Goal: Task Accomplishment & Management: Manage account settings

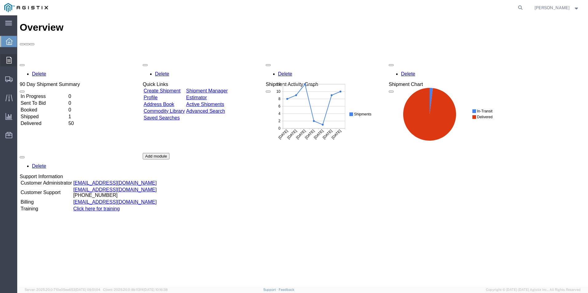
click at [10, 60] on icon at bounding box center [8, 60] width 5 height 7
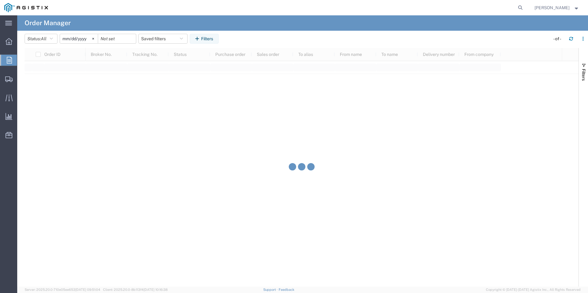
click at [0, 0] on span "Order Manager" at bounding box center [0, 0] width 0 height 0
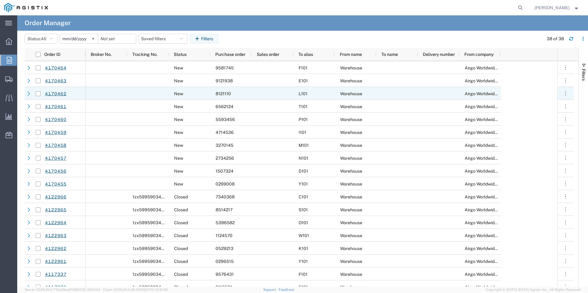
click at [217, 93] on span "8121110" at bounding box center [223, 93] width 15 height 5
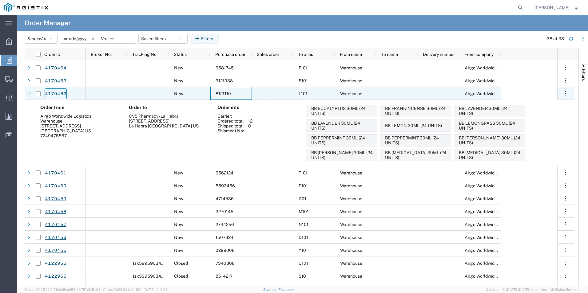
click at [57, 95] on link "4170462" at bounding box center [56, 94] width 22 height 11
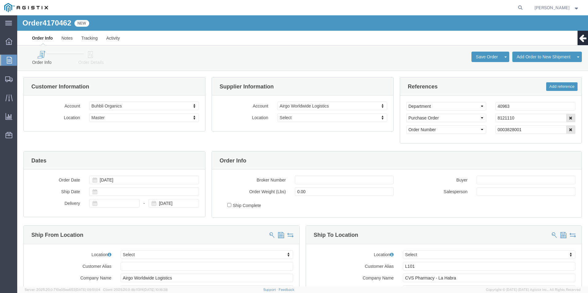
select select
click icon
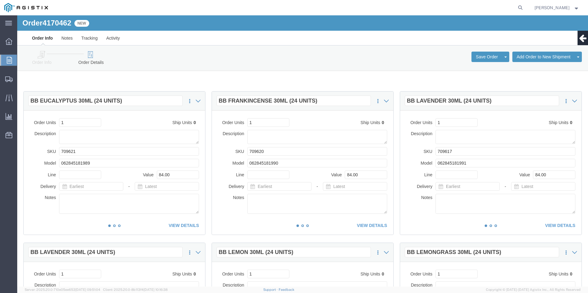
click at [0, 0] on span "Order Manager" at bounding box center [0, 0] width 0 height 0
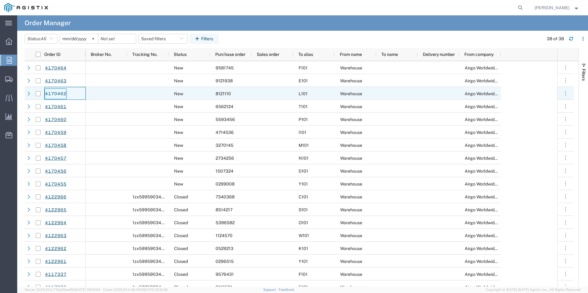
click at [59, 94] on link "4170462" at bounding box center [56, 94] width 22 height 11
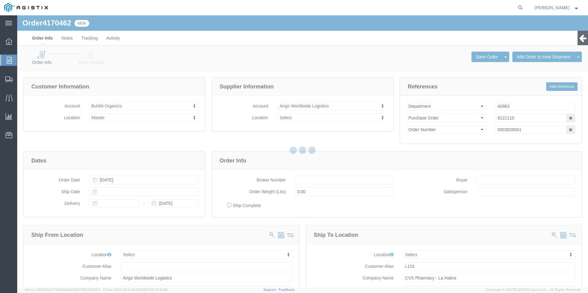
select select
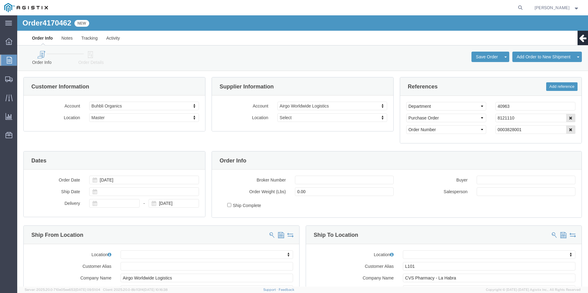
click icon
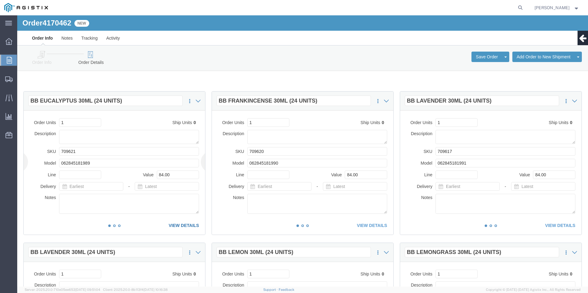
click link "VIEW DETAILS"
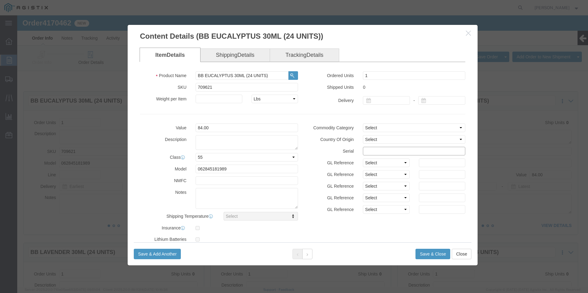
click input "text"
drag, startPoint x: 395, startPoint y: 134, endPoint x: 276, endPoint y: 134, distance: 119.0
click div "Value 84.00 Description Class Select 50 55 60 65 70 85 92.5 100 125 175 250 300…"
type input "81211101111111111111"
click button "Save & Close"
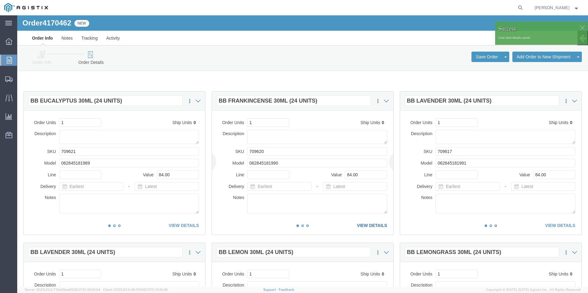
click link "VIEW DETAILS"
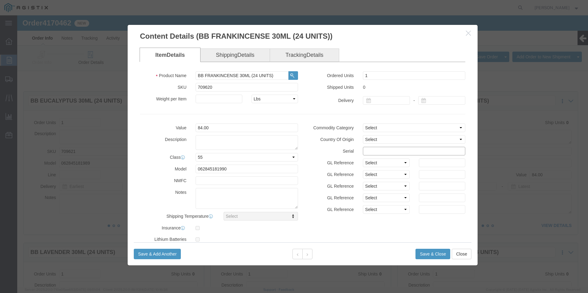
click input "text"
paste input "81211101111111111111"
type input "81211101111111111112"
click button "Save & Close"
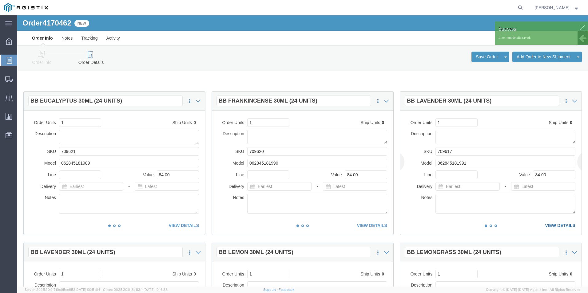
click link "VIEW DETAILS"
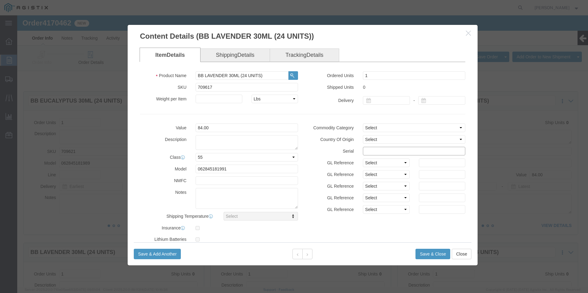
click input "text"
paste input "81211101111111111111"
type input "81211101111111111113"
click button "Save & Close"
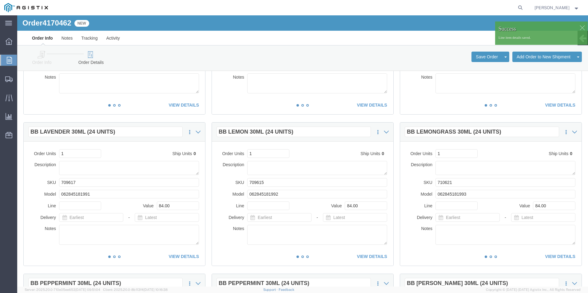
scroll to position [123, 0]
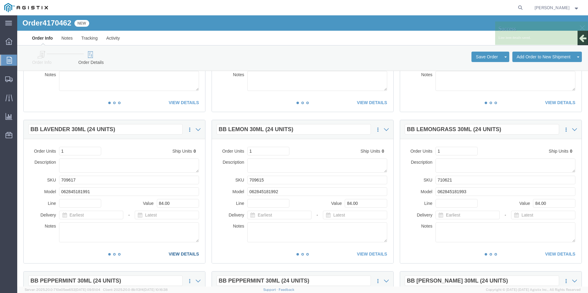
click link "VIEW DETAILS"
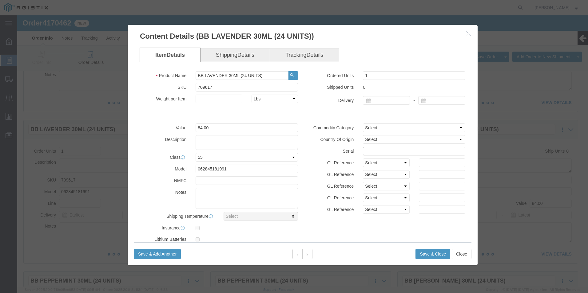
click input "text"
paste input "81211101111111111111"
type input "81211102222222222222"
click button "Save & Close"
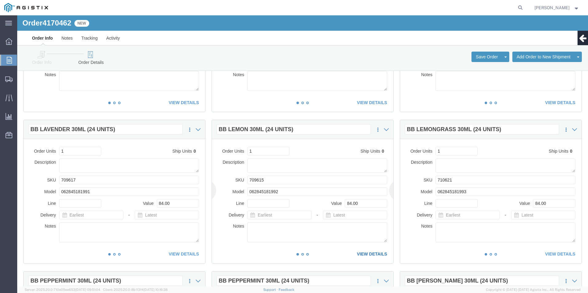
click link "VIEW DETAILS"
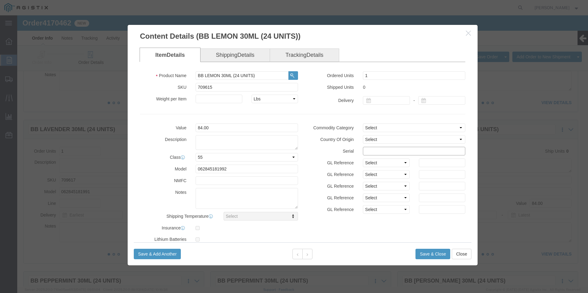
click input "text"
paste input "81211101111111111111"
type input "81211101111111111114"
click button "Save & Close"
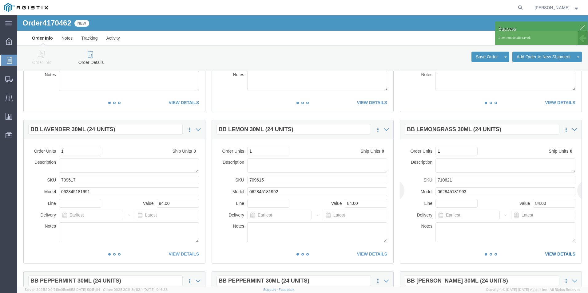
click link "VIEW DETAILS"
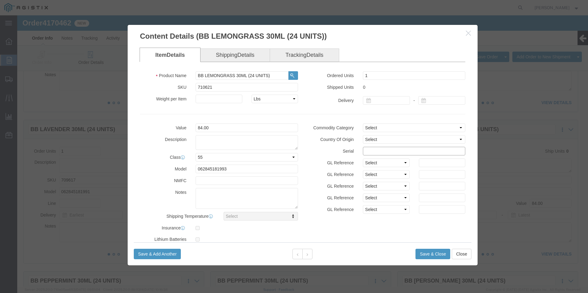
click input "text"
paste input "81211101111111111111"
type input "81211101111111111116"
click button "Save & Close"
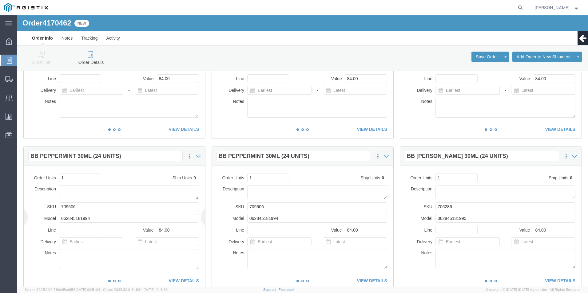
scroll to position [308, 0]
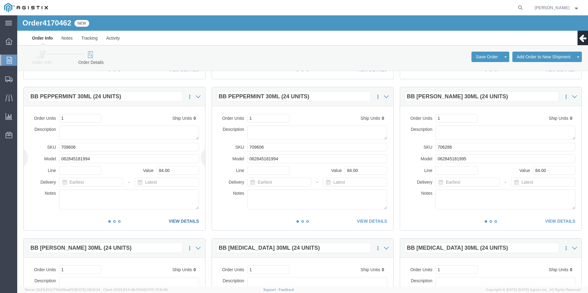
click link "VIEW DETAILS"
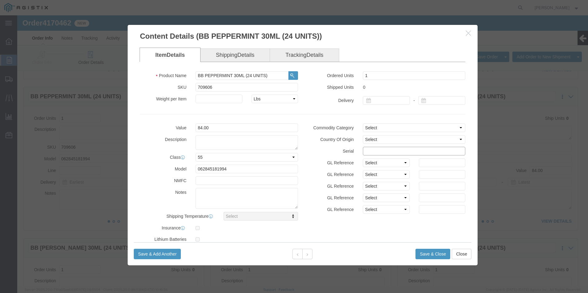
click input "text"
paste input "81211101111111111111"
drag, startPoint x: 398, startPoint y: 138, endPoint x: 268, endPoint y: 134, distance: 130.1
click div "Value 84.00 Description Class Select 50 55 60 65 70 85 92.5 100 125 175 250 300…"
type input "81211103333333333333"
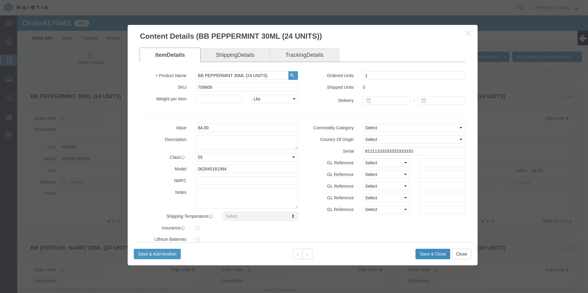
click button "Save & Close"
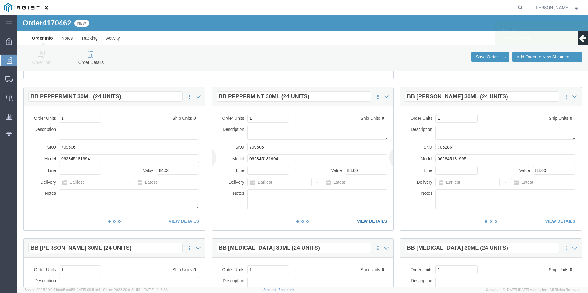
click link "VIEW DETAILS"
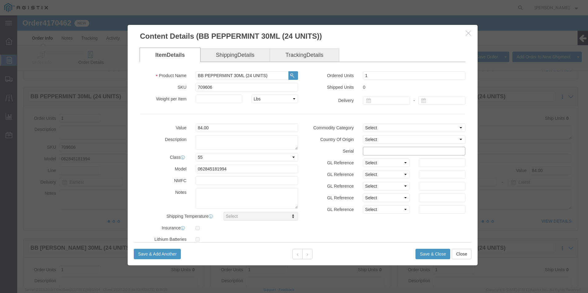
click input "text"
paste input "81211103333333333333"
type input "81211103333333333334"
click button "Save & Close"
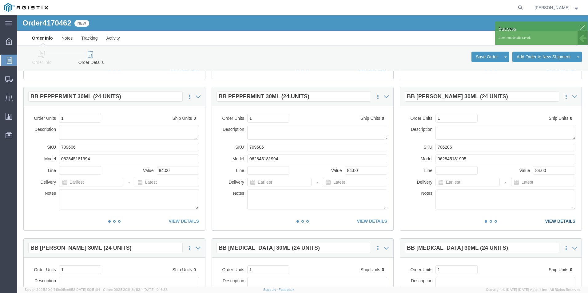
click link "VIEW DETAILS"
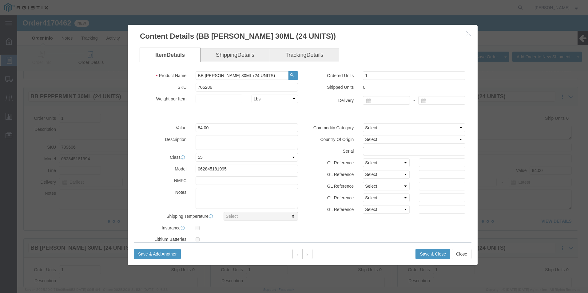
click input "text"
paste input "81211103333333333333"
type input "81211103333333333335"
click button "Save & Close"
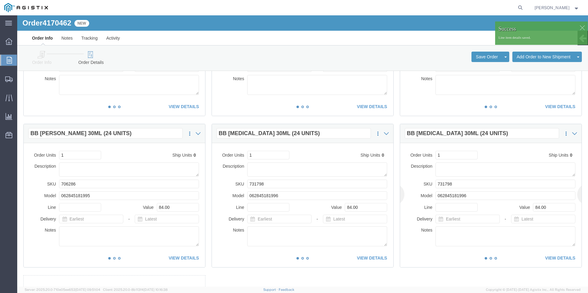
scroll to position [431, 0]
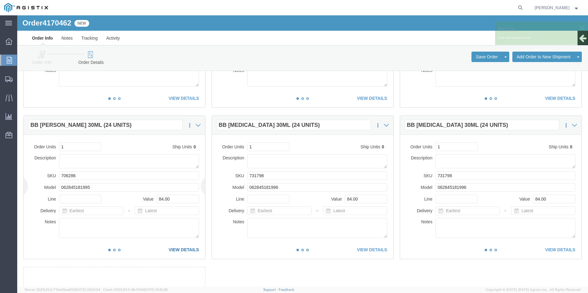
click link "VIEW DETAILS"
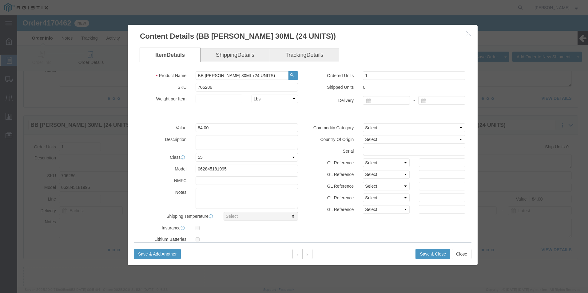
click input "text"
paste input "81211103333333333333"
type input "81211103333333333339"
click button "Save & Close"
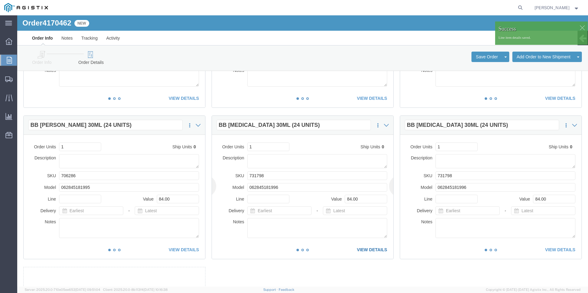
click link "VIEW DETAILS"
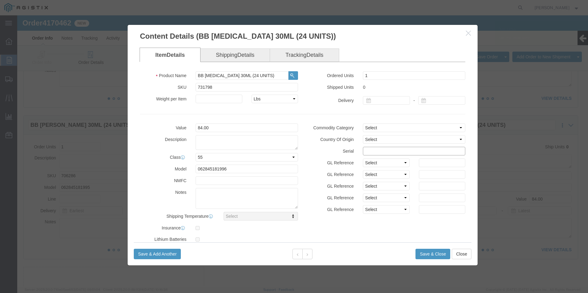
click input "text"
paste input "81211103333333333333"
type input "81211103333333333338"
click button "Save & Close"
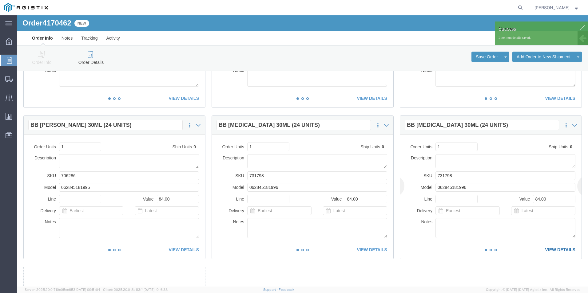
click link "VIEW DETAILS"
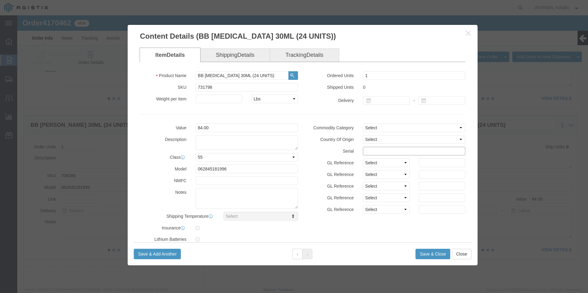
click input "text"
paste input "81211103333333333333"
type input "81211103333333333337"
click button "Save & Close"
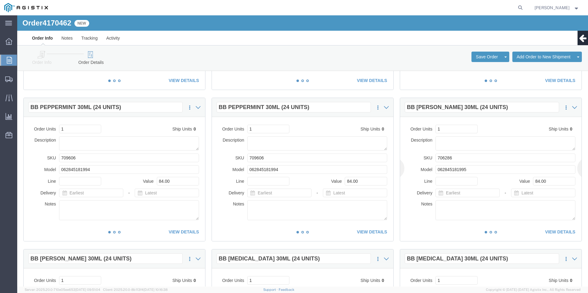
scroll to position [279, 0]
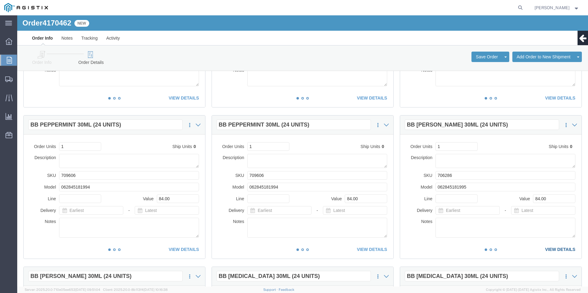
click link "VIEW DETAILS"
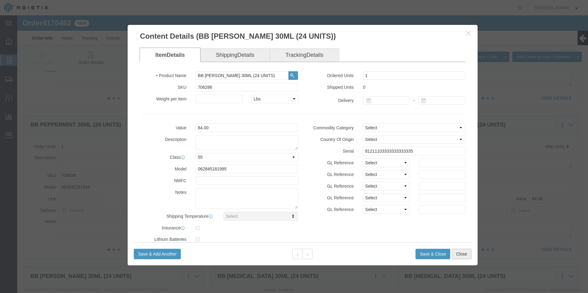
click button "Close"
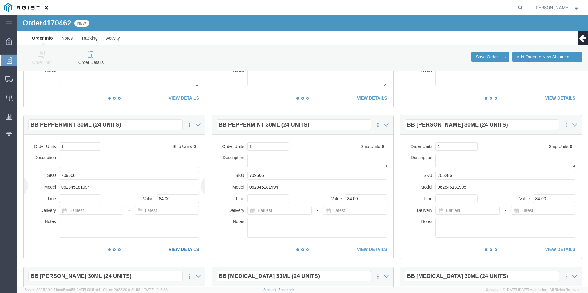
click link "VIEW DETAILS"
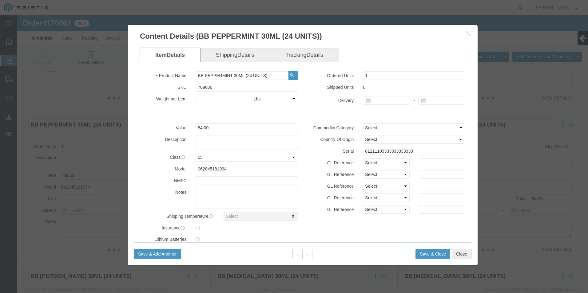
click button "Close"
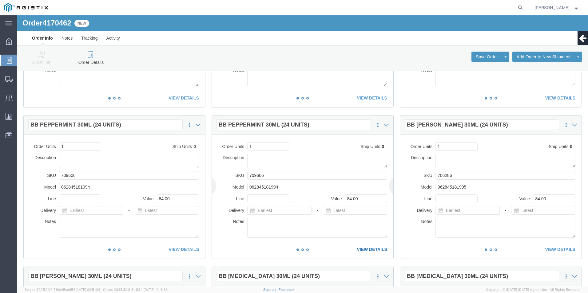
click link "VIEW DETAILS"
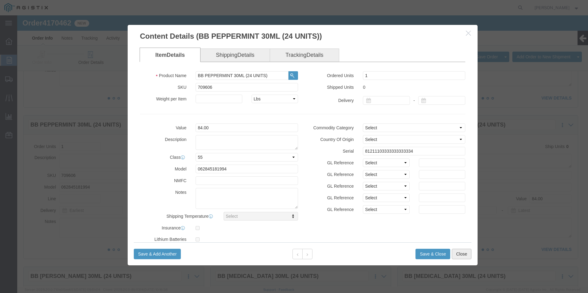
click button "Close"
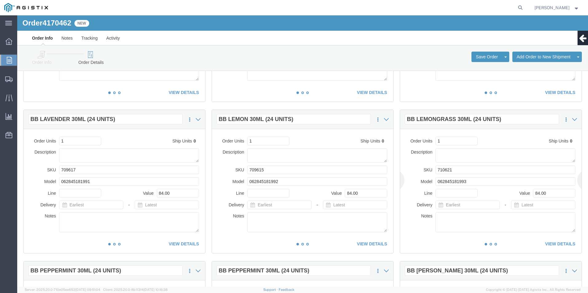
scroll to position [95, 0]
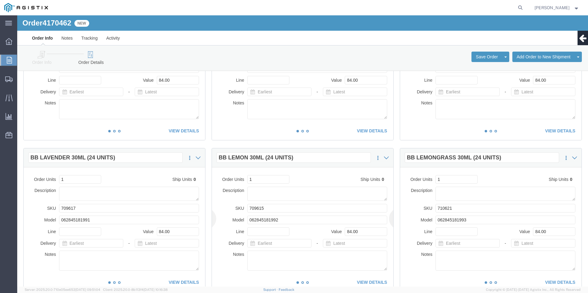
click div "This item has not been shipped Order Units 1 Ship Units 0 Description SKU 70961…"
click link "VIEW DETAILS"
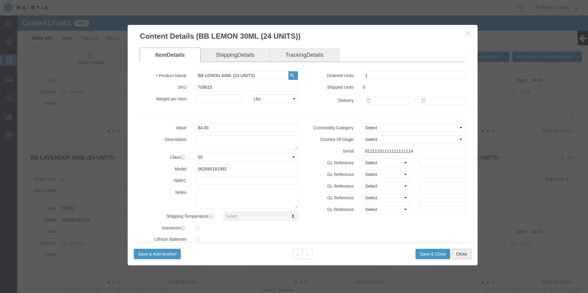
click button "Close"
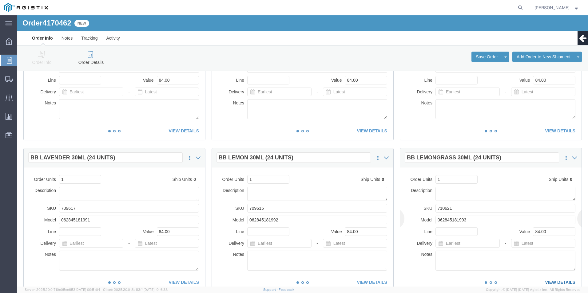
click link "VIEW DETAILS"
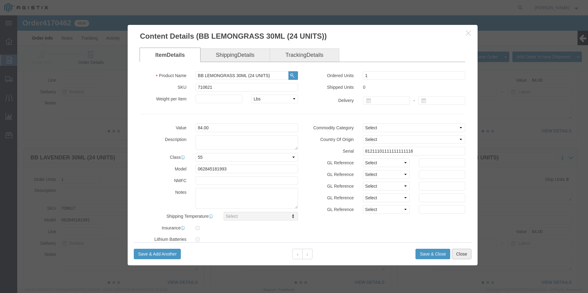
click button "Close"
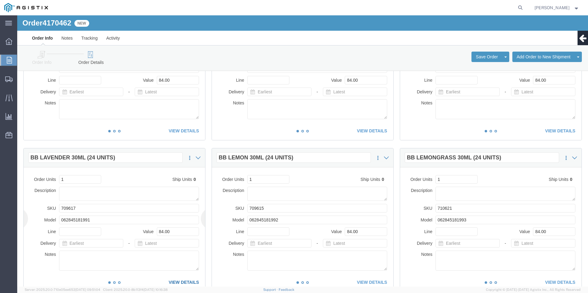
click link "VIEW DETAILS"
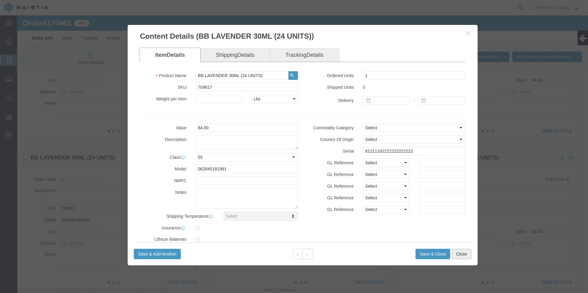
click button "Close"
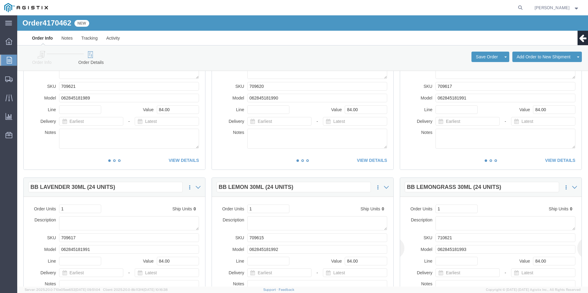
scroll to position [0, 0]
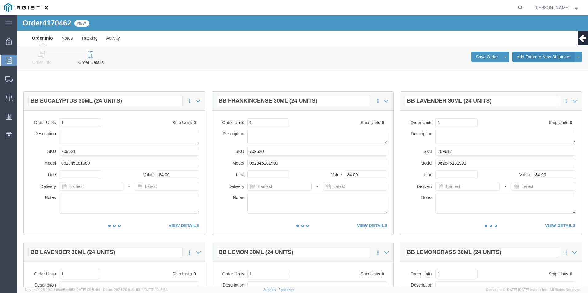
click button "Add Order to New Shipment"
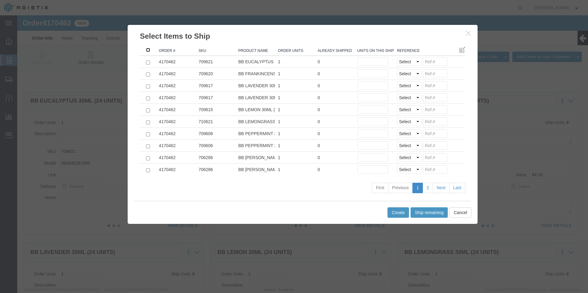
click input ": activate to sort column ascending"
checkbox input "true"
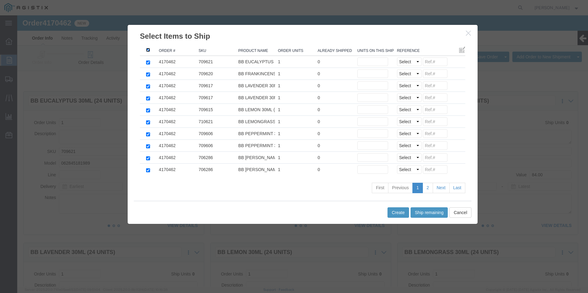
checkbox input "true"
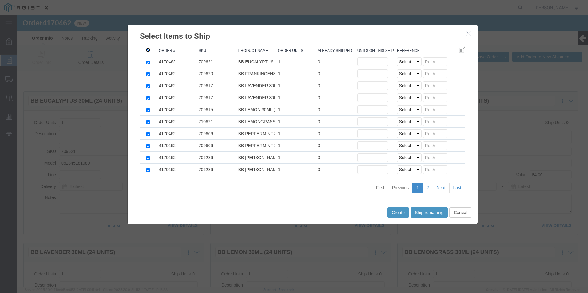
checkbox input "true"
click button "Ship remaining"
type input "1"
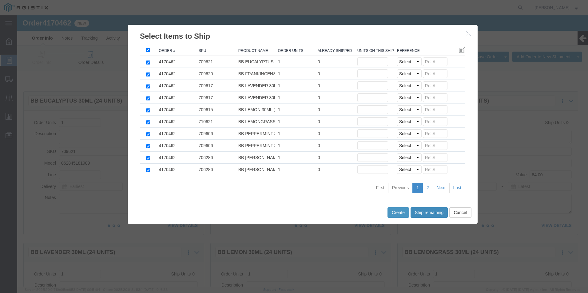
type input "1"
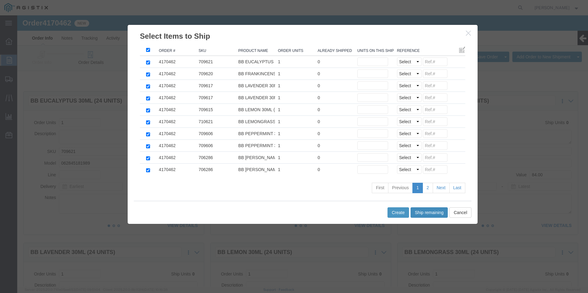
type input "1"
click select "Select Purchase Order Delivery Number"
select select "PO"
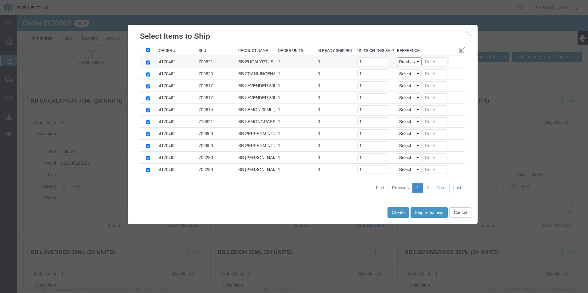
click select "Select Purchase Order Delivery Number"
drag, startPoint x: 413, startPoint y: 46, endPoint x: 417, endPoint y: 46, distance: 4.6
click input
paste input "81211103333333333333"
type input "8121110"
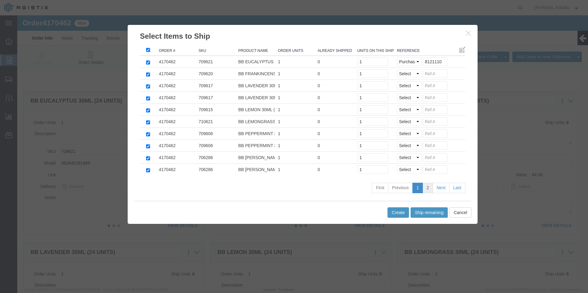
click link "2"
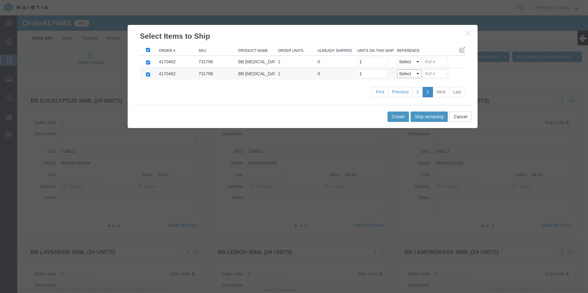
click select "Select Purchase Order Delivery Number"
select select "PO"
click select "Select Purchase Order Delivery Number"
click input
paste input "81211103333333333333"
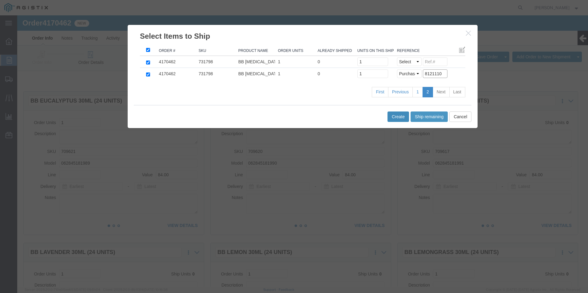
type input "8121110"
click button "Create"
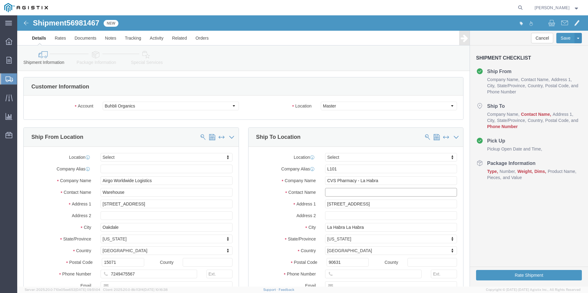
click input "text"
type input "recvg"
click input "text"
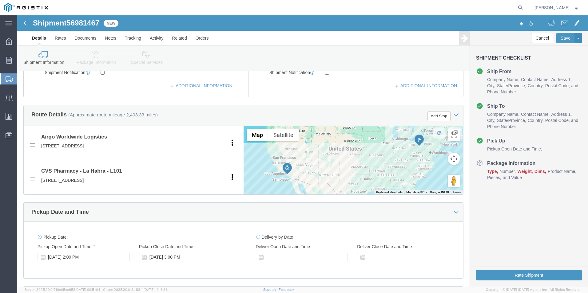
scroll to position [246, 0]
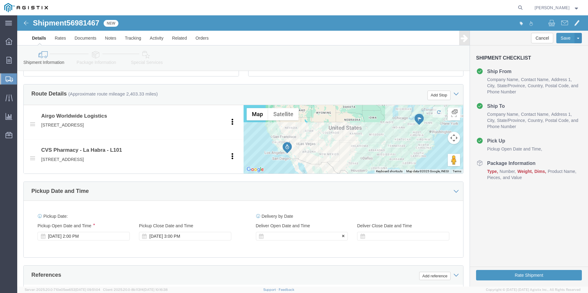
type input "[PHONE_NUMBER]"
click div
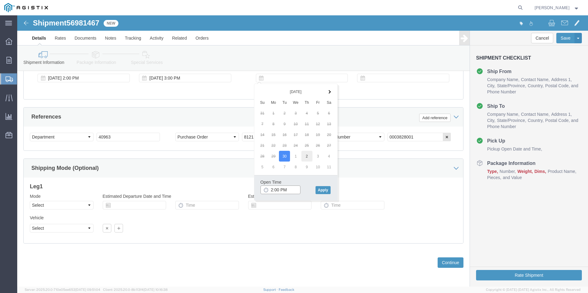
type input "2:00 PM"
click button "Apply"
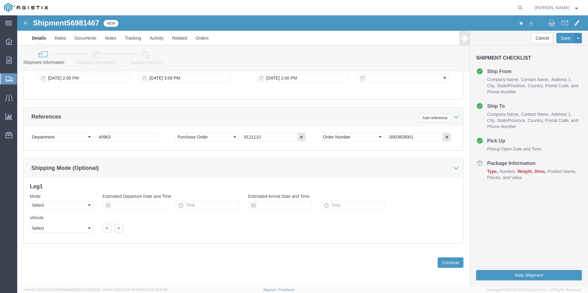
click div
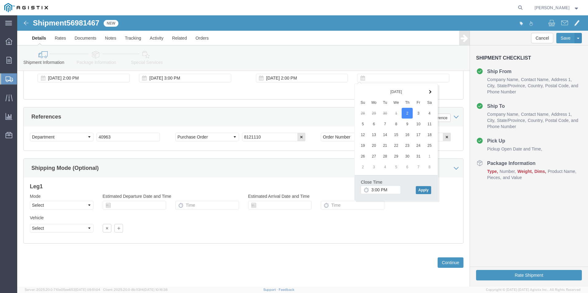
click button "Apply"
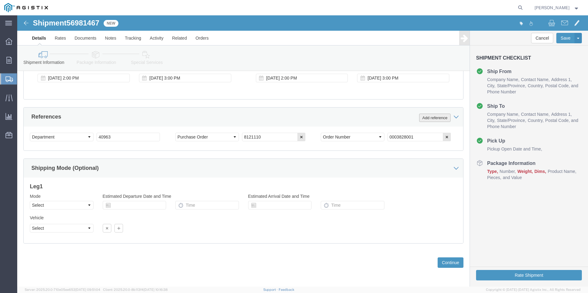
click button "Add reference"
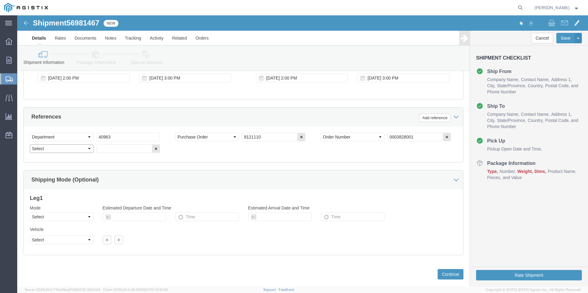
click select "Select Account Type Activity ID Airline Appointment Number ASN Batch Request # …"
select select "BOL"
click select "Select Account Type Activity ID Airline Appointment Number ASN Batch Request # …"
drag, startPoint x: 101, startPoint y: 133, endPoint x: 122, endPoint y: 96, distance: 43.0
click input "text"
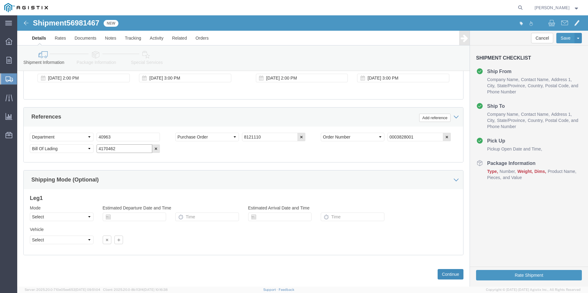
type input "4170462"
click button "Continue"
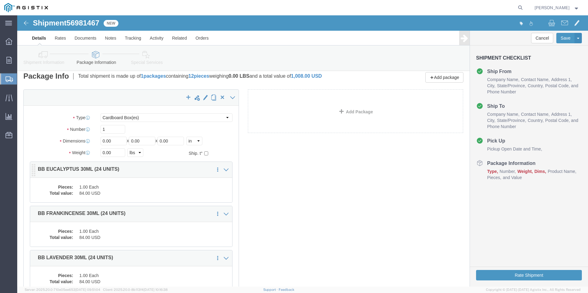
scroll to position [0, 0]
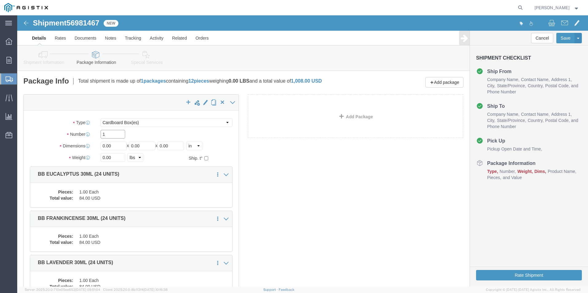
click input "1"
type input "12"
drag, startPoint x: 51, startPoint y: 139, endPoint x: -16, endPoint y: 148, distance: 67.3
click html "Shipment 56981467 New Details Rates Documents Notes Tracking Activity Related O…"
type input "10"
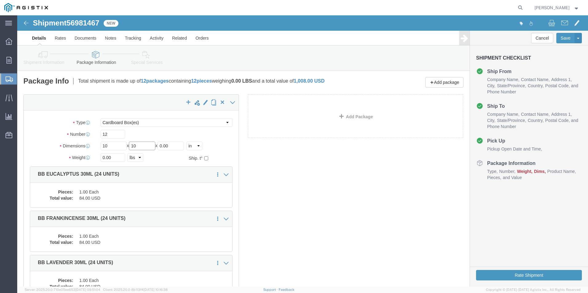
type input "10"
type input "60"
drag, startPoint x: 295, startPoint y: 196, endPoint x: 300, endPoint y: 189, distance: 9.0
click div "x Package Type Select Bale(s) Basket(s) Bolt(s) Bottle(s) Buckets Bulk Bundle(s…"
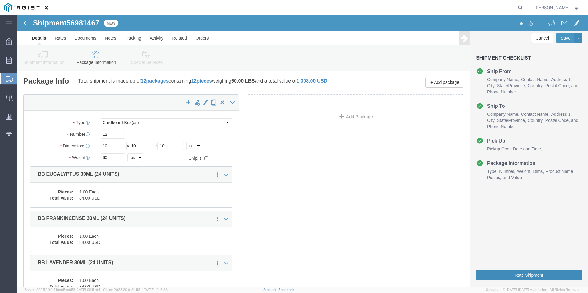
click button "Rate Shipment"
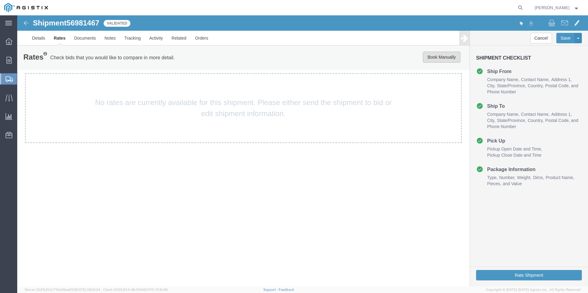
click at [440, 57] on button "Book Manually" at bounding box center [442, 57] width 38 height 11
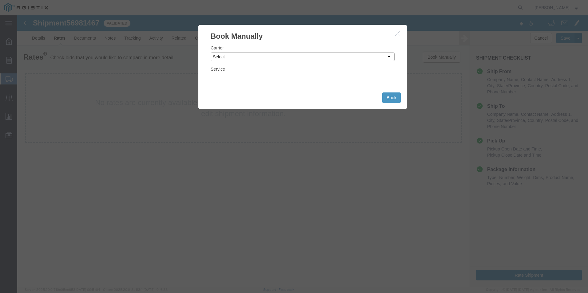
click at [260, 58] on select "Select Add New Carrier (and default service) ACI Guide APC Airport Google Milea…" at bounding box center [303, 57] width 184 height 9
select select "12"
click at [211, 53] on select "Select Add New Carrier (and default service) ACI Guide APC Airport Google Milea…" at bounding box center [303, 57] width 184 height 9
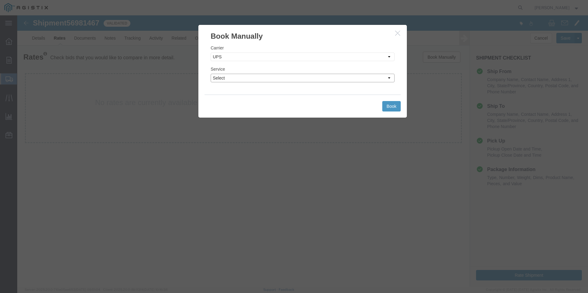
click at [262, 79] on select "Select 2nd Day Air 2nd Day Air A.M. 3 Day Select BOUND PRINTED MATTER, UPS DELI…" at bounding box center [303, 78] width 184 height 9
select select "42"
click at [211, 74] on select "Select 2nd Day Air 2nd Day Air A.M. 3 Day Select BOUND PRINTED MATTER, UPS DELI…" at bounding box center [303, 78] width 184 height 9
click at [392, 106] on button "Book" at bounding box center [391, 106] width 18 height 10
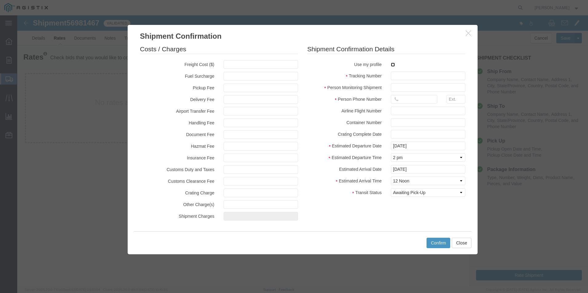
click at [393, 65] on input "checkbox" at bounding box center [393, 65] width 4 height 4
checkbox input "true"
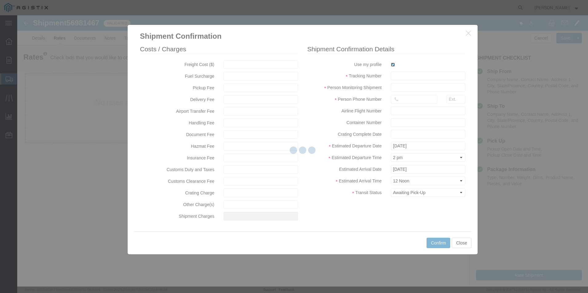
type input "[PERSON_NAME]"
type input "[PHONE_NUMBER]"
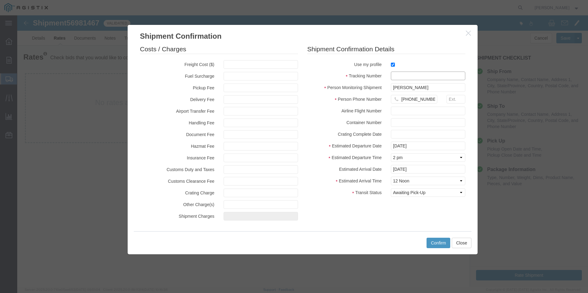
click at [397, 73] on input "text" at bounding box center [428, 76] width 74 height 9
type input "1zx599590340668830"
click at [435, 243] on button "Confirm" at bounding box center [439, 243] width 24 height 10
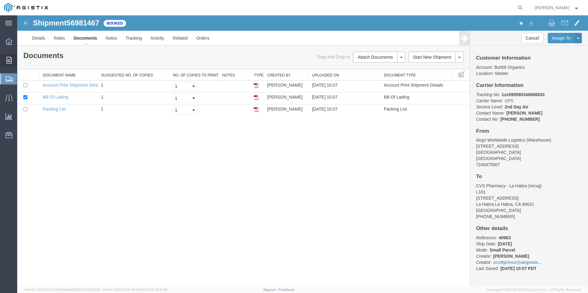
click at [0, 0] on span "Order Manager" at bounding box center [0, 0] width 0 height 0
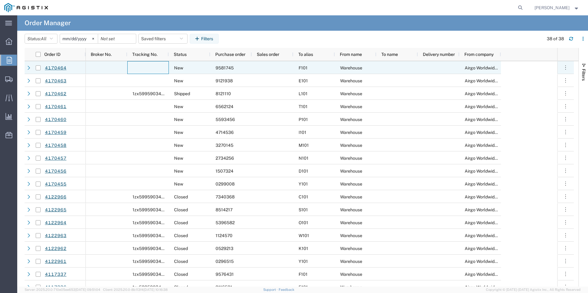
click at [152, 65] on div at bounding box center [148, 67] width 42 height 13
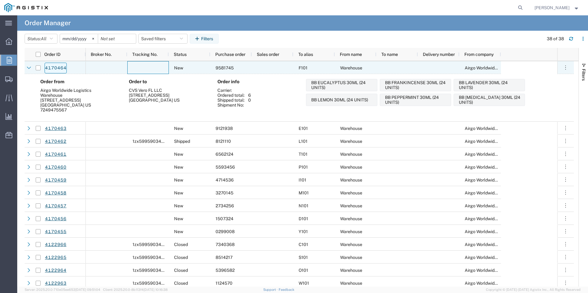
click at [54, 66] on link "4170464" at bounding box center [56, 68] width 22 height 11
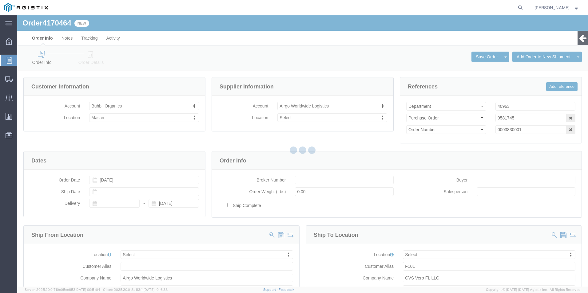
select select
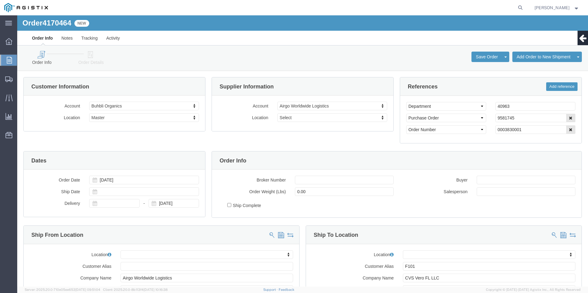
click icon
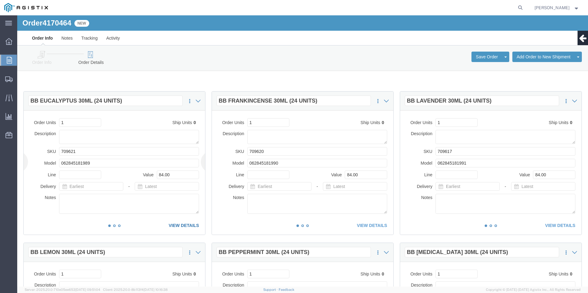
click link "VIEW DETAILS"
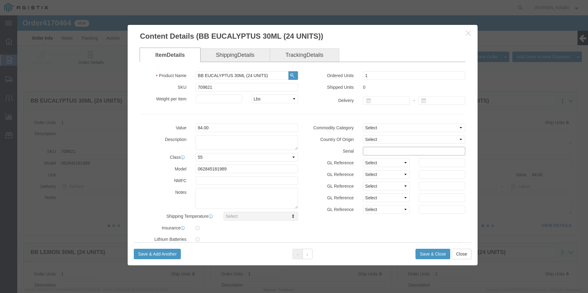
click input "text"
drag, startPoint x: 396, startPoint y: 135, endPoint x: 284, endPoint y: 137, distance: 112.6
click div "Serial 95817451111111111111"
type input "95817451111111111111"
click button "Save & Close"
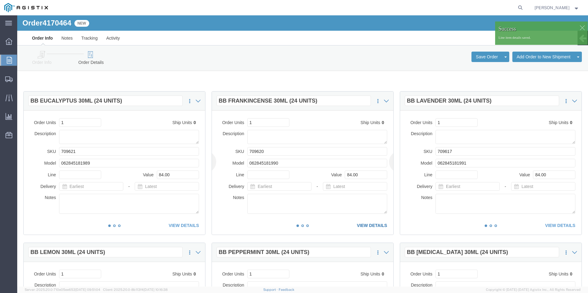
click link "VIEW DETAILS"
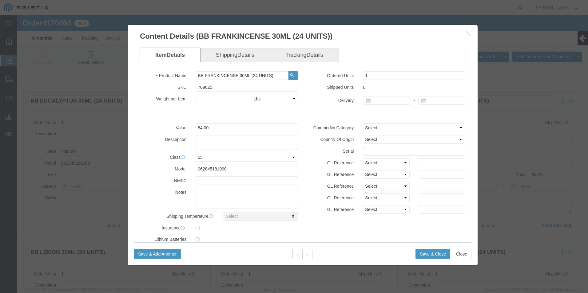
click input "text"
paste input "95817451111111111111"
type input "95817451111111111112"
click button "Save & Close"
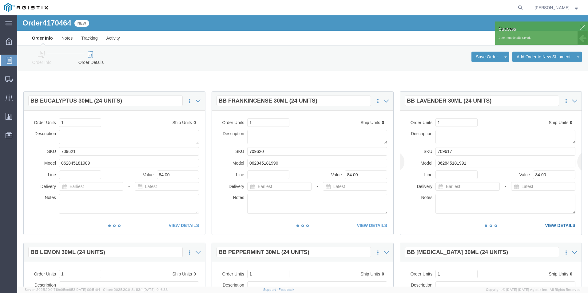
click link "VIEW DETAILS"
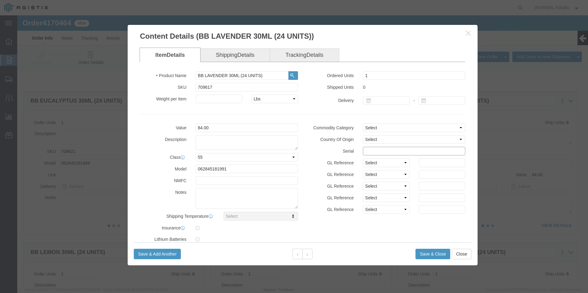
click input "text"
paste input "95817451111111111111"
type input "95817451111111111123"
click button "Save & Close"
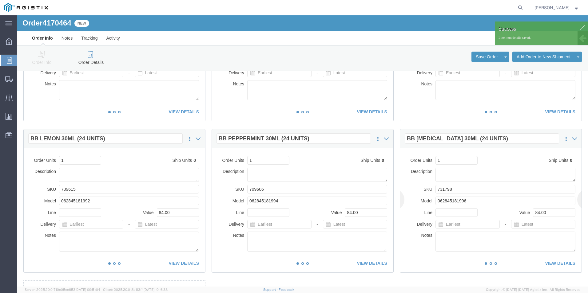
scroll to position [123, 0]
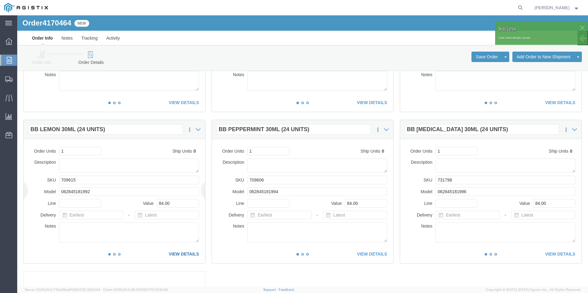
click link "VIEW DETAILS"
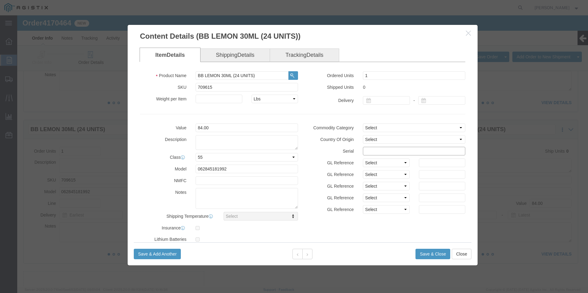
click input "text"
paste input "95817451111111111111"
type input "95817451111111111119"
click button "Save & Close"
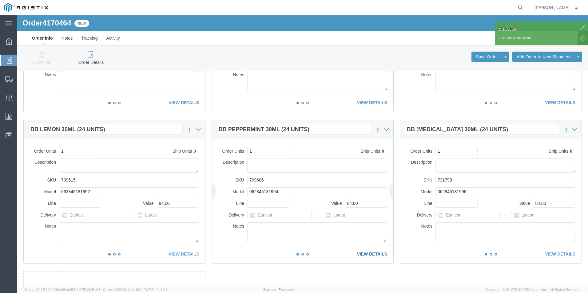
click link "VIEW DETAILS"
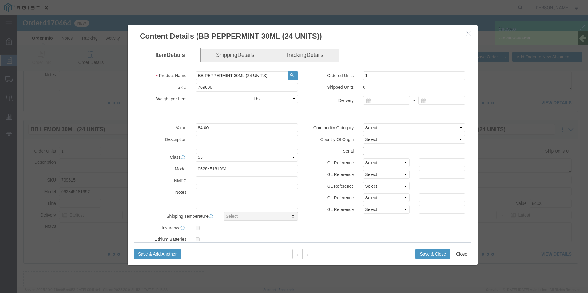
click input "text"
paste input "95817451111111111111"
type input "95817451111111111118"
click button "Save & Close"
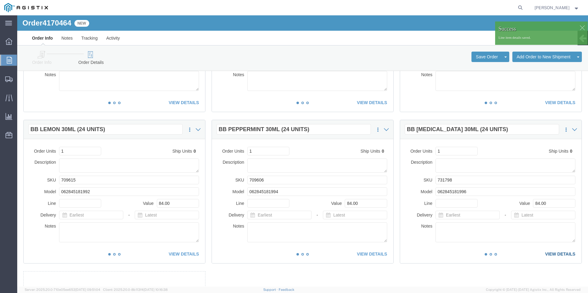
click link "VIEW DETAILS"
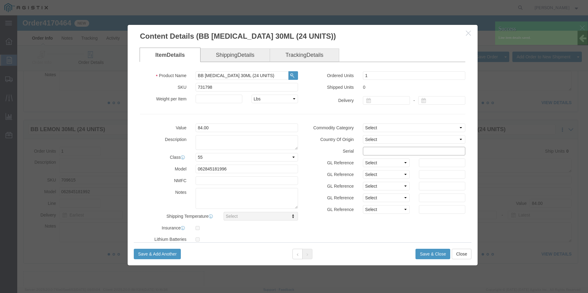
click input "text"
paste input "95817451111111111111"
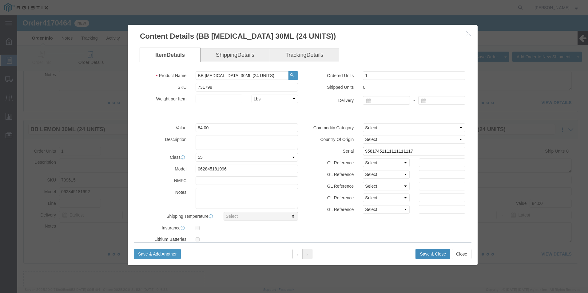
type input "95817451111111111117"
click button "Save & Close"
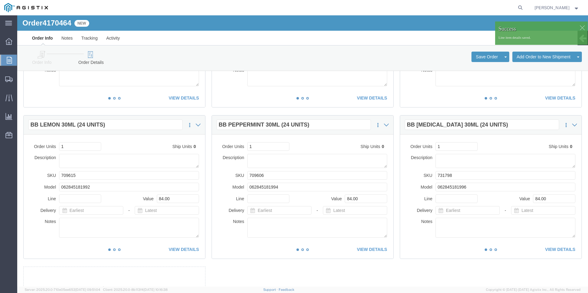
scroll to position [38, 0]
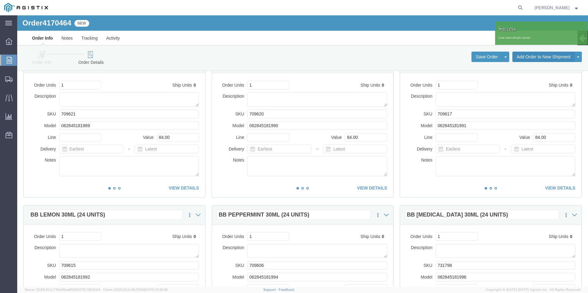
click button "Add Order to New Shipment"
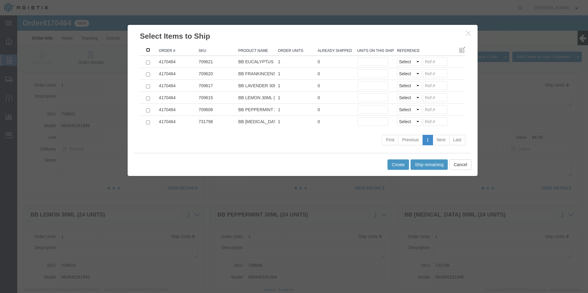
click input ": activate to sort column descending"
checkbox input "true"
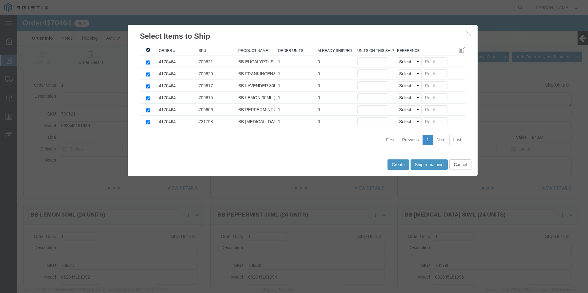
checkbox input "true"
click button "Ship remaining"
type input "1"
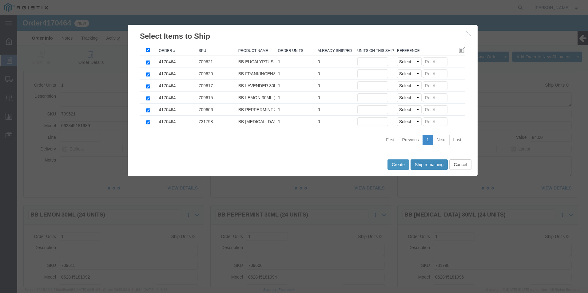
type input "1"
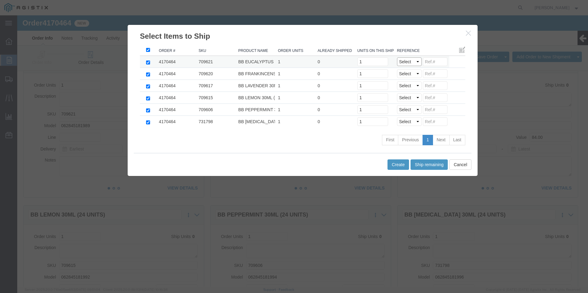
click select "Select Purchase Order Delivery Number"
select select "PO"
click select "Select Purchase Order Delivery Number"
click input
paste input "95817451111111111111"
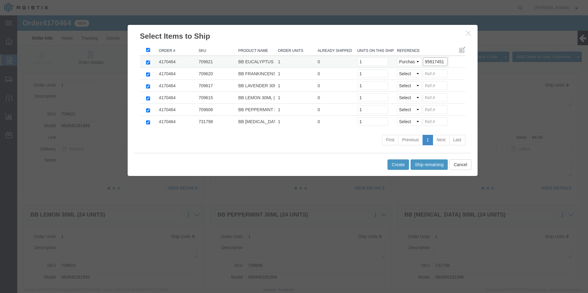
scroll to position [0, 0]
drag, startPoint x: 427, startPoint y: 45, endPoint x: 392, endPoint y: 44, distance: 35.1
click div "Select Purchase Order Delivery Number 9581745"
type input "9581745"
click select "Select Purchase Order Delivery Number"
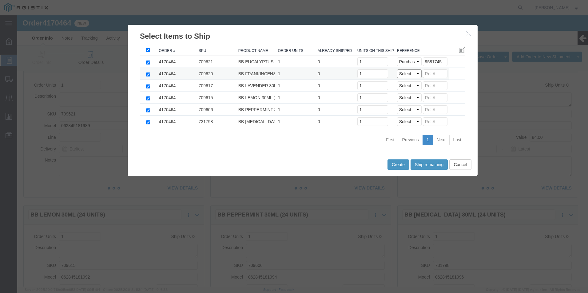
select select "PO"
click select "Select Purchase Order Delivery Number"
click input
paste input "9581745"
type input "9581745"
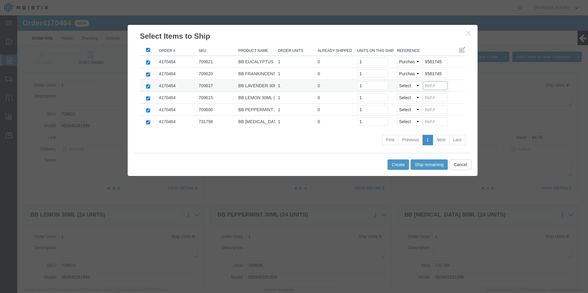
click input
paste input "9581745"
type input "9581745"
click input
paste input "9581745"
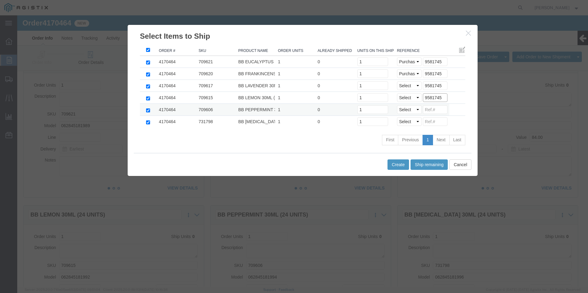
type input "9581745"
click input
paste input "9581745"
type input "9581745"
click input
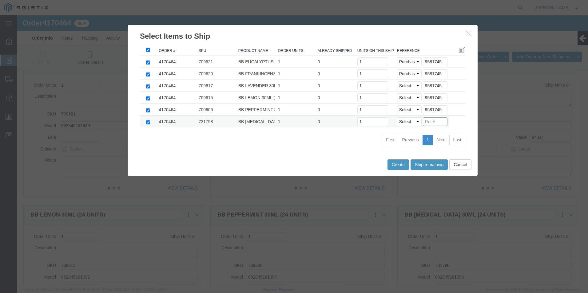
paste input "9581745"
type input "9581745"
click select "Select Purchase Order Delivery Number"
select select "PO"
click select "Select Purchase Order Delivery Number"
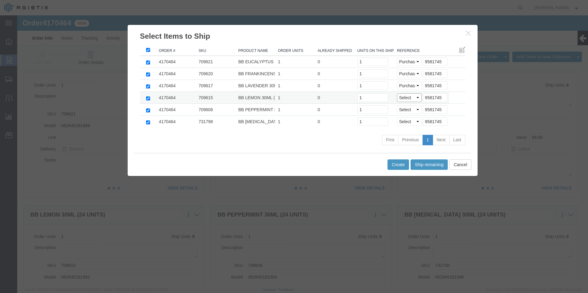
click select "Select Purchase Order Delivery Number"
select select "PO"
click select "Select Purchase Order Delivery Number"
select select "PO"
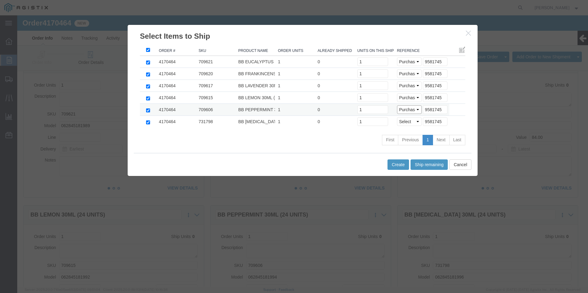
click select "Select Purchase Order Delivery Number"
select select "PO"
click select "Select Purchase Order Delivery Number"
click button "Create"
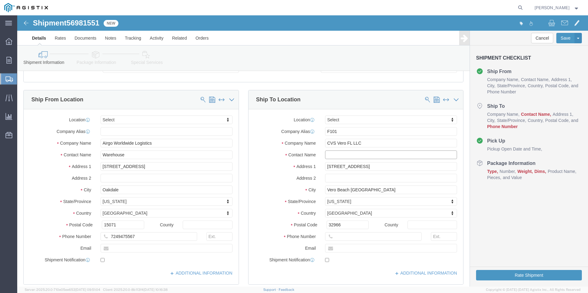
click input "text"
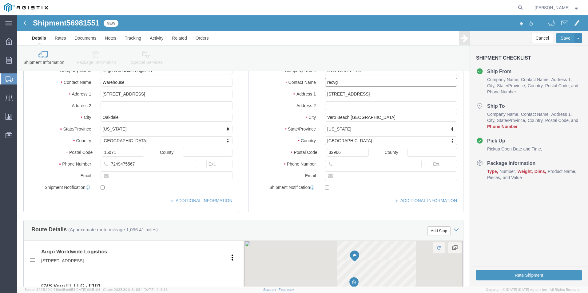
scroll to position [130, 0]
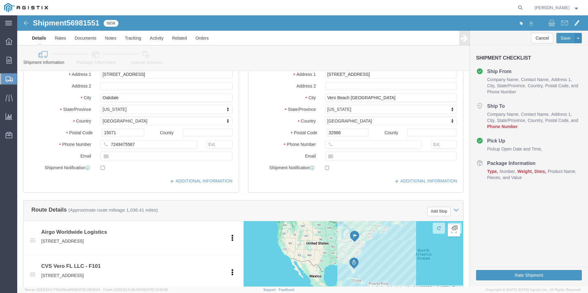
type input "recvg"
click input "text"
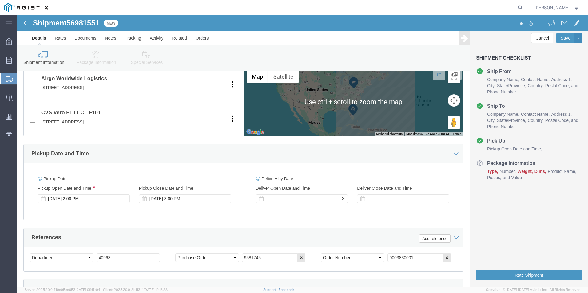
type input "[PHONE_NUMBER]"
click div
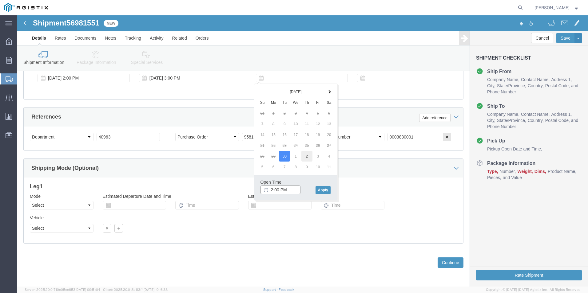
type input "2:00 PM"
click button "Apply"
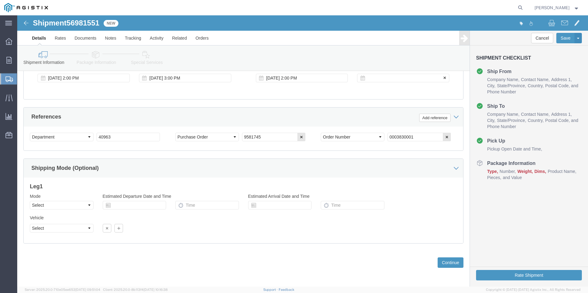
click div
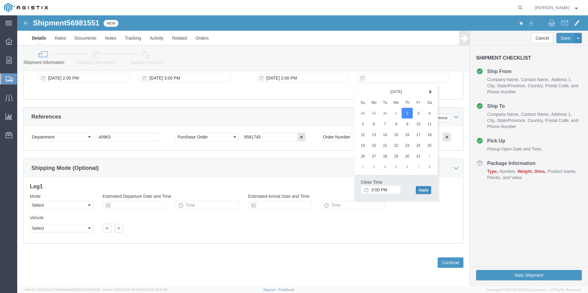
click button "Apply"
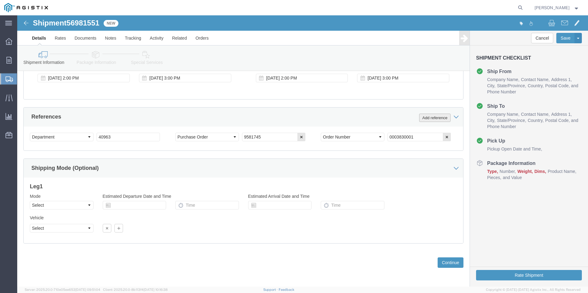
click button "Add reference"
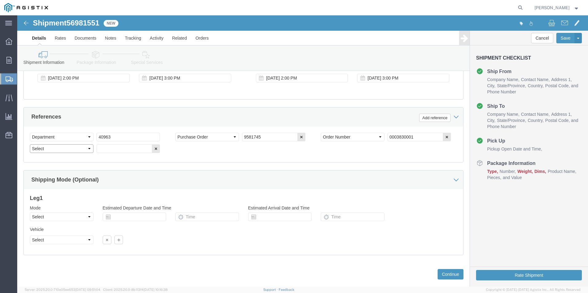
click select "Select Account Type Activity ID Airline Appointment Number ASN Batch Request # …"
select select "BOL"
click select "Select Account Type Activity ID Airline Appointment Number ASN Batch Request # …"
click input "text"
type input "4170464"
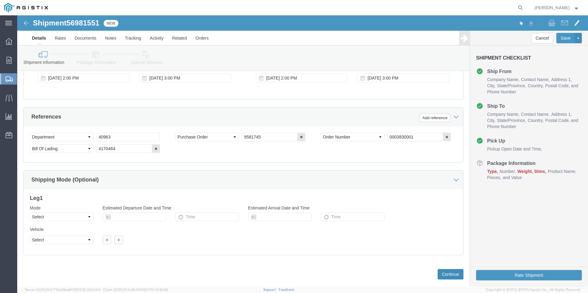
click button "Continue"
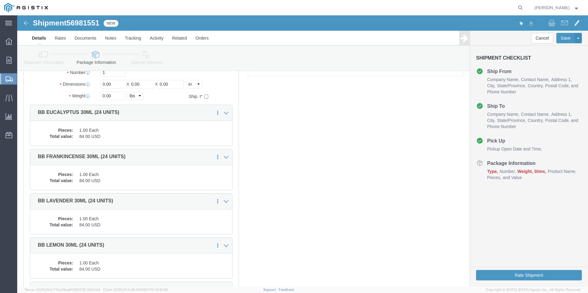
scroll to position [0, 0]
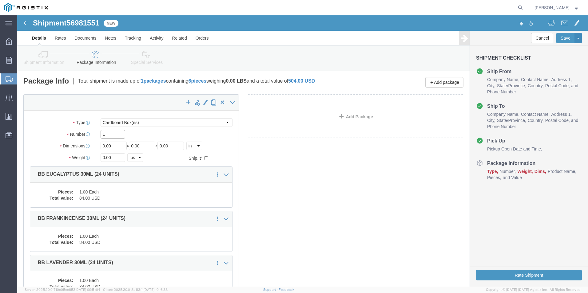
drag, startPoint x: 20, startPoint y: 111, endPoint x: 13, endPoint y: 113, distance: 7.3
click div "Package Type Select Bale(s) Basket(s) Bolt(s) Bottle(s) Buckets Bulk Bundle(s) …"
type input "6"
type input "10"
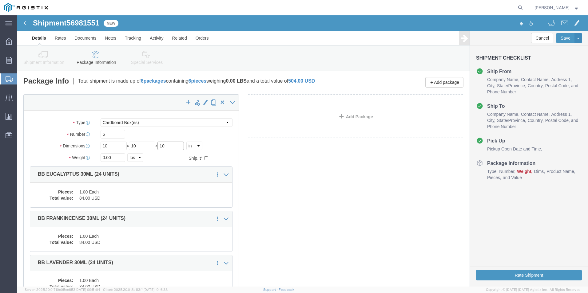
type input "10"
type input "30"
click div "x Package Type Select Bale(s) Basket(s) Bolt(s) Bottle(s) Buckets Bulk Bundle(s…"
click button "Rate Shipment"
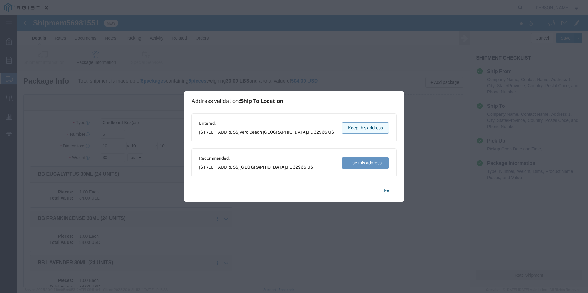
click at [369, 127] on button "Keep this address" at bounding box center [365, 127] width 47 height 11
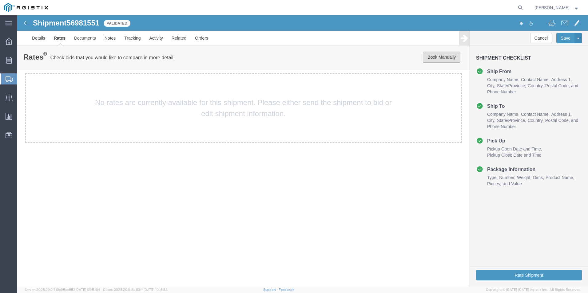
drag, startPoint x: 434, startPoint y: 58, endPoint x: 431, endPoint y: 58, distance: 3.4
click at [432, 58] on button "Book Manually" at bounding box center [442, 57] width 38 height 11
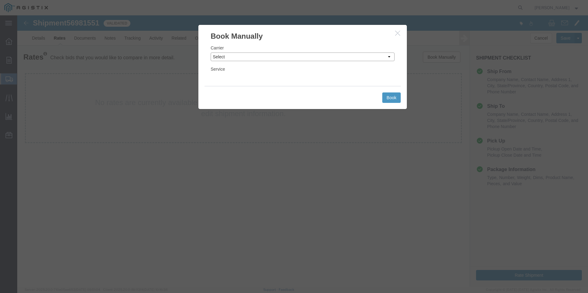
click at [226, 56] on select "Select Add New Carrier (and default service) ACI Guide APC Airport Google Milea…" at bounding box center [303, 57] width 184 height 9
select select "12"
click at [211, 53] on select "Select Add New Carrier (and default service) ACI Guide APC Airport Google Milea…" at bounding box center [303, 57] width 184 height 9
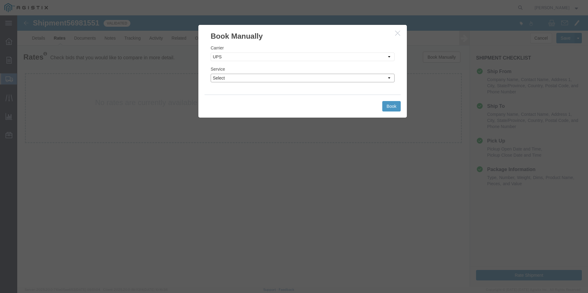
click at [234, 79] on select "Select 2nd Day Air 2nd Day Air A.M. 3 Day Select BOUND PRINTED MATTER, UPS DELI…" at bounding box center [303, 78] width 184 height 9
select select "42"
click at [211, 74] on select "Select 2nd Day Air 2nd Day Air A.M. 3 Day Select BOUND PRINTED MATTER, UPS DELI…" at bounding box center [303, 78] width 184 height 9
click at [388, 103] on button "Book" at bounding box center [391, 106] width 18 height 10
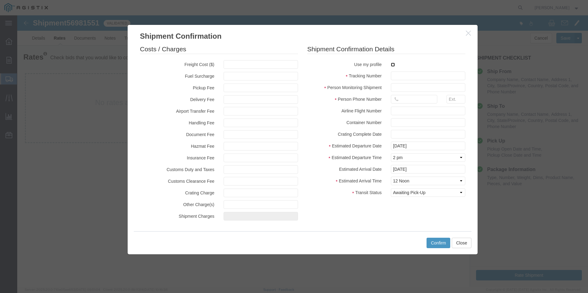
click at [393, 65] on input "checkbox" at bounding box center [393, 65] width 4 height 4
checkbox input "true"
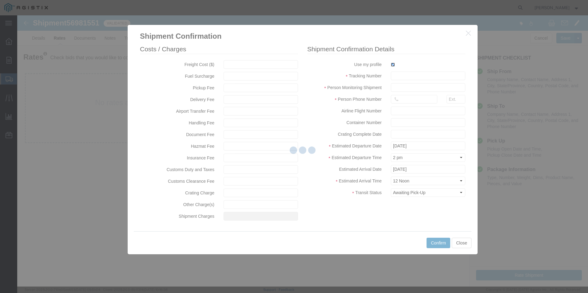
type input "[PERSON_NAME]"
type input "[PHONE_NUMBER]"
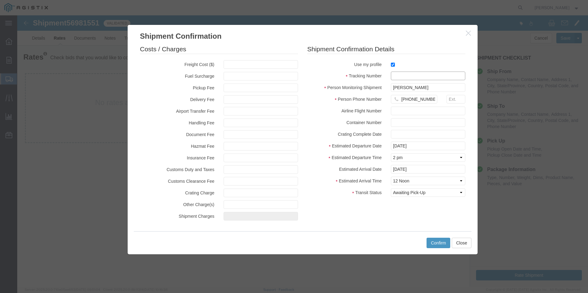
click at [397, 75] on input "text" at bounding box center [428, 76] width 74 height 9
type input "1zx599590340948377"
click at [436, 243] on button "Confirm" at bounding box center [439, 243] width 24 height 10
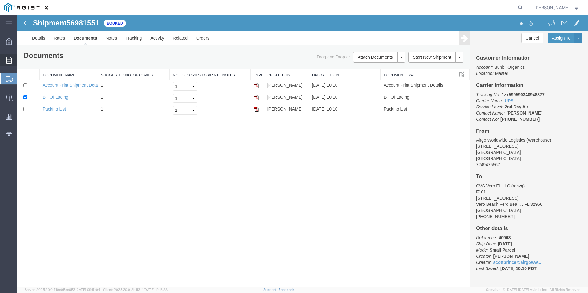
click at [0, 0] on span "Order Manager" at bounding box center [0, 0] width 0 height 0
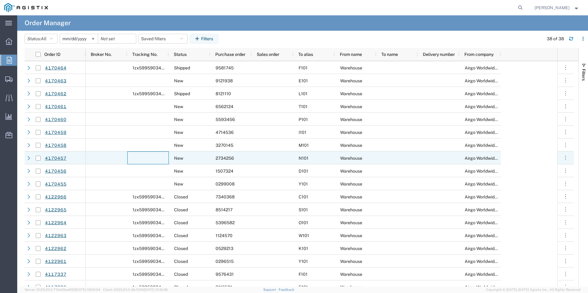
click at [154, 159] on div at bounding box center [148, 158] width 42 height 13
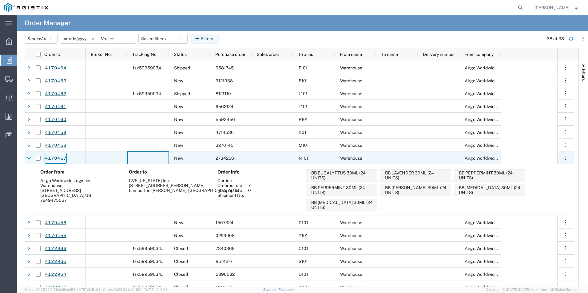
click at [54, 158] on link "4170457" at bounding box center [56, 158] width 22 height 11
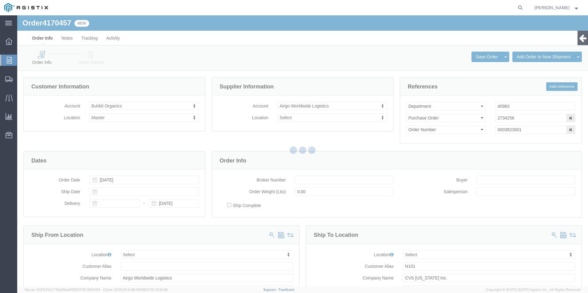
select select
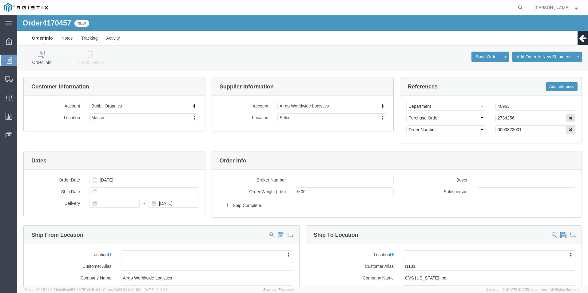
click icon
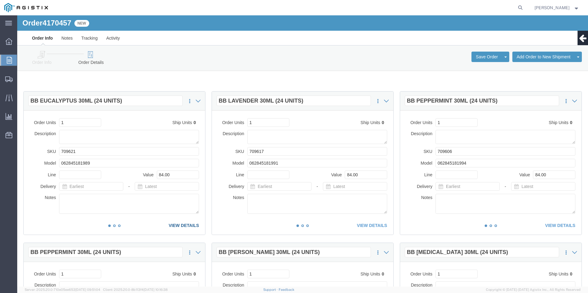
click link "VIEW DETAILS"
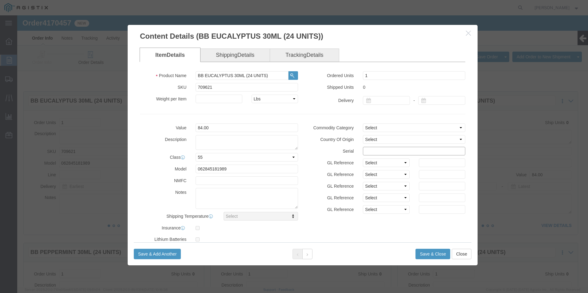
click input "text"
drag, startPoint x: 403, startPoint y: 137, endPoint x: 269, endPoint y: 137, distance: 134.1
click div "Value 84.00 Description Class Select 50 55 60 65 70 85 92.5 100 125 175 250 300…"
type input "27342561111111111111"
click button "Save & Close"
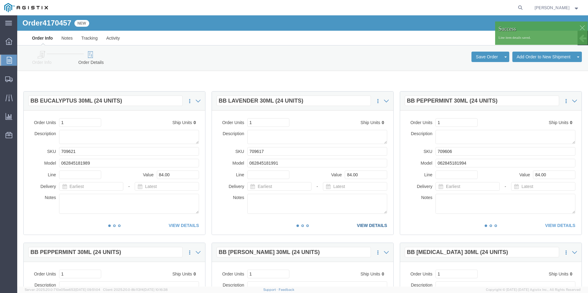
click link "VIEW DETAILS"
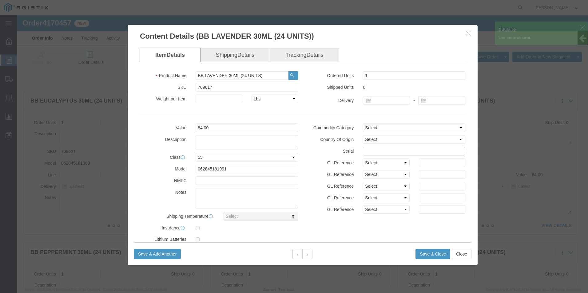
click input "text"
paste input "27342561111111111111"
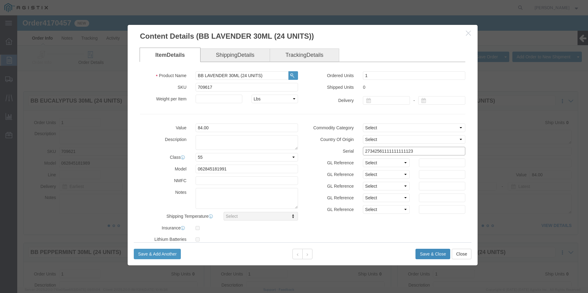
type input "27342561111111111123"
click button "Save & Close"
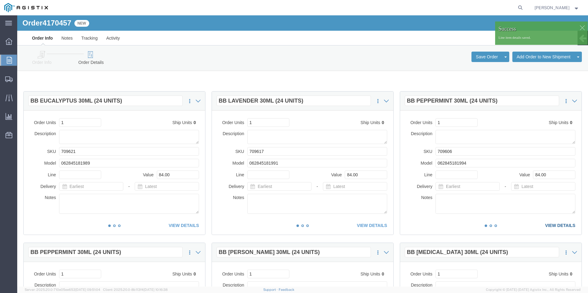
click link "VIEW DETAILS"
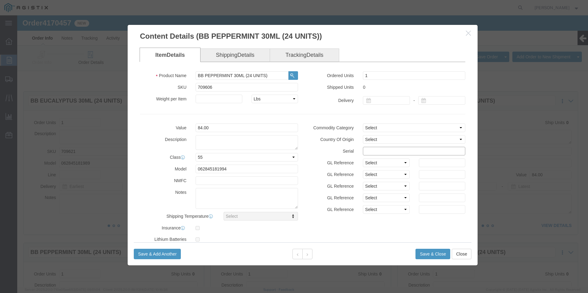
click input "text"
paste input "27342561111111111111"
type input "27342561111111111134"
click button "Save & Close"
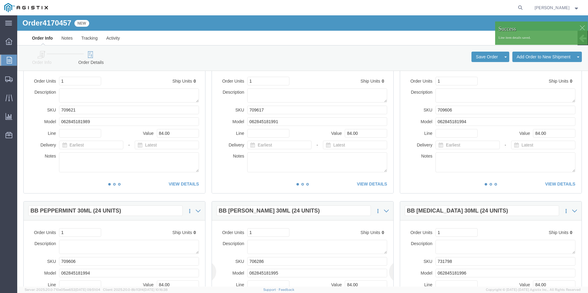
scroll to position [123, 0]
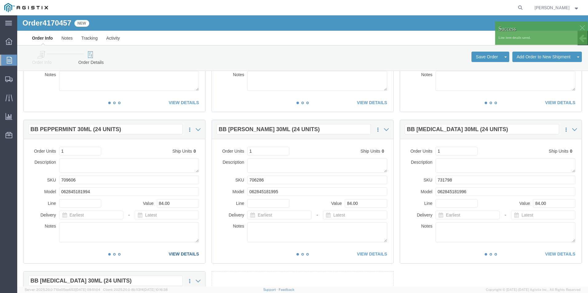
click link "VIEW DETAILS"
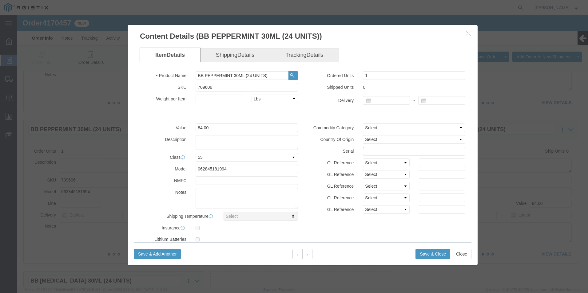
click input "text"
paste input "27342561111111111111"
type input "27342561111111111145"
click button "Save & Close"
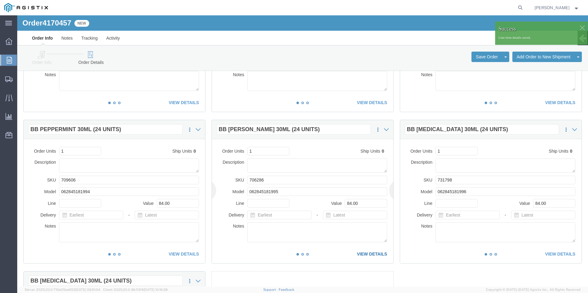
click link "VIEW DETAILS"
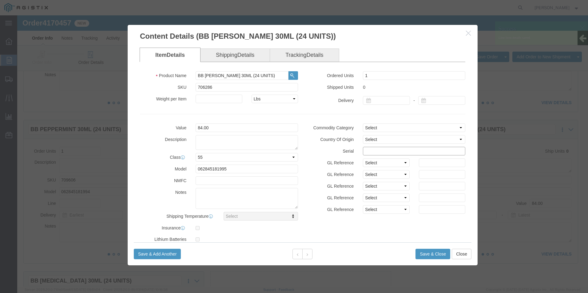
click input "text"
paste input "27342561111111111111"
type input "27342561111111111156"
click button "Save & Close"
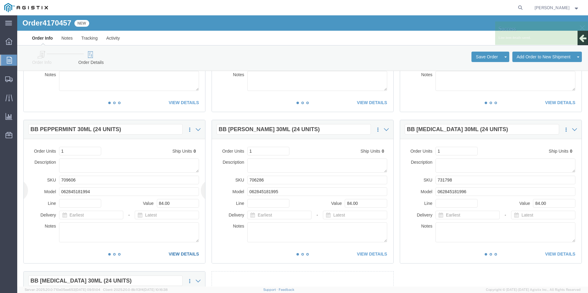
click link "VIEW DETAILS"
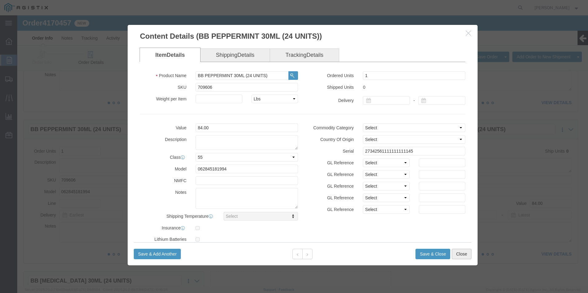
click button "Close"
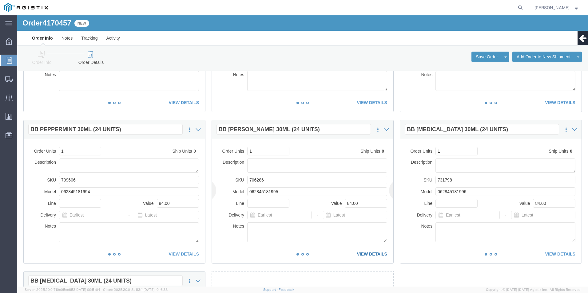
click link "VIEW DETAILS"
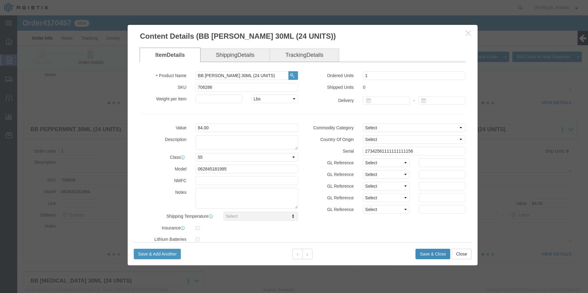
click button "Save & Close"
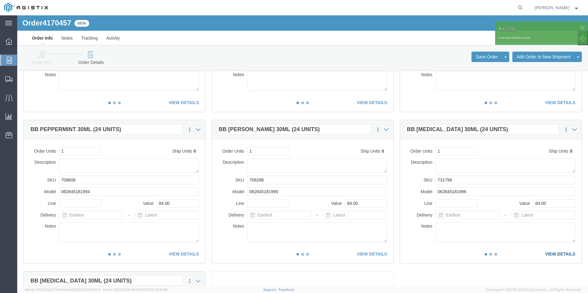
click link "VIEW DETAILS"
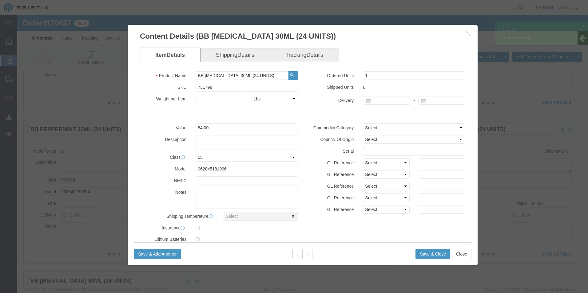
click input "text"
paste input "27342561111111111111"
type input "27342561111111111167"
click button "Save & Close"
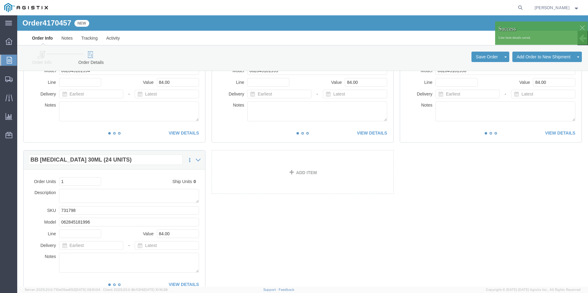
scroll to position [246, 0]
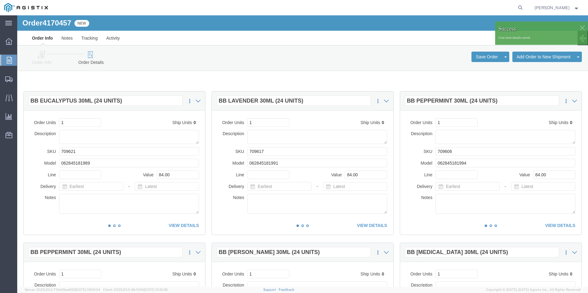
scroll to position [246, 0]
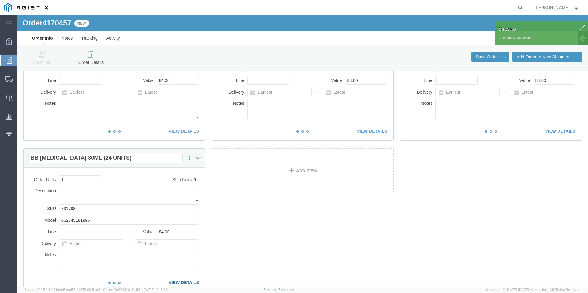
click link "VIEW DETAILS"
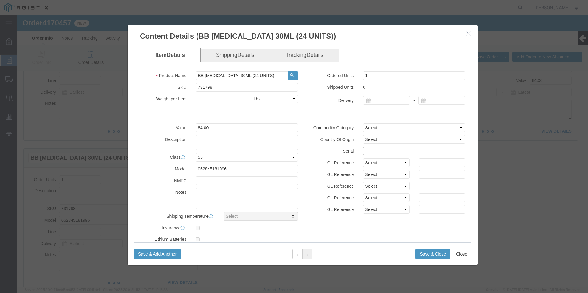
click input "text"
paste input "27342561111111111111"
type input "27342561111111111179"
click button "Save & Close"
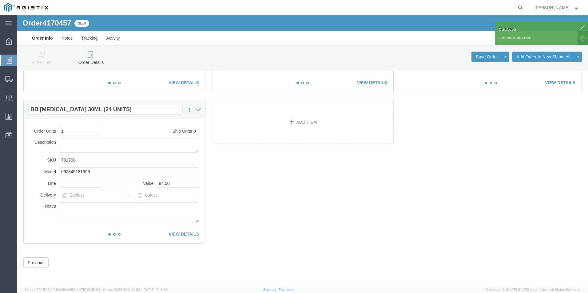
scroll to position [172, 0]
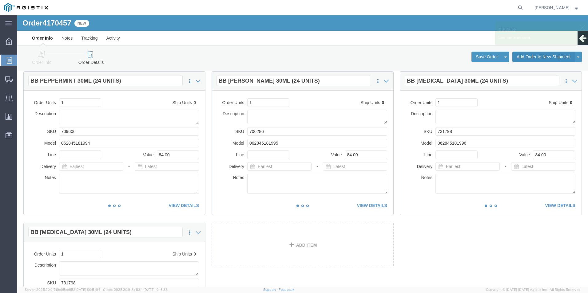
click button "Add Order to New Shipment"
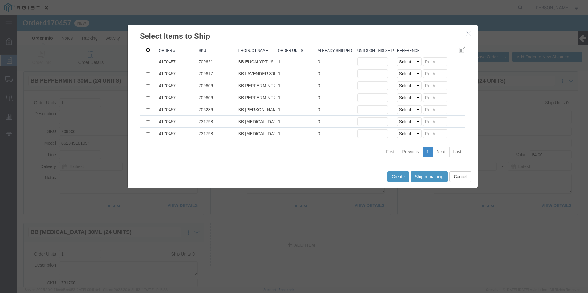
click input ": activate to sort column ascending"
checkbox input "true"
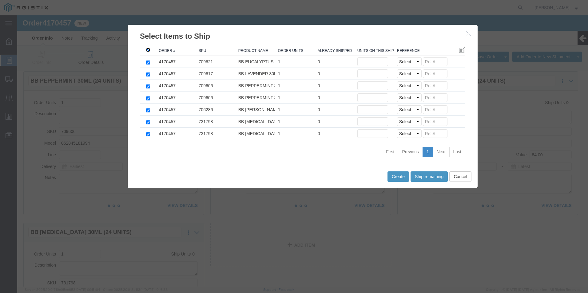
checkbox input "true"
click button "Ship remaining"
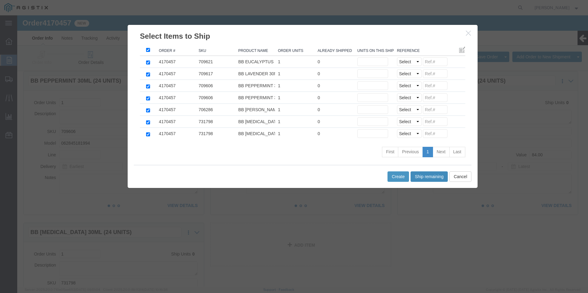
type input "1"
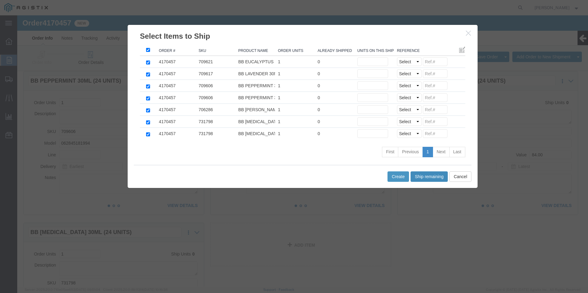
type input "1"
click input
paste input "27342561111111111111"
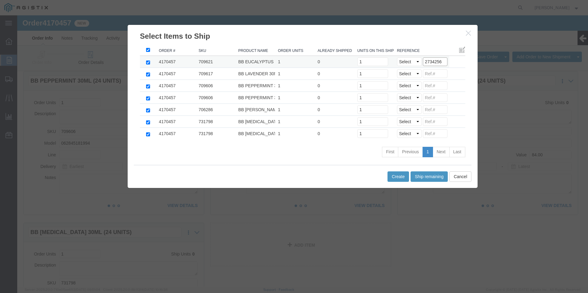
drag, startPoint x: 425, startPoint y: 45, endPoint x: 393, endPoint y: 47, distance: 32.0
click div "Select Purchase Order Delivery Number 2734256"
type input "2734256"
click select "Select Purchase Order Delivery Number"
select select "PO"
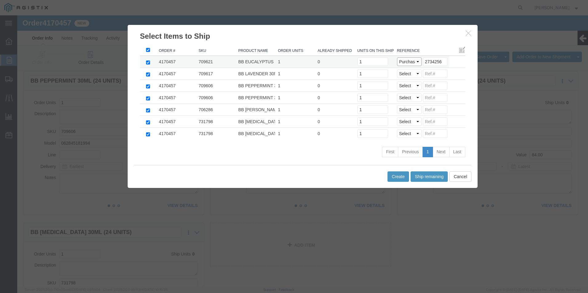
click select "Select Purchase Order Delivery Number"
select select "PO"
click select "Select Purchase Order Delivery Number"
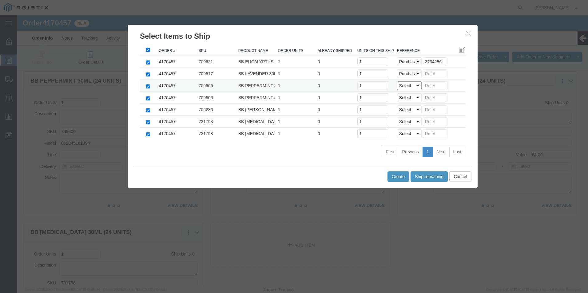
select select "PO"
click select "Select Purchase Order Delivery Number"
select select "PO"
click select "Select Purchase Order Delivery Number"
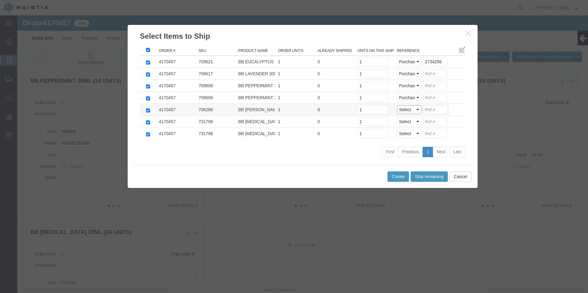
click select "Select Purchase Order Delivery Number"
select select "PO"
click select "Select Purchase Order Delivery Number"
select select "PO"
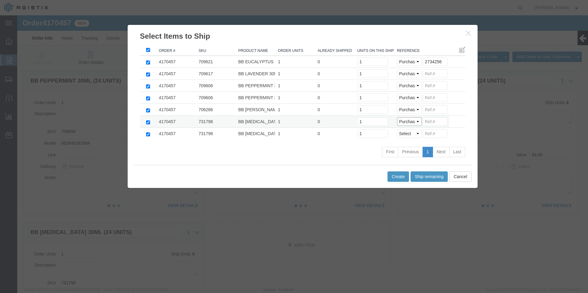
click select "Select Purchase Order Delivery Number"
select select "PO"
click select "Select Purchase Order Delivery Number"
click input
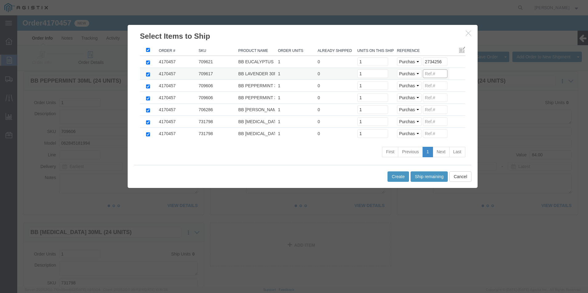
paste input "2734256"
type input "2734256"
click input
paste input "2734256"
type input "2734256"
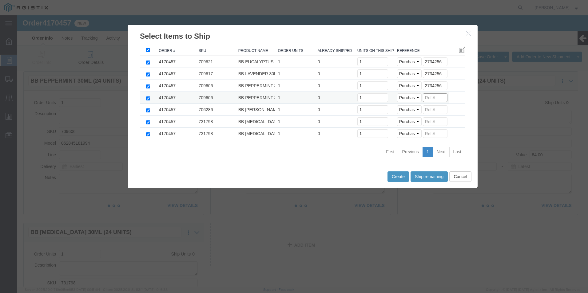
click input
paste input "2734256"
type input "2734256"
click input
paste input "2734256"
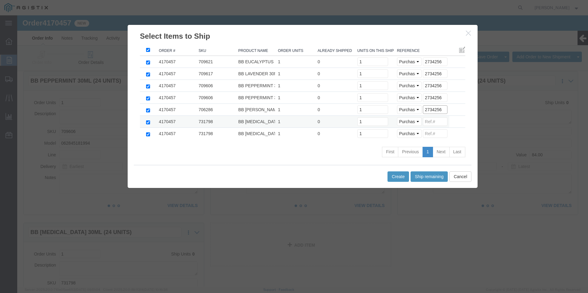
type input "2734256"
click input
paste input "2734256"
type input "2734256"
click input
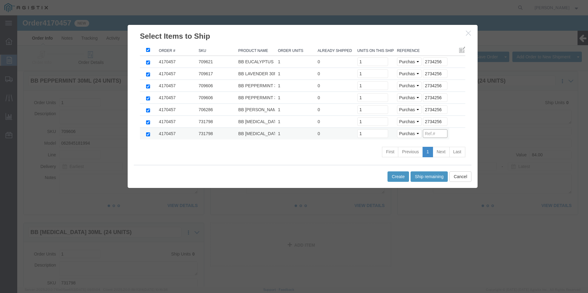
paste input "2734256"
type input "2734256"
click button "Create"
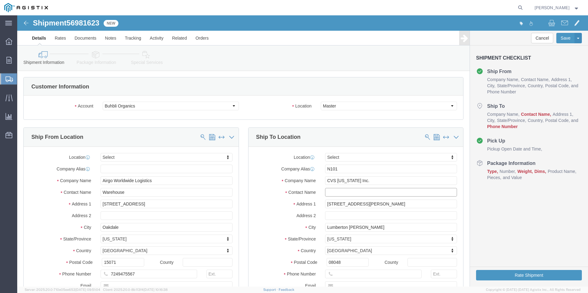
click input "text"
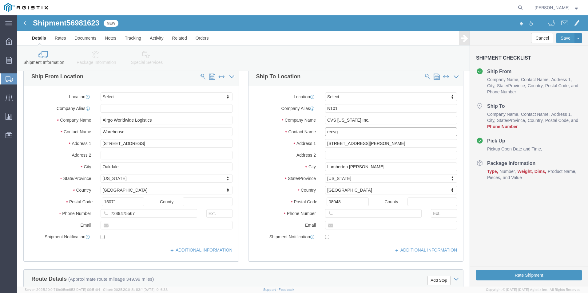
scroll to position [92, 0]
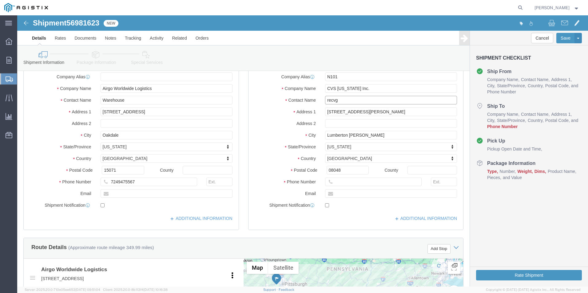
type input "recvg"
click input "text"
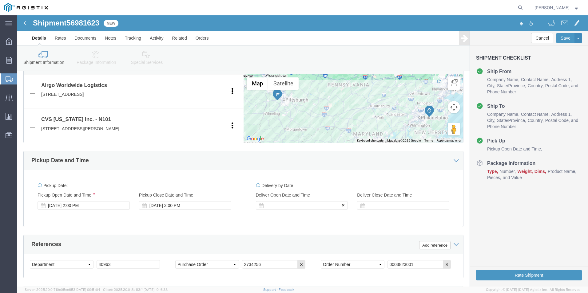
type input "[PHONE_NUMBER]"
click div
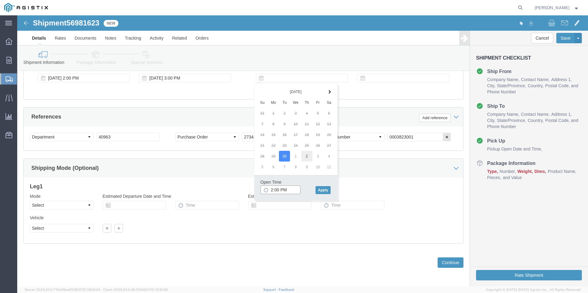
type input "2:00 PM"
click button "Apply"
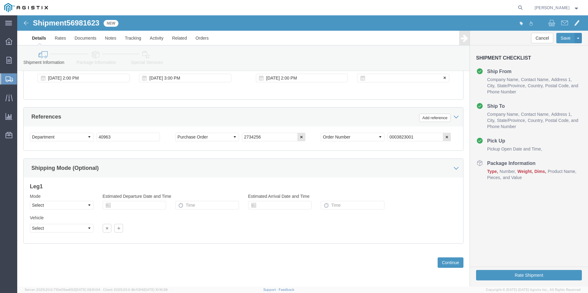
click div
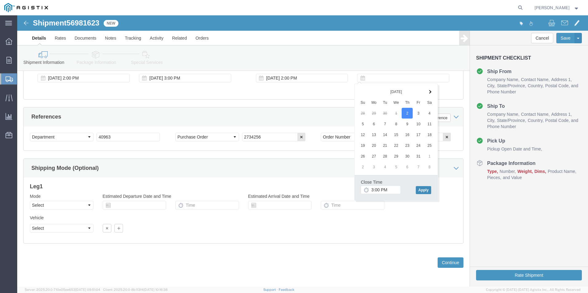
click button "Apply"
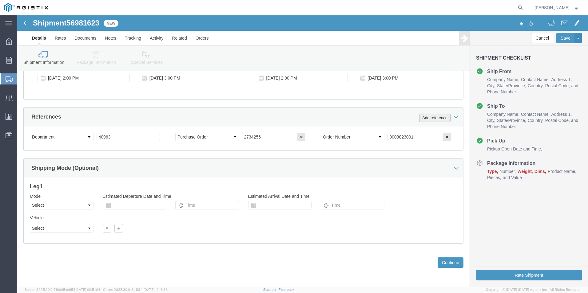
drag, startPoint x: 412, startPoint y: 102, endPoint x: 341, endPoint y: 121, distance: 73.3
click button "Add reference"
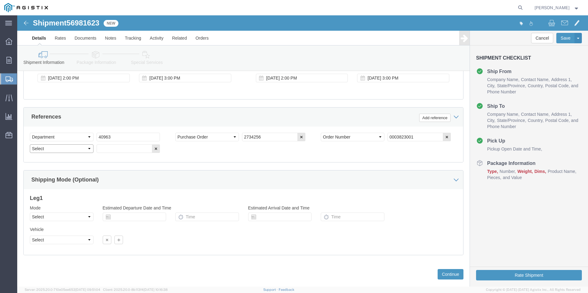
click select "Select Account Type Activity ID Airline Appointment Number ASN Batch Request # …"
select select "BOL"
click select "Select Account Type Activity ID Airline Appointment Number ASN Batch Request # …"
click input "text"
type input "4170457"
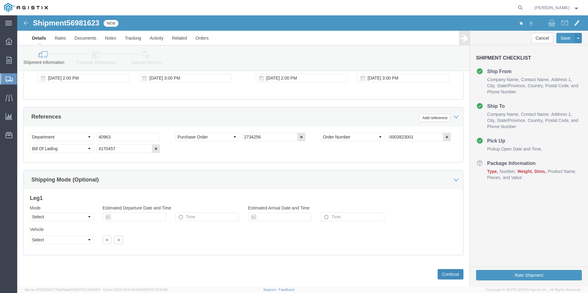
click button "Continue"
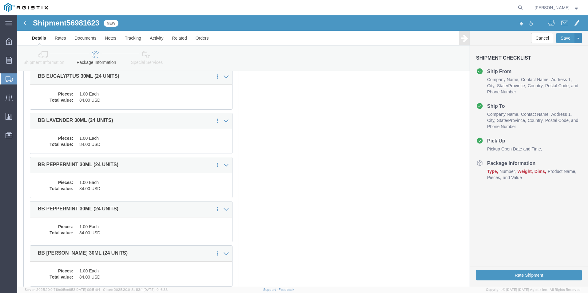
scroll to position [0, 0]
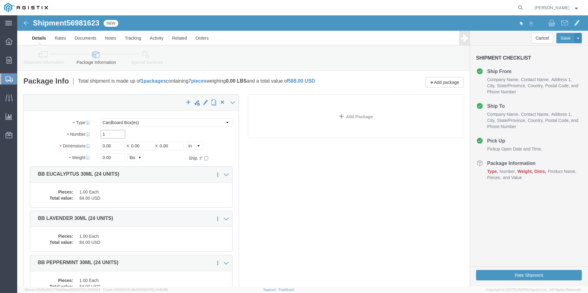
drag, startPoint x: 98, startPoint y: 118, endPoint x: -17, endPoint y: 137, distance: 115.9
click html "Shipment 56981623 New Details Rates Documents Notes Tracking Activity Related O…"
type input "7"
type input "10"
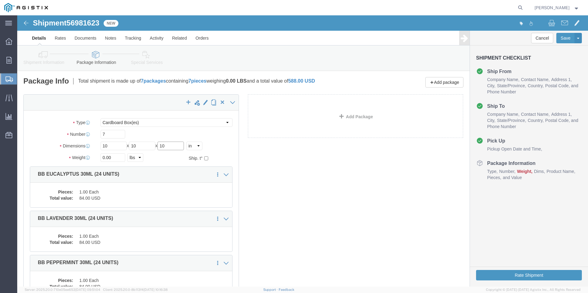
type input "10"
type input "35"
click button "Rate Shipment"
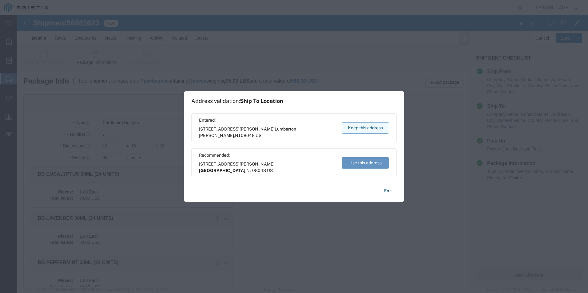
click at [366, 128] on button "Keep this address" at bounding box center [365, 127] width 47 height 11
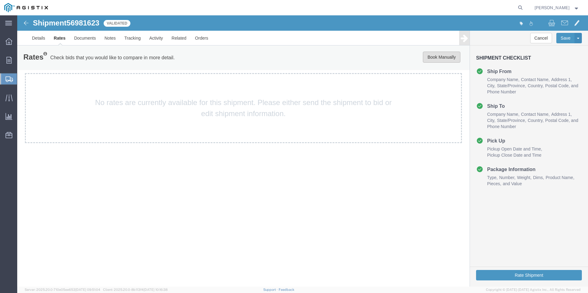
click at [447, 55] on button "Book Manually" at bounding box center [442, 57] width 38 height 11
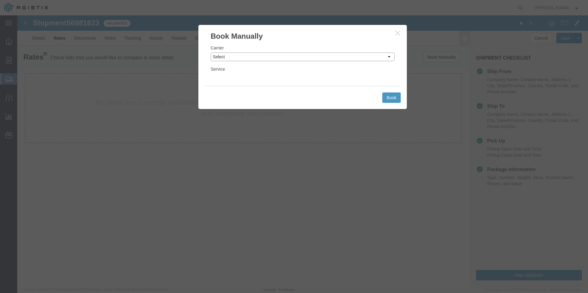
click at [375, 57] on select "Select Add New Carrier (and default service) ACI Guide APC Airport Google Milea…" at bounding box center [303, 57] width 184 height 9
select select "12"
click at [211, 53] on select "Select Add New Carrier (and default service) ACI Guide APC Airport Google Milea…" at bounding box center [303, 57] width 184 height 9
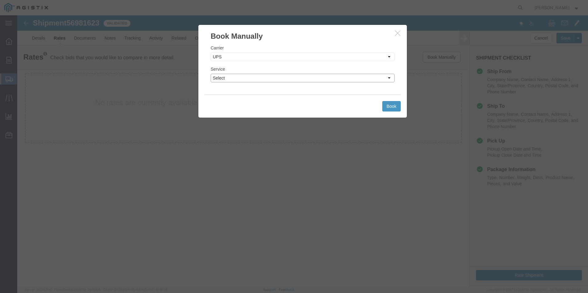
click at [390, 76] on select "Select 2nd Day Air 2nd Day Air A.M. 3 Day Select BOUND PRINTED MATTER, UPS DELI…" at bounding box center [303, 78] width 184 height 9
select select "42"
click at [211, 74] on select "Select 2nd Day Air 2nd Day Air A.M. 3 Day Select BOUND PRINTED MATTER, UPS DELI…" at bounding box center [303, 78] width 184 height 9
click at [392, 106] on button "Book" at bounding box center [391, 106] width 18 height 10
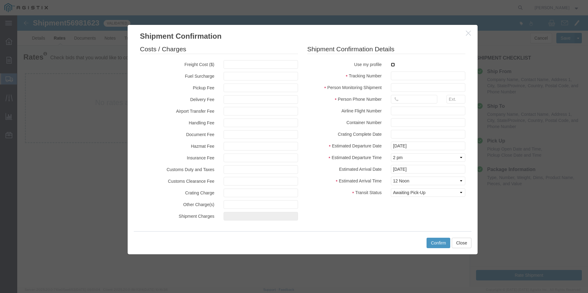
click at [393, 65] on input "checkbox" at bounding box center [393, 65] width 4 height 4
checkbox input "true"
type input "[PERSON_NAME]"
type input "[PHONE_NUMBER]"
drag, startPoint x: 396, startPoint y: 74, endPoint x: 410, endPoint y: 76, distance: 13.4
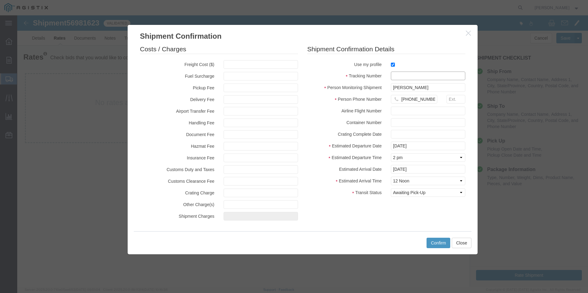
click at [398, 74] on input "text" at bounding box center [428, 76] width 74 height 9
type input "1zx599590341379703"
click at [438, 241] on button "Confirm" at bounding box center [439, 243] width 24 height 10
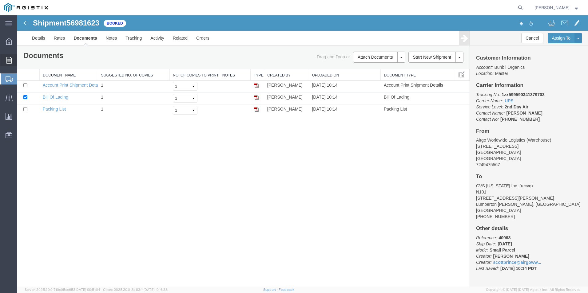
click at [0, 0] on span "Order Manager" at bounding box center [0, 0] width 0 height 0
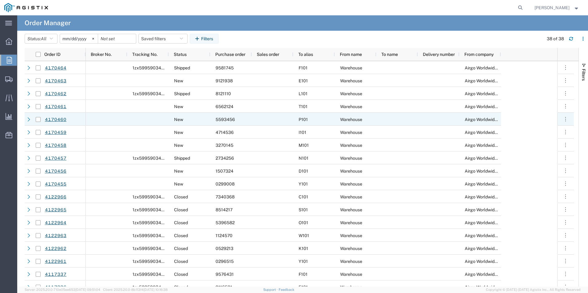
click at [252, 122] on div "5593456" at bounding box center [231, 119] width 42 height 13
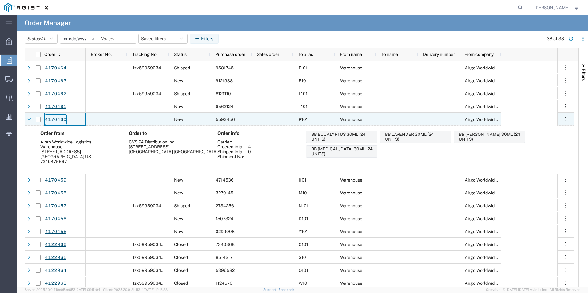
click at [59, 119] on link "4170460" at bounding box center [56, 119] width 22 height 11
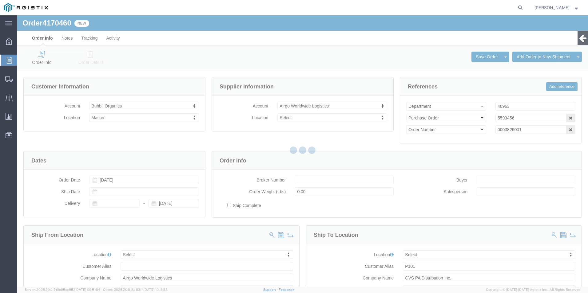
select select
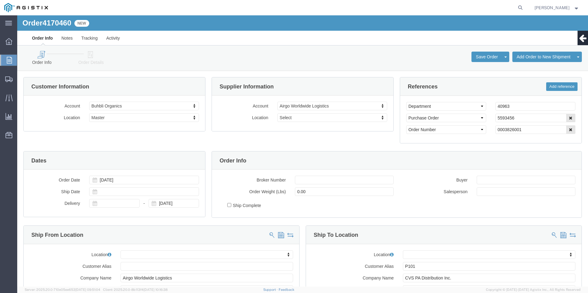
click icon
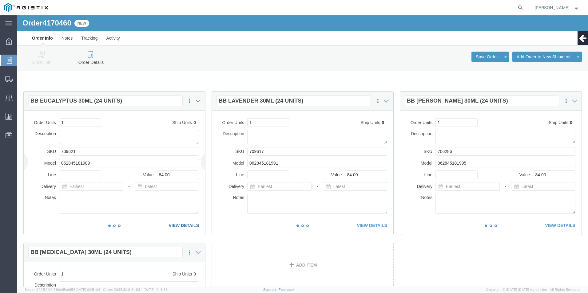
click link "VIEW DETAILS"
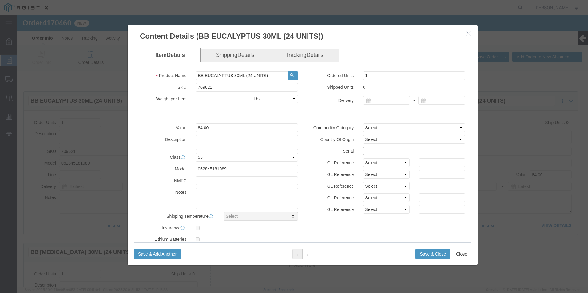
click div "Commodity Category Select Country Of Origin Select [GEOGRAPHIC_DATA] [GEOGRAPHI…"
drag, startPoint x: 391, startPoint y: 137, endPoint x: 320, endPoint y: 135, distance: 70.1
click div "Serial 55934561111111111111"
type input "55934561111111111111"
click button "Save & Close"
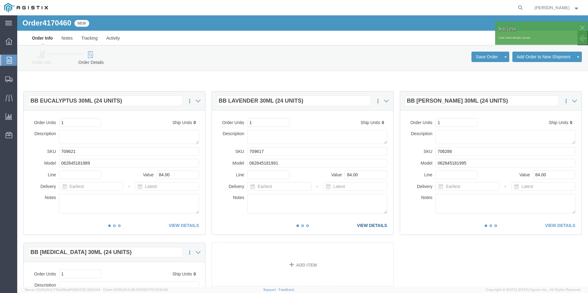
click link "VIEW DETAILS"
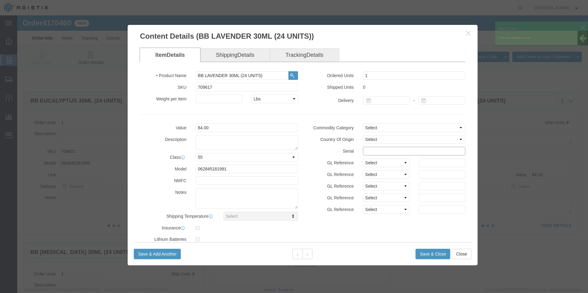
click input "text"
paste input "55934561111111111111"
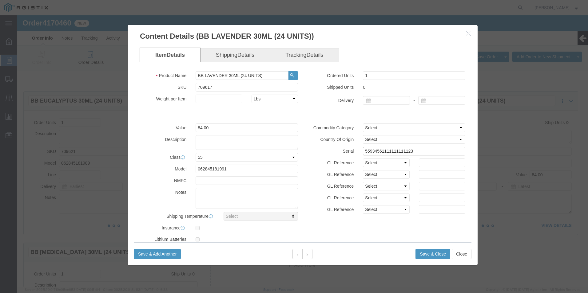
type input "55934561111111111123"
click button "Save & Close"
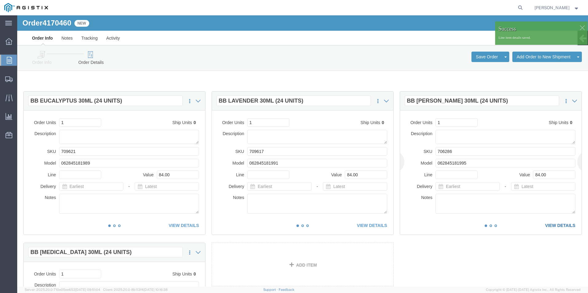
drag, startPoint x: 538, startPoint y: 205, endPoint x: 539, endPoint y: 207, distance: 3.2
click div "This item has not been shipped Order Units 1 Ship Units 0 Description SKU 70628…"
click link "VIEW DETAILS"
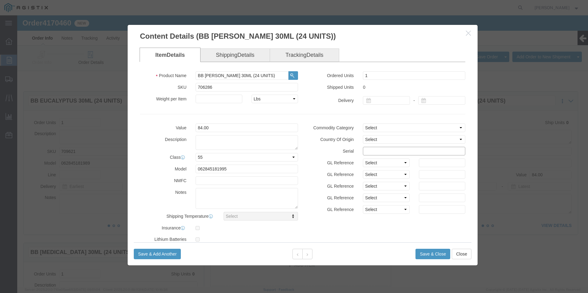
click input "text"
paste input "55934561111111111111"
type input "55934561111111111189"
click button "Save & Close"
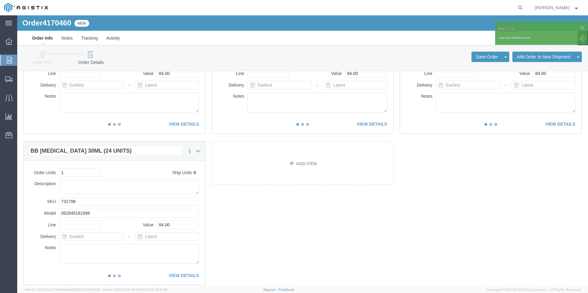
scroll to position [143, 0]
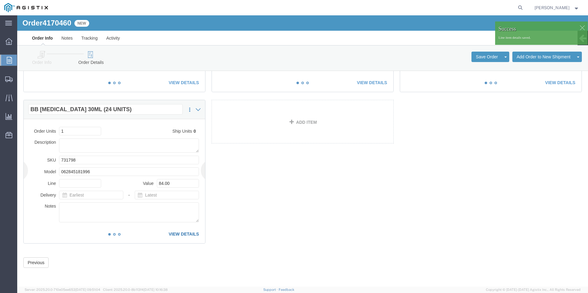
click link "VIEW DETAILS"
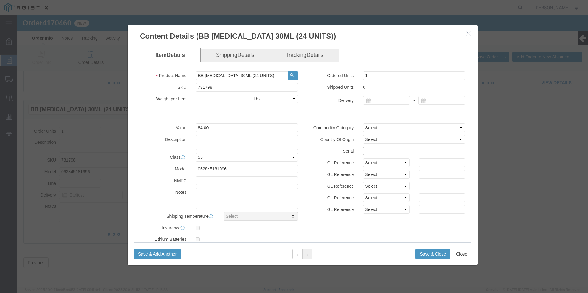
click input "text"
paste input "55934561111111111111"
type input "55934561111111111456"
click button "Save & Close"
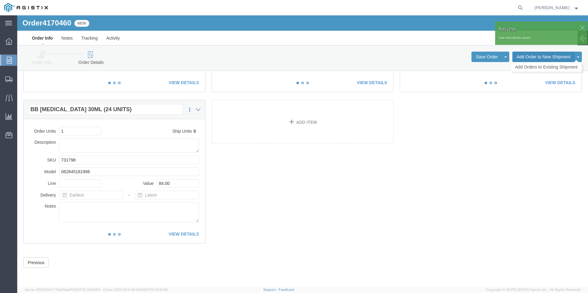
click button "Add Order to New Shipment"
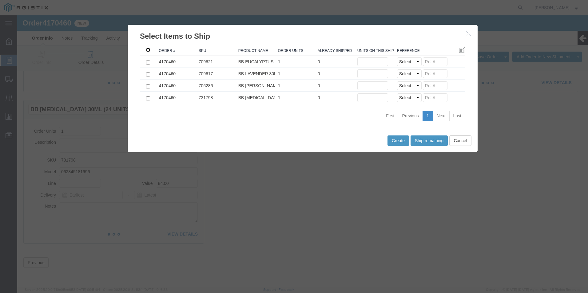
click input ": activate to sort column descending"
checkbox input "true"
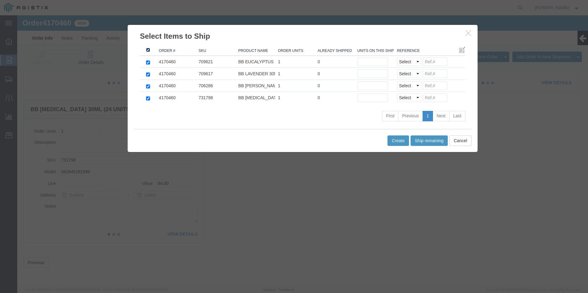
checkbox input "true"
click button "Ship remaining"
type input "1"
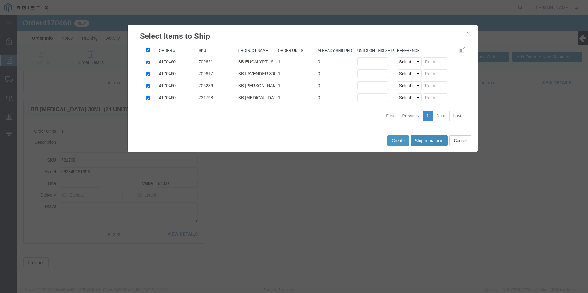
type input "1"
click select "Select Purchase Order Delivery Number"
select select "PO"
click select "Select Purchase Order Delivery Number"
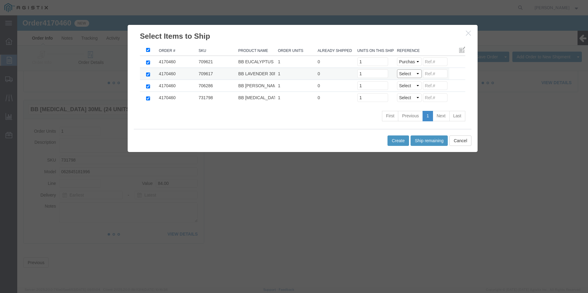
select select "PO"
click select "Select Purchase Order Delivery Number"
select select "PO"
click select "Select Purchase Order Delivery Number"
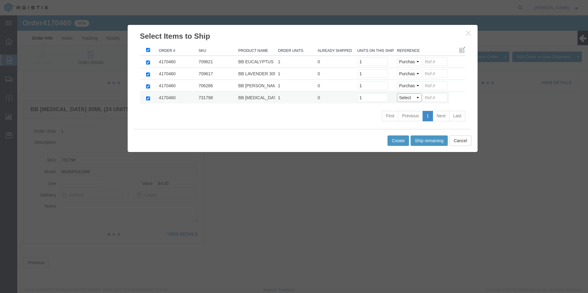
click select "Select Purchase Order Delivery Number"
select select "PO"
click select "Select Purchase Order Delivery Number"
click input
paste input "55934561111111111111"
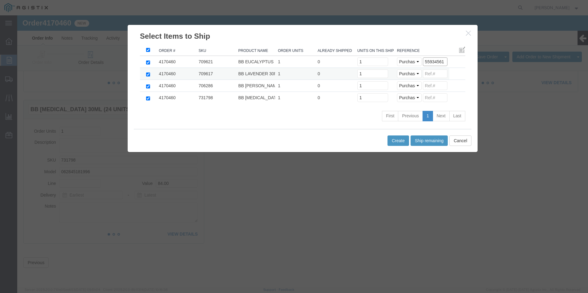
scroll to position [0, 0]
drag, startPoint x: 417, startPoint y: 48, endPoint x: 387, endPoint y: 51, distance: 30.0
click td "Select Purchase Order Delivery Number 5593456"
type input "5593456"
click input
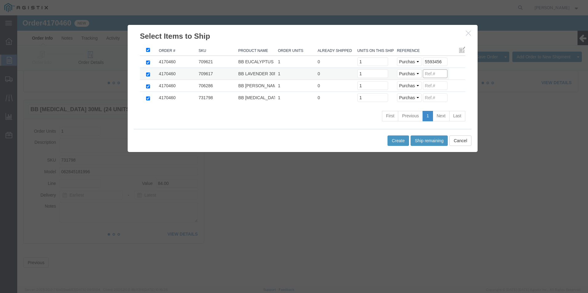
paste input "5593456"
type input "5593456"
click input
paste input "5593456"
type input "5593456"
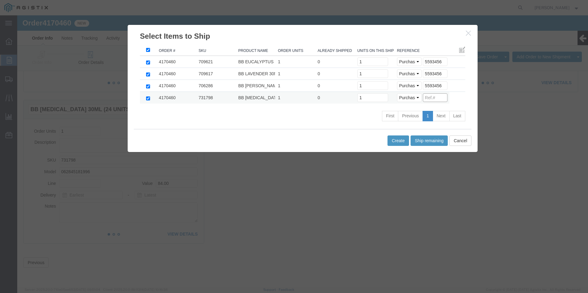
click input
paste input "5593456"
type input "5593456"
click button "Create"
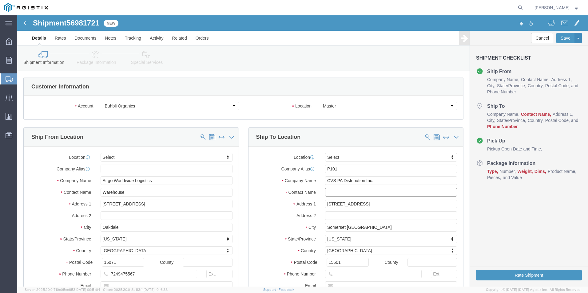
click input "text"
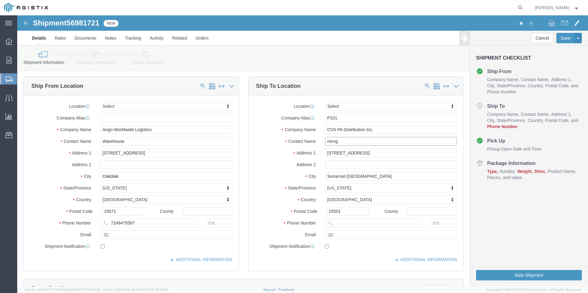
scroll to position [62, 0]
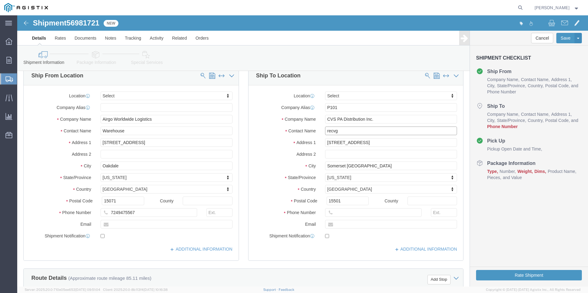
type input "recvg"
click input "text"
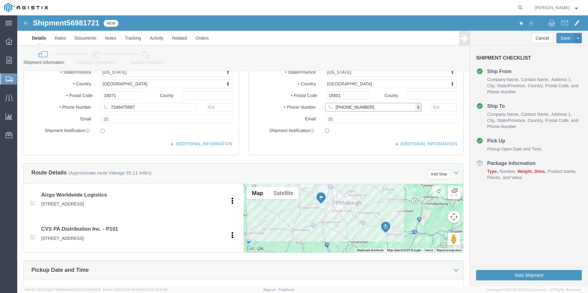
type input "[PHONE_NUMBER]"
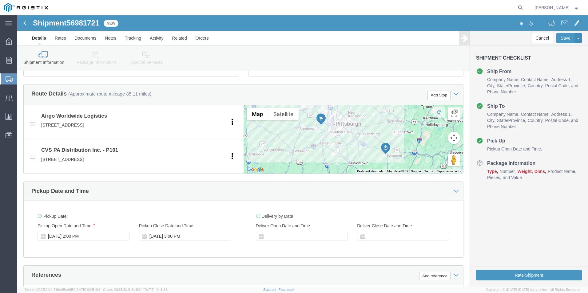
click div
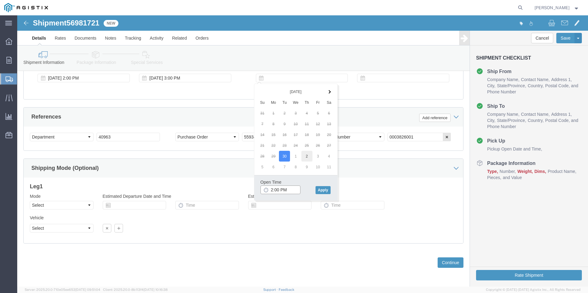
type input "2:00 PM"
drag, startPoint x: 305, startPoint y: 175, endPoint x: 318, endPoint y: 152, distance: 25.9
click button "Apply"
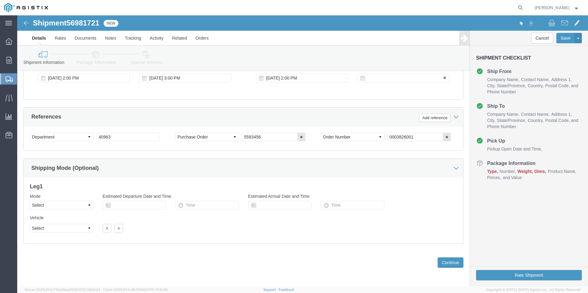
click div
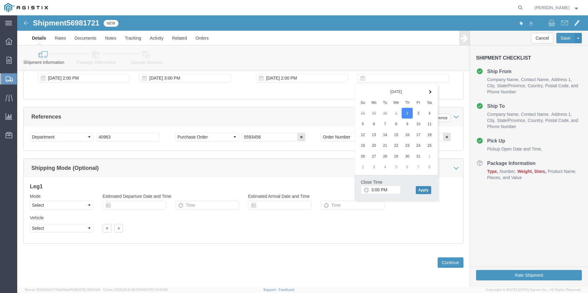
click button "Apply"
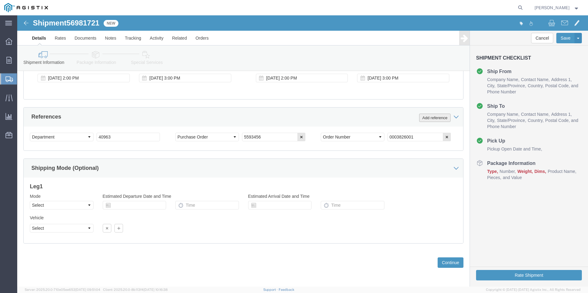
click button "Add reference"
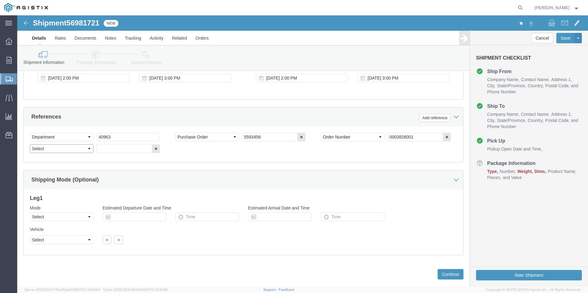
click select "Select Account Type Activity ID Airline Appointment Number ASN Batch Request # …"
select select "BOL"
click select "Select Account Type Activity ID Airline Appointment Number ASN Batch Request # …"
drag, startPoint x: 100, startPoint y: 133, endPoint x: 97, endPoint y: 134, distance: 3.1
click input "text"
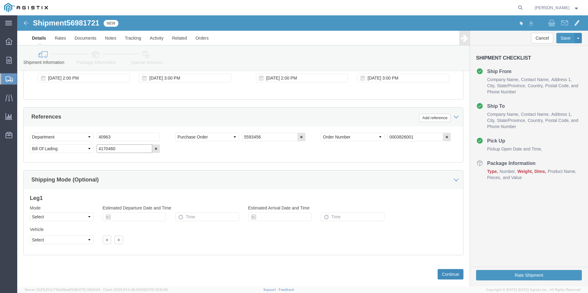
type input "4170460"
click button "Continue"
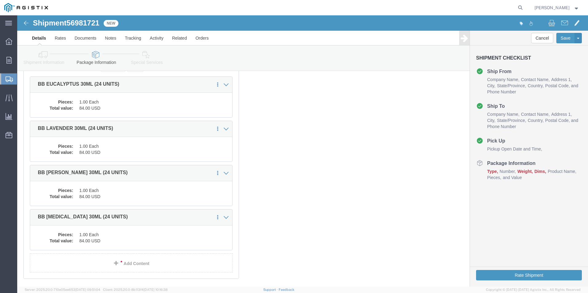
scroll to position [0, 0]
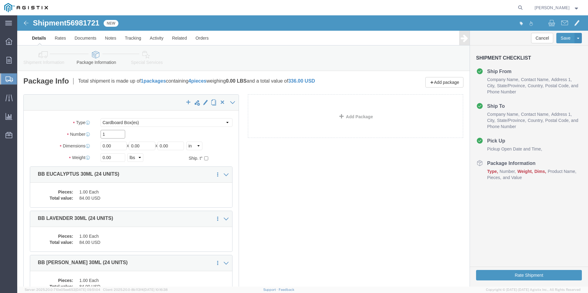
click div "Number 1"
type input "7"
type input "4"
type input "10"
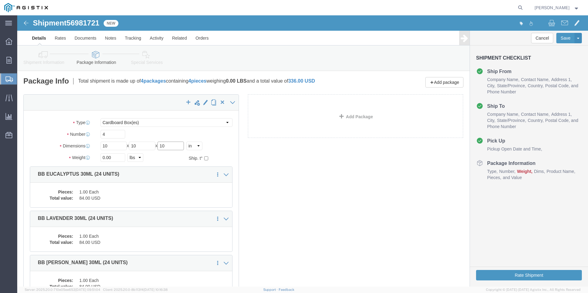
type input "10"
type input "20"
click button "Rate Shipment"
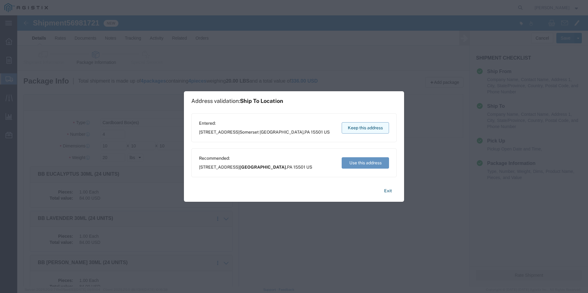
click at [365, 129] on button "Keep this address" at bounding box center [365, 127] width 47 height 11
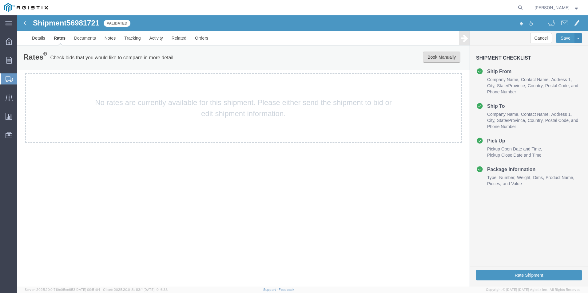
click at [438, 58] on button "Book Manually" at bounding box center [442, 57] width 38 height 11
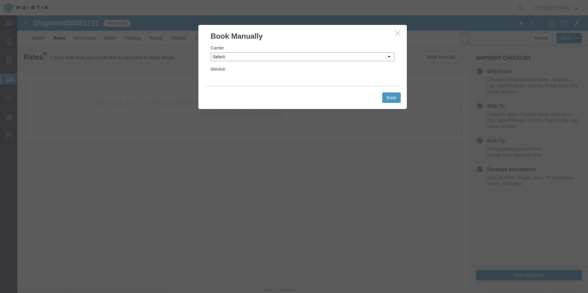
click at [251, 53] on select "Select Add New Carrier (and default service) ACI Guide APC Airport Google Milea…" at bounding box center [303, 57] width 184 height 9
select select "12"
click at [211, 53] on select "Select Add New Carrier (and default service) ACI Guide APC Airport Google Milea…" at bounding box center [303, 57] width 184 height 9
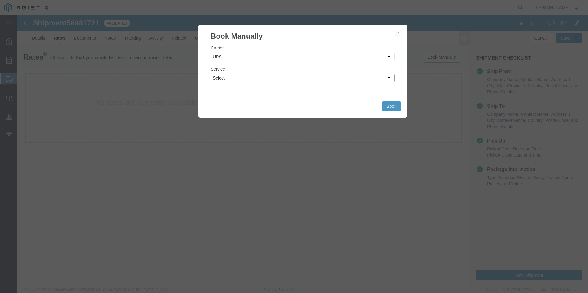
click at [319, 78] on select "Select 2nd Day Air 2nd Day Air A.M. 3 Day Select BOUND PRINTED MATTER, UPS DELI…" at bounding box center [303, 78] width 184 height 9
select select "42"
click at [211, 74] on select "Select 2nd Day Air 2nd Day Air A.M. 3 Day Select BOUND PRINTED MATTER, UPS DELI…" at bounding box center [303, 78] width 184 height 9
click at [386, 105] on button "Book" at bounding box center [391, 106] width 18 height 10
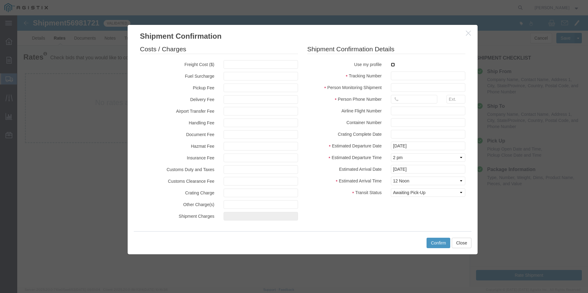
click at [393, 65] on input "checkbox" at bounding box center [393, 65] width 4 height 4
checkbox input "true"
type input "[PERSON_NAME]"
type input "[PHONE_NUMBER]"
drag, startPoint x: 398, startPoint y: 75, endPoint x: 411, endPoint y: 78, distance: 13.9
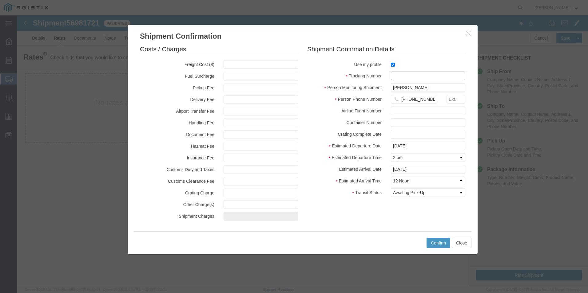
click at [400, 75] on input "text" at bounding box center [428, 76] width 74 height 9
type input "1zx599590340609260"
click at [440, 240] on button "Confirm" at bounding box center [439, 243] width 24 height 10
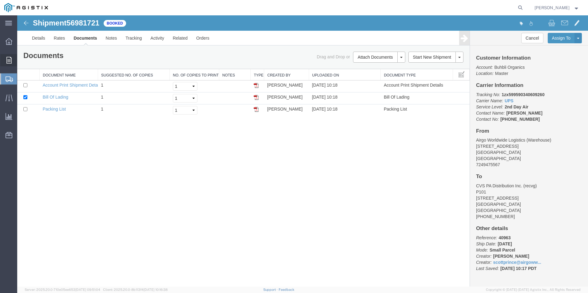
click at [0, 0] on span "Order Manager" at bounding box center [0, 0] width 0 height 0
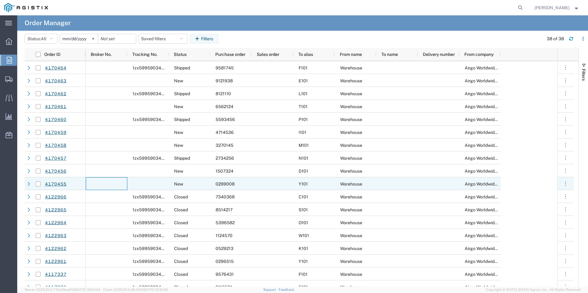
click at [121, 184] on div at bounding box center [107, 183] width 42 height 13
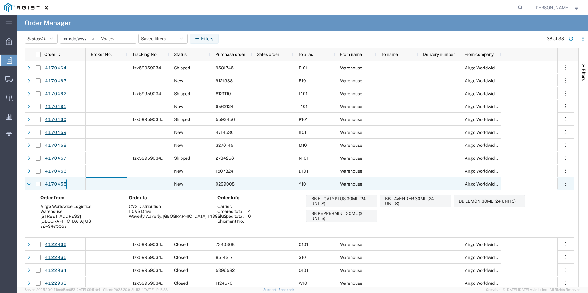
click at [58, 183] on link "4170455" at bounding box center [56, 184] width 22 height 11
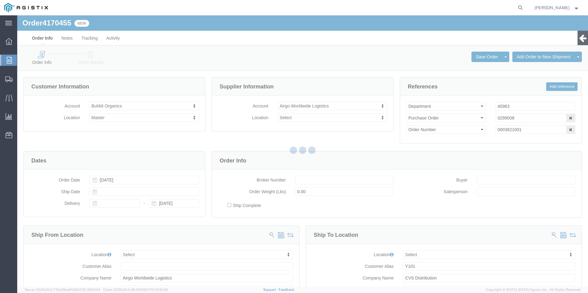
select select
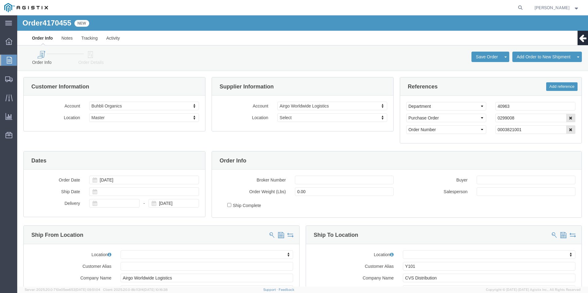
click icon
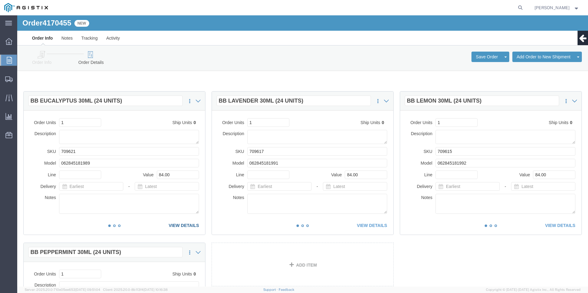
click link "VIEW DETAILS"
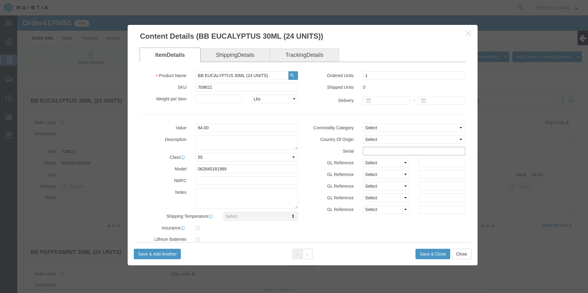
click input "text"
drag, startPoint x: 398, startPoint y: 136, endPoint x: 233, endPoint y: 140, distance: 164.6
click div "Value 84.00 Description Class Select 50 55 60 65 70 85 92.5 100 125 175 250 300…"
type input "02990081111111111111"
click button "Save & Close"
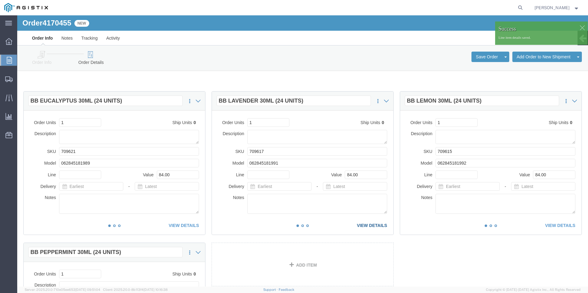
click link "VIEW DETAILS"
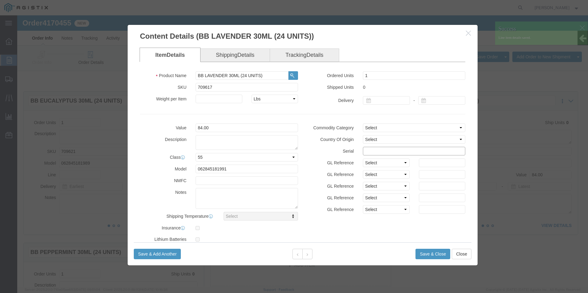
click input "text"
paste input "02990081111111111111"
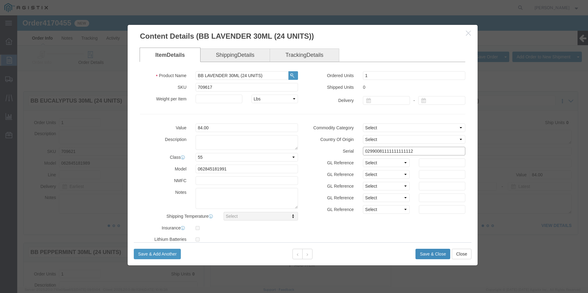
type input "02990081111111111112"
click button "Save & Close"
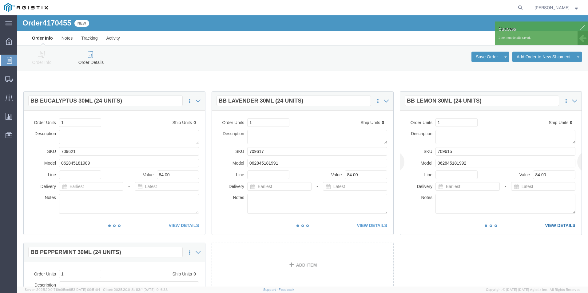
click link "VIEW DETAILS"
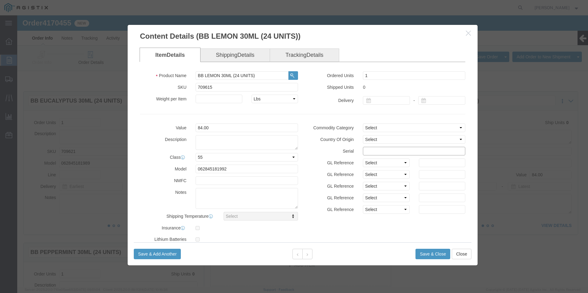
click input "text"
paste input "02990081111111111111"
type input "02990081111111111113"
click button "Save & Close"
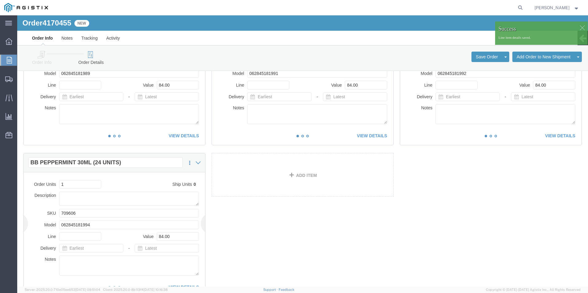
scroll to position [92, 0]
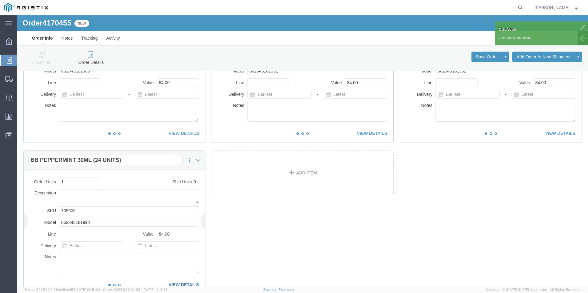
click link "VIEW DETAILS"
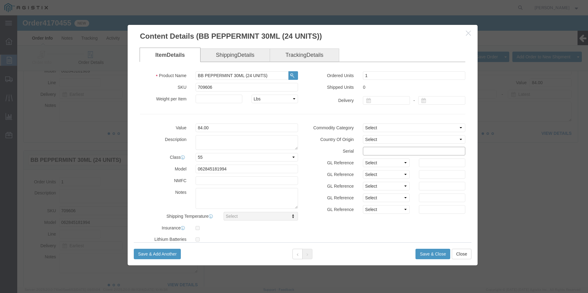
click input "text"
paste input "02990081111111111111"
type input "02990081111111111114"
click button "Save & Close"
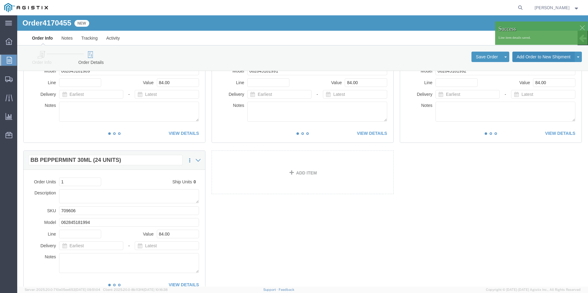
click button "Add Order to New Shipment"
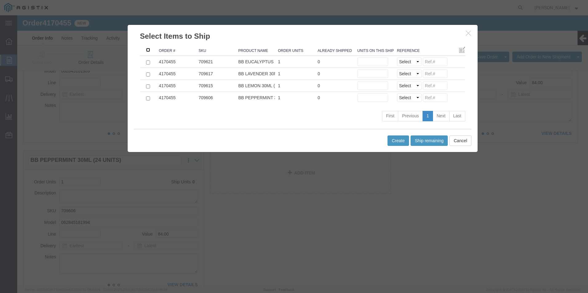
click input ": activate to sort column ascending"
checkbox input "true"
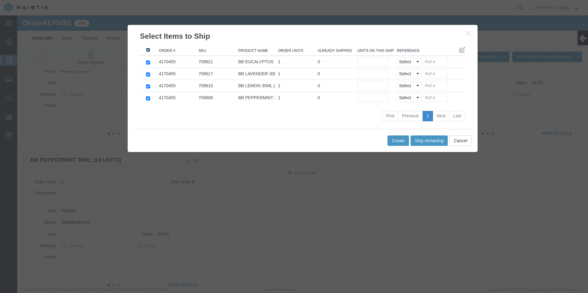
checkbox input "true"
click button "Ship remaining"
type input "1"
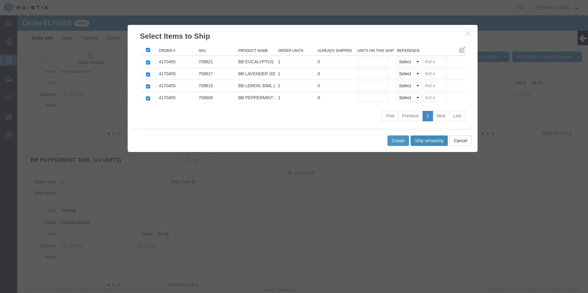
type input "1"
click input
paste input "02990081111111111111"
drag, startPoint x: 424, startPoint y: 48, endPoint x: 335, endPoint y: 52, distance: 88.6
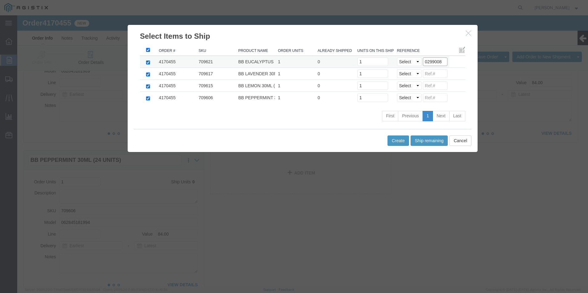
click tr "4170455 709621 BB EUCALYPTUS 30ML (24 UNITS) 1 0 Units on this shipment 1 Selec…"
type input "0299008"
click input
paste input "0299008"
type input "0299008"
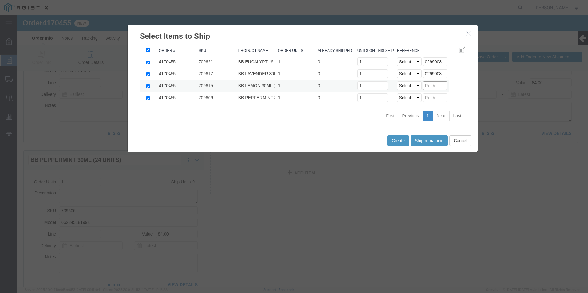
click input
paste input "0299008"
type input "0299008"
click input
paste input "0299008"
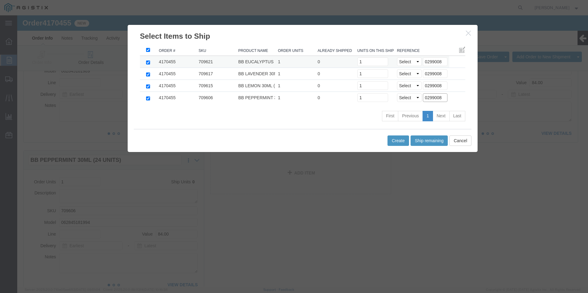
type input "0299008"
click select "Select Purchase Order Delivery Number"
select select "PO"
click select "Select Purchase Order Delivery Number"
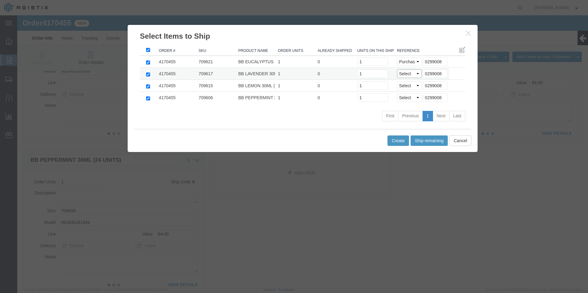
select select "PO"
click select "Select Purchase Order Delivery Number"
select select "PO"
click select "Select Purchase Order Delivery Number"
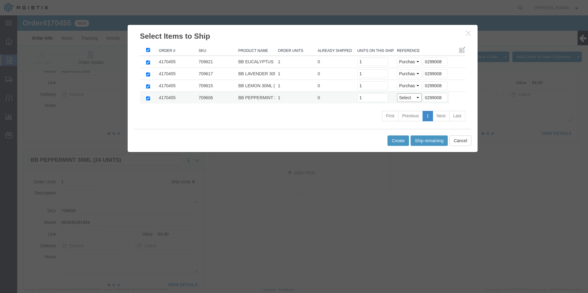
click select "Select Purchase Order Delivery Number"
select select "PO"
click select "Select Purchase Order Delivery Number"
click button "Create"
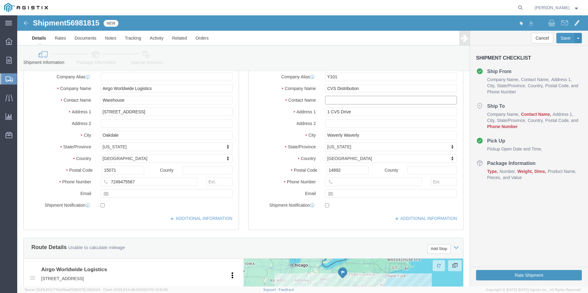
click input "text"
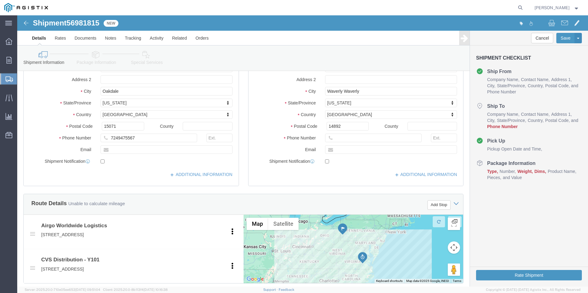
scroll to position [154, 0]
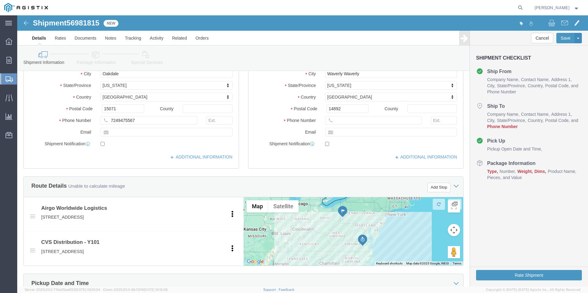
type input "recvg"
click input "text"
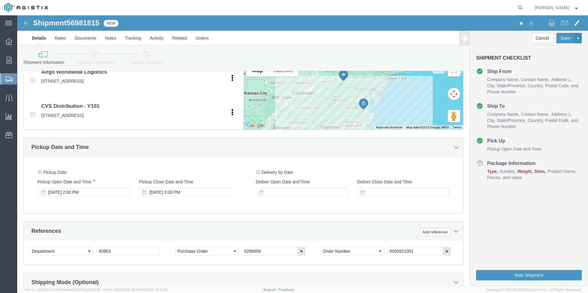
scroll to position [308, 0]
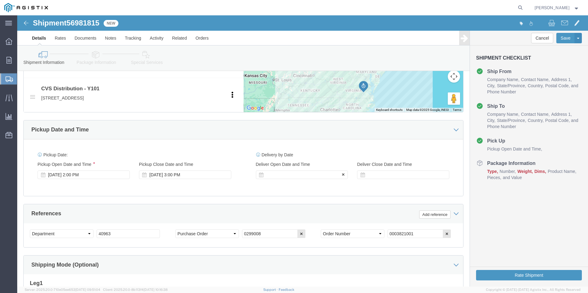
type input "[PHONE_NUMBER]"
click div
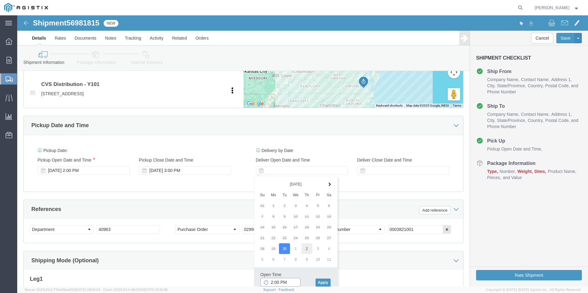
type input "2:00 PM"
click button "Apply"
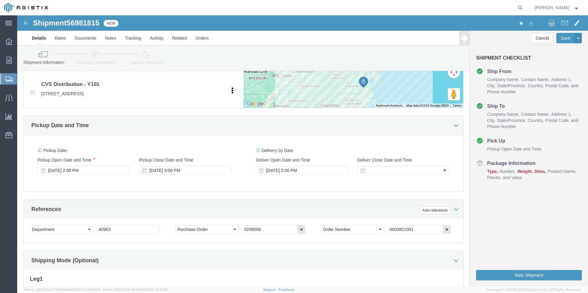
click div
click button "Apply"
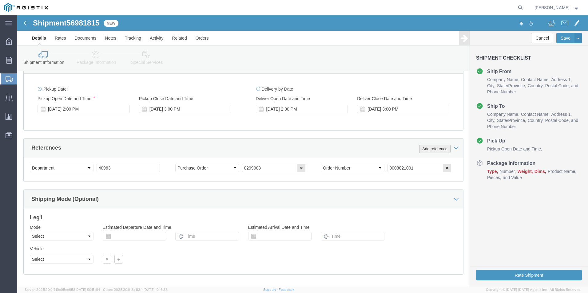
click button "Add reference"
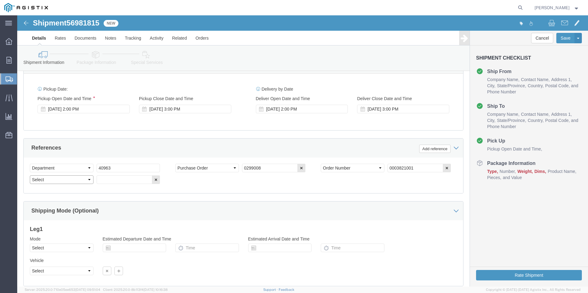
click select "Select Account Type Activity ID Airline Appointment Number ASN Batch Request # …"
select select "BOL"
click select "Select Account Type Activity ID Airline Appointment Number ASN Batch Request # …"
click input "text"
type input "4170455"
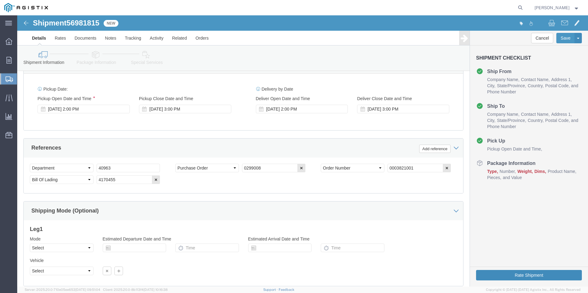
drag, startPoint x: 497, startPoint y: 260, endPoint x: 349, endPoint y: 225, distance: 151.9
click form "Shipment 56981815 New Details Rates Documents Notes Tracking Activity Related O…"
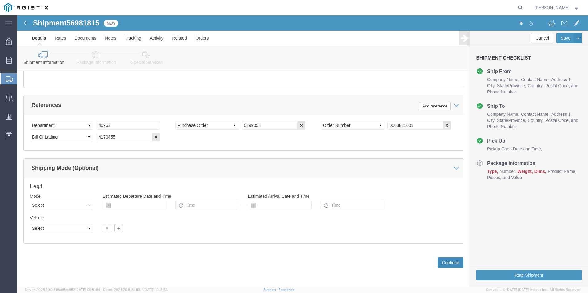
click button "Continue"
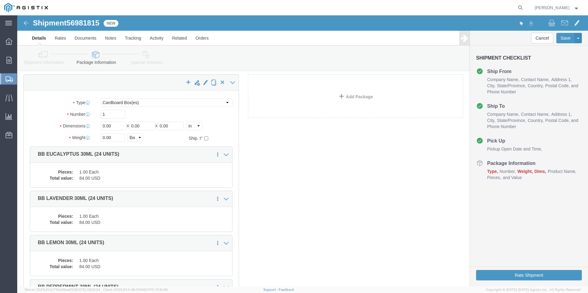
scroll to position [0, 0]
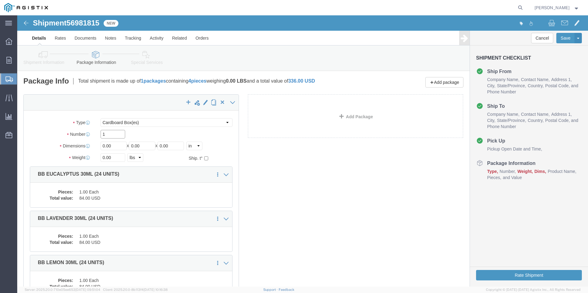
drag, startPoint x: 5, startPoint y: 121, endPoint x: -18, endPoint y: 121, distance: 23.1
click html "Shipment 56981815 New Details Rates Documents Notes Tracking Activity Related O…"
type input "4"
type input "10"
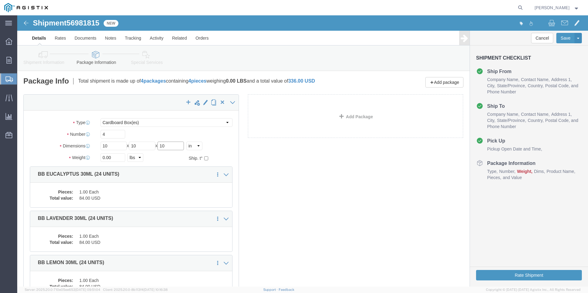
type input "10"
type input "20"
click button "Rate Shipment"
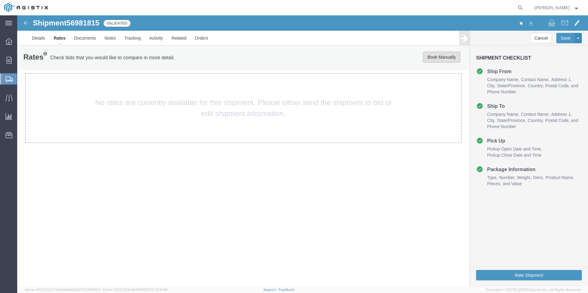
click at [439, 57] on button "Book Manually" at bounding box center [442, 57] width 38 height 11
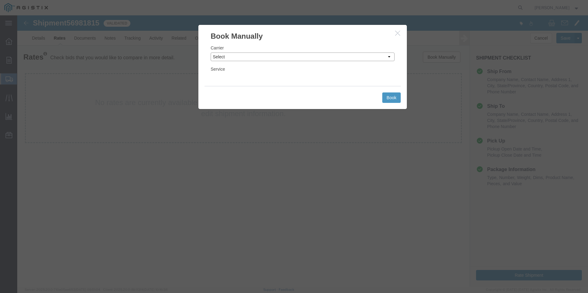
click at [230, 56] on select "Select Add New Carrier (and default service) ACI Guide APC Airport Google Milea…" at bounding box center [303, 57] width 184 height 9
select select "12"
click at [211, 53] on select "Select Add New Carrier (and default service) ACI Guide APC Airport Google Milea…" at bounding box center [303, 57] width 184 height 9
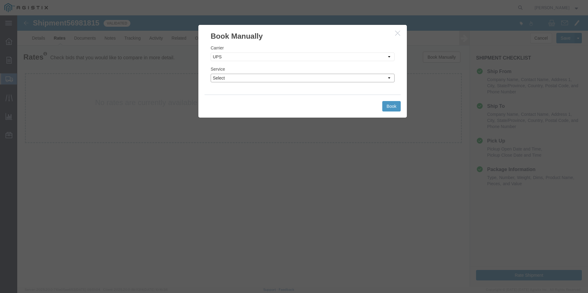
click at [272, 80] on select "Select 2nd Day Air 2nd Day Air A.M. 3 Day Select BOUND PRINTED MATTER, UPS DELI…" at bounding box center [303, 78] width 184 height 9
select select "42"
click at [211, 74] on select "Select 2nd Day Air 2nd Day Air A.M. 3 Day Select BOUND PRINTED MATTER, UPS DELI…" at bounding box center [303, 78] width 184 height 9
click at [391, 106] on button "Book" at bounding box center [391, 106] width 18 height 10
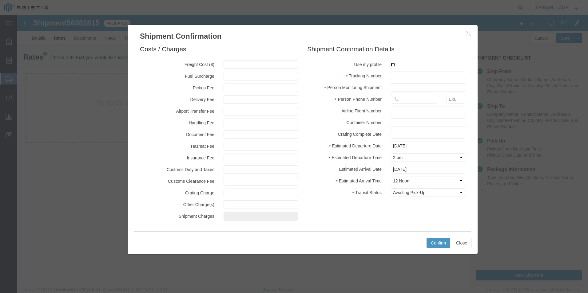
click at [393, 65] on input "checkbox" at bounding box center [393, 65] width 4 height 4
checkbox input "true"
type input "[PERSON_NAME]"
type input "[PHONE_NUMBER]"
click at [396, 75] on input "text" at bounding box center [428, 76] width 74 height 9
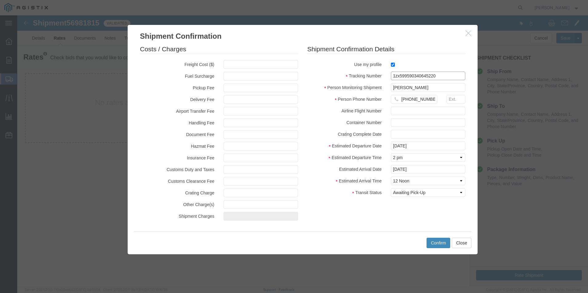
type input "1zx599590340645220"
click at [438, 243] on button "Confirm" at bounding box center [439, 243] width 24 height 10
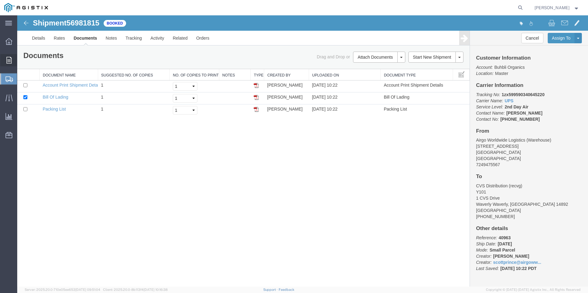
click at [0, 0] on span "Order Manager" at bounding box center [0, 0] width 0 height 0
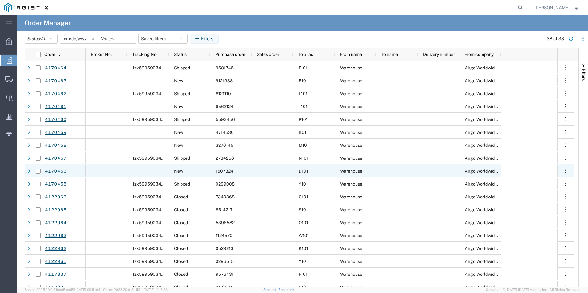
click at [225, 171] on span "1507324" at bounding box center [225, 171] width 18 height 5
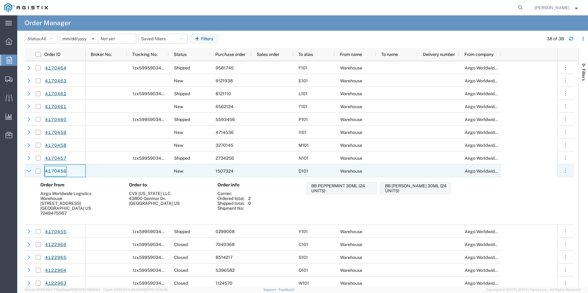
click at [58, 171] on link "4170456" at bounding box center [56, 171] width 22 height 11
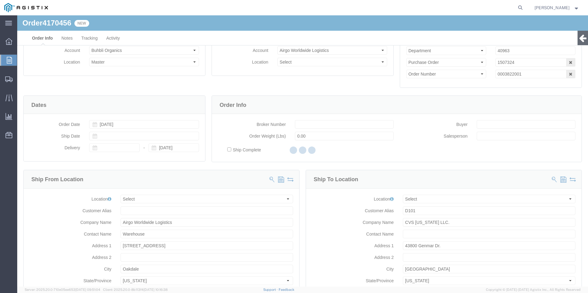
select select
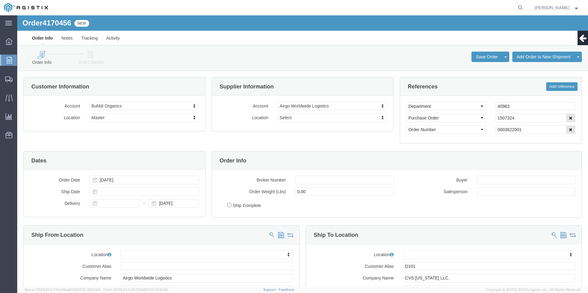
click icon
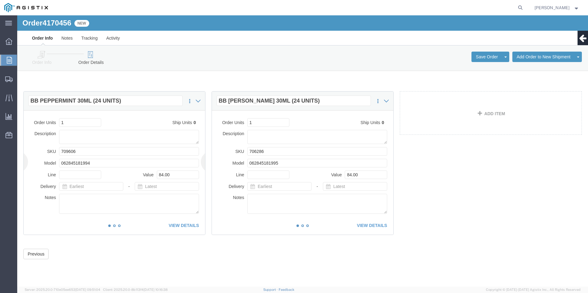
click div "This item has not been shipped Order Units 1 Ship Units 0 Description SKU 70960…"
click link "VIEW DETAILS"
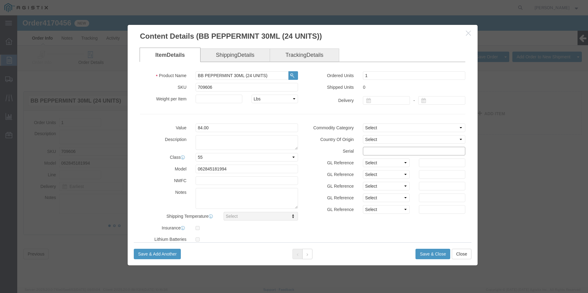
click input "text"
type input "15073241111111111111"
drag, startPoint x: 410, startPoint y: 239, endPoint x: 399, endPoint y: 143, distance: 96.5
click div "Content Details (BB PEPPERMINT 30ML (24 UNITS)) Item Details Shipping Details T…"
drag, startPoint x: 394, startPoint y: 136, endPoint x: 244, endPoint y: 138, distance: 150.1
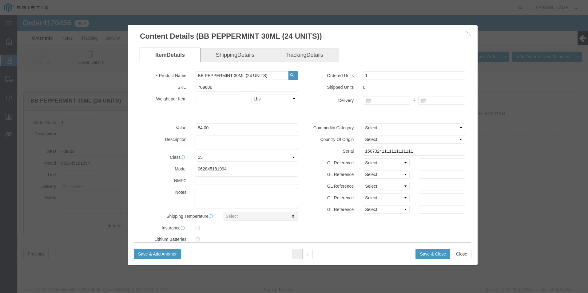
click div "Value 84.00 Description Class Select 50 55 60 65 70 85 92.5 100 125 175 250 300…"
click button "Save & Close"
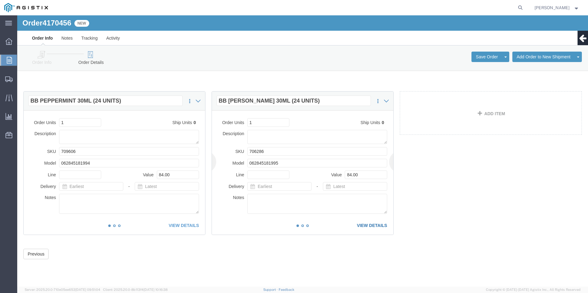
click link "VIEW DETAILS"
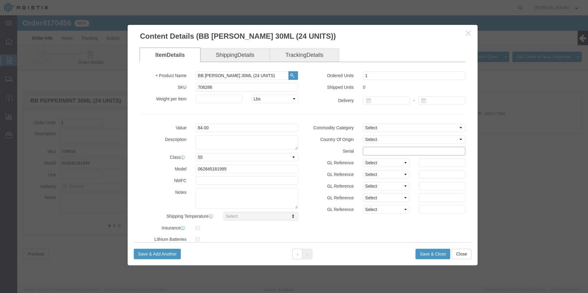
click input "text"
paste input "15073241111111111111"
type input "15073241111111111112"
click button "Save & Close"
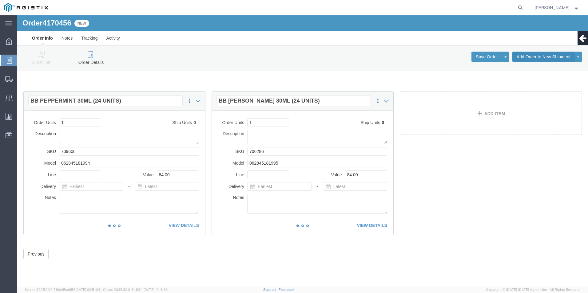
click button "Add Order to New Shipment"
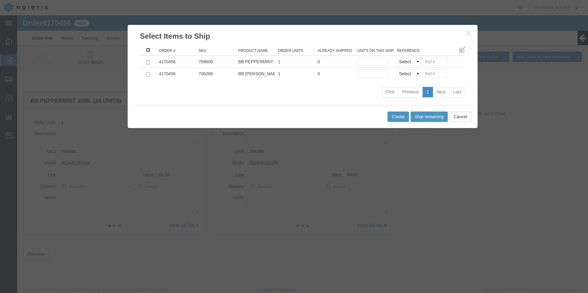
click input ": activate to sort column descending"
checkbox input "true"
click select "Select Purchase Order Delivery Number"
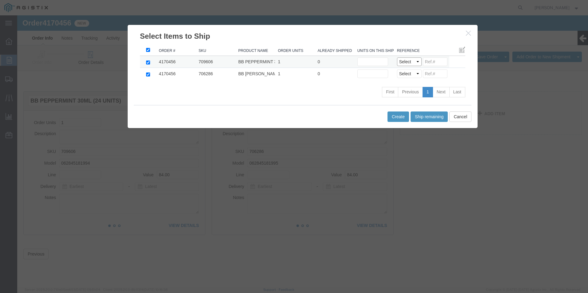
select select "PO"
click select "Select Purchase Order Delivery Number"
select select "PO"
click select "Select Purchase Order Delivery Number"
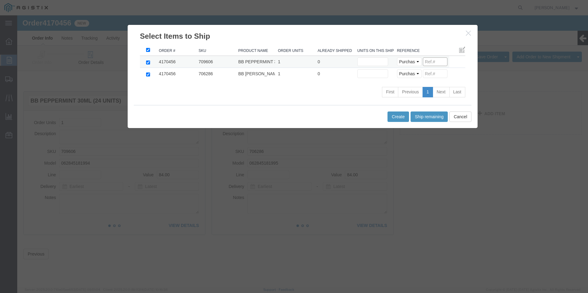
click input
paste input "15073241111111111111"
drag, startPoint x: 426, startPoint y: 46, endPoint x: 395, endPoint y: 48, distance: 30.5
click div "Select Purchase Order Delivery Number 1507324"
type input "1507324"
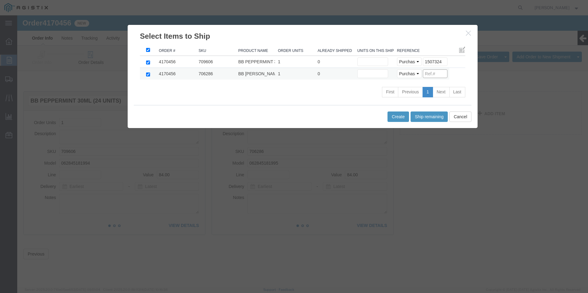
click input
paste input "1507324"
type input "1507324"
drag, startPoint x: 386, startPoint y: 99, endPoint x: 257, endPoint y: 98, distance: 129.2
click div "Create Ship remaining Cancel"
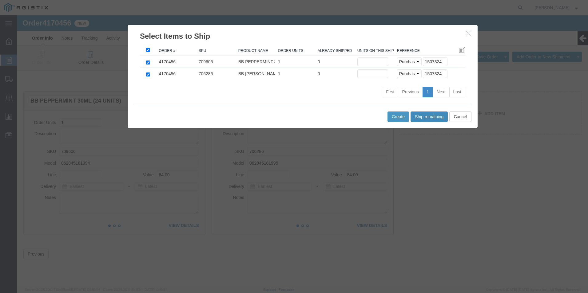
click button "Ship remaining"
type input "1"
click button "Create"
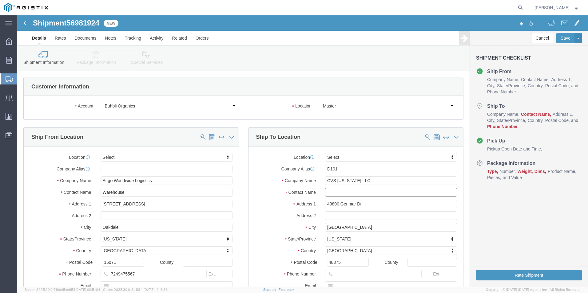
click input "text"
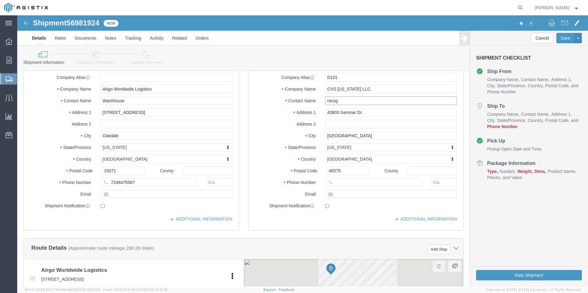
scroll to position [92, 0]
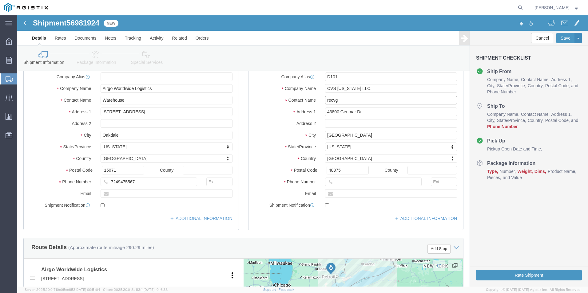
type input "recvg"
click input "text"
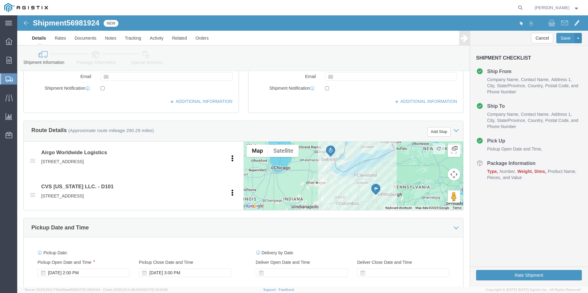
scroll to position [215, 0]
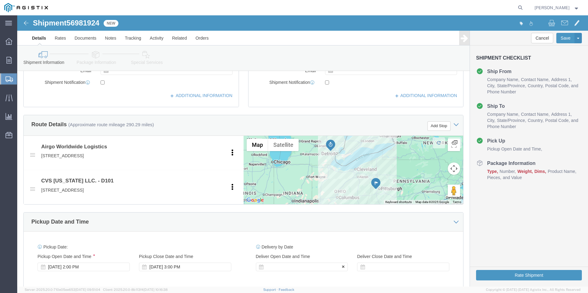
type input "[PHONE_NUMBER]"
click div
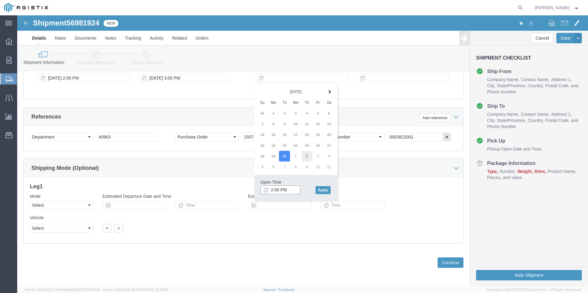
type input "2:00 PM"
click button "Apply"
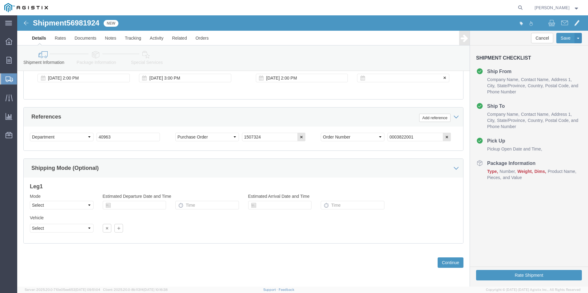
click div
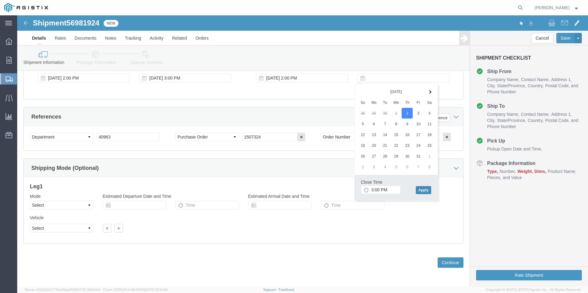
click button "Apply"
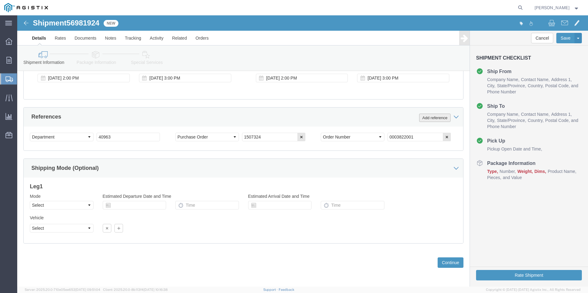
click button "Add reference"
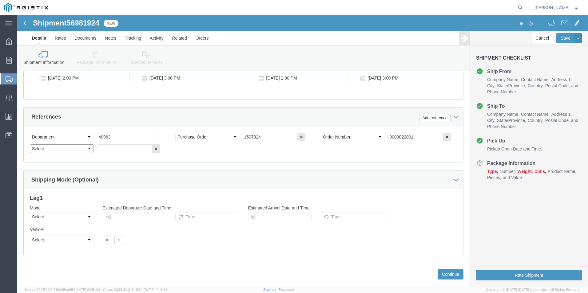
click select "Select Account Type Activity ID Airline Appointment Number ASN Batch Request # …"
select select "BOL"
click select "Select Account Type Activity ID Airline Appointment Number ASN Batch Request # …"
click input "text"
type input "4170456"
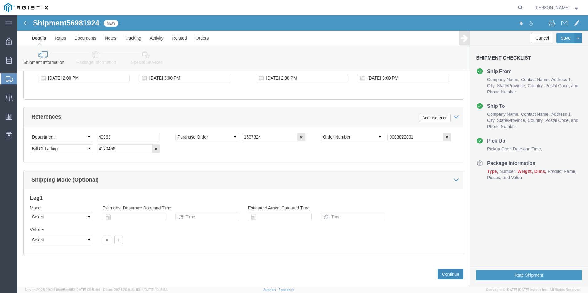
click button "Continue"
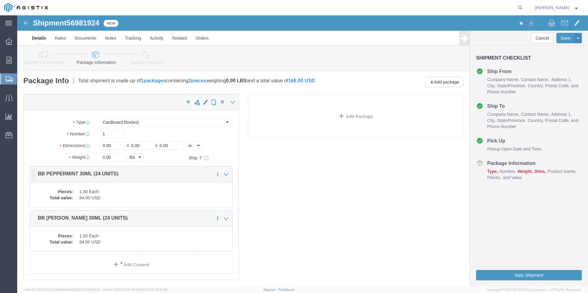
scroll to position [0, 0]
drag, startPoint x: 86, startPoint y: 120, endPoint x: 24, endPoint y: 131, distance: 62.5
click div "Package Type Select Bale(s) Basket(s) Bolt(s) Bottle(s) Buckets Bulk Bundle(s) …"
type input "2"
drag, startPoint x: 73, startPoint y: 132, endPoint x: 21, endPoint y: 121, distance: 53.7
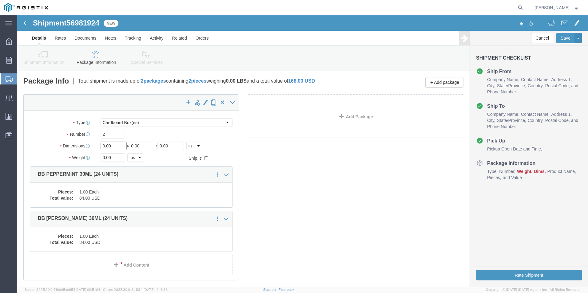
click div "Package Type Select Bale(s) Basket(s) Bolt(s) Bottle(s) Buckets Bulk Bundle(s) …"
type input "10"
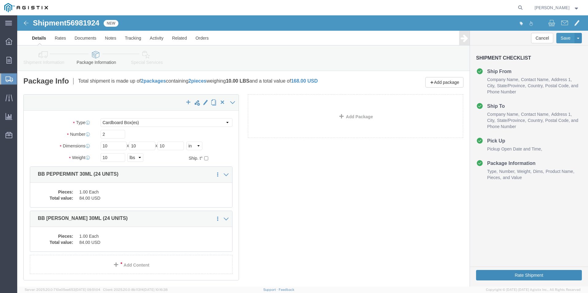
click button "Rate Shipment"
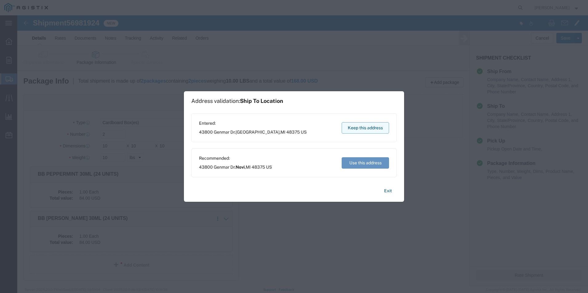
click at [372, 128] on button "Keep this address" at bounding box center [365, 127] width 47 height 11
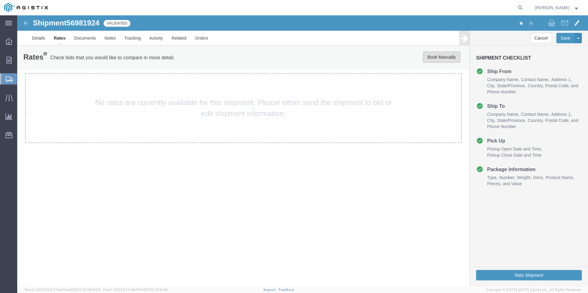
click at [436, 58] on button "Book Manually" at bounding box center [442, 57] width 38 height 11
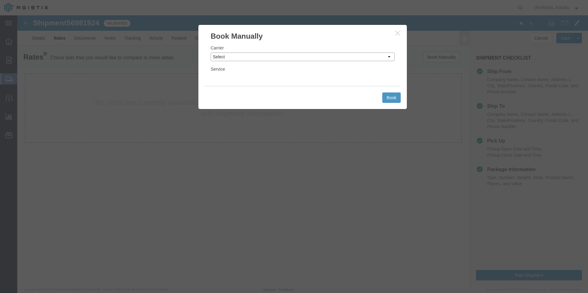
click at [338, 58] on select "Select Add New Carrier (and default service) ACI Guide APC Airport Google Milea…" at bounding box center [303, 57] width 184 height 9
select select "12"
click at [211, 53] on select "Select Add New Carrier (and default service) ACI Guide APC Airport Google Milea…" at bounding box center [303, 57] width 184 height 9
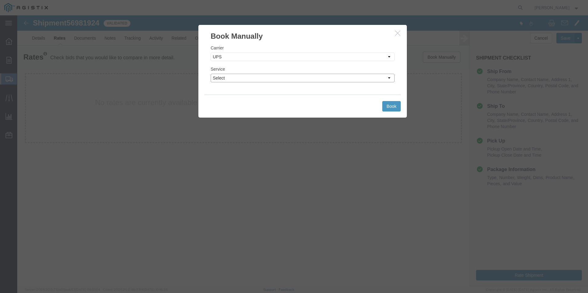
click at [334, 81] on select "Select 2nd Day Air 2nd Day Air A.M. 3 Day Select BOUND PRINTED MATTER, UPS DELI…" at bounding box center [303, 78] width 184 height 9
select select "42"
click at [211, 74] on select "Select 2nd Day Air 2nd Day Air A.M. 3 Day Select BOUND PRINTED MATTER, UPS DELI…" at bounding box center [303, 78] width 184 height 9
click at [389, 103] on button "Book" at bounding box center [391, 106] width 18 height 10
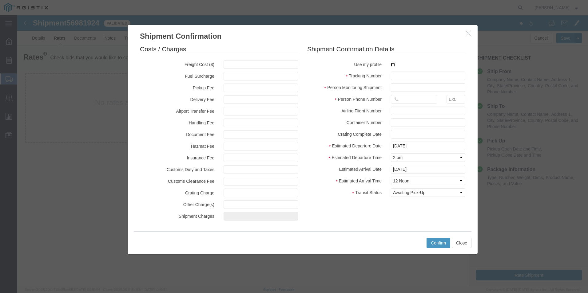
click at [394, 66] on input "checkbox" at bounding box center [393, 65] width 4 height 4
checkbox input "true"
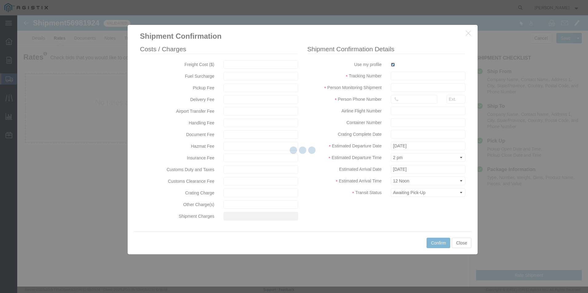
type input "[PERSON_NAME]"
type input "[PHONE_NUMBER]"
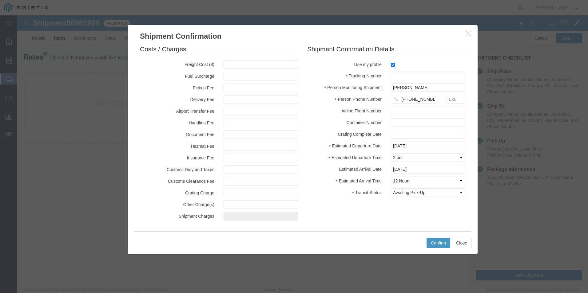
click at [396, 70] on fieldset "Shipment Confirmation Details Use my profile Tracking Number Person Monitoring …" at bounding box center [386, 123] width 158 height 156
click at [401, 75] on input "text" at bounding box center [428, 76] width 74 height 9
type input "1zx599590340245608"
click at [441, 241] on button "Confirm" at bounding box center [439, 243] width 24 height 10
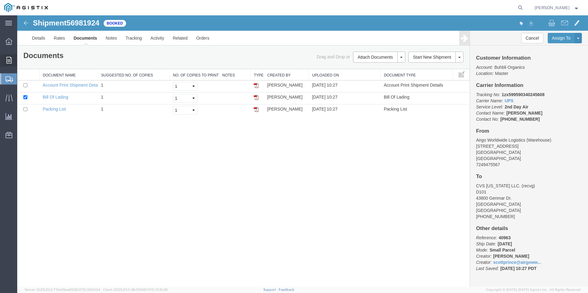
click at [0, 0] on span "Order Manager" at bounding box center [0, 0] width 0 height 0
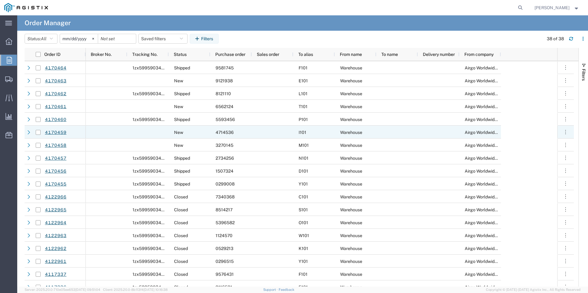
click at [235, 132] on div "4714536" at bounding box center [231, 132] width 42 height 13
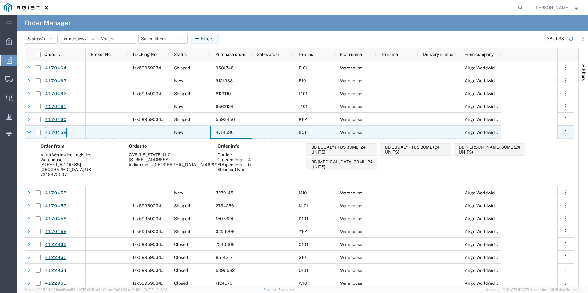
click at [54, 133] on link "4170459" at bounding box center [56, 132] width 22 height 11
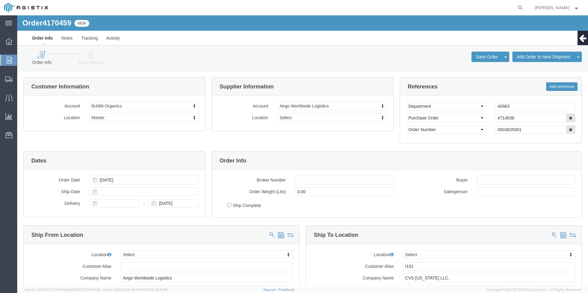
select select
click icon
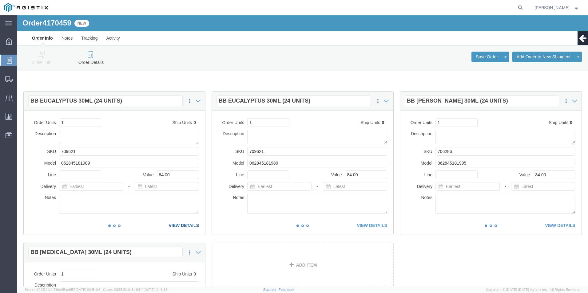
click link "VIEW DETAILS"
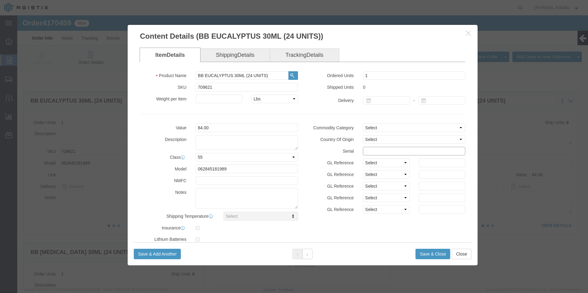
click input "text"
drag, startPoint x: 394, startPoint y: 134, endPoint x: 210, endPoint y: 140, distance: 184.3
click div "Value 84.00 Description Class Select 50 55 60 65 70 85 92.5 100 125 175 250 300…"
type input "47145361111111111111"
click button "Save & Close"
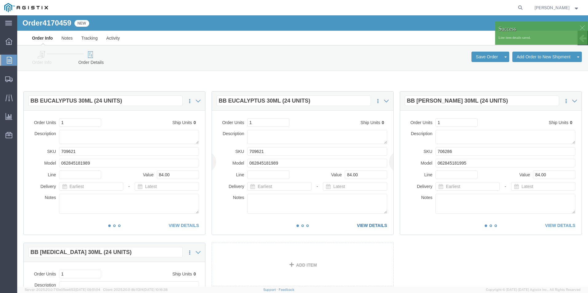
click link "VIEW DETAILS"
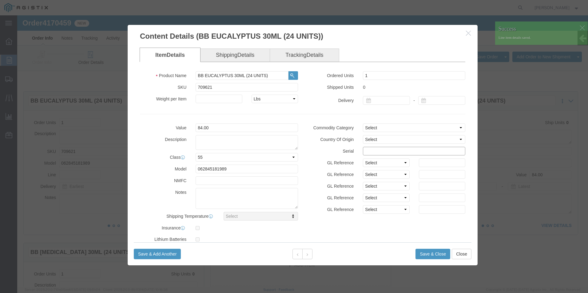
click input "text"
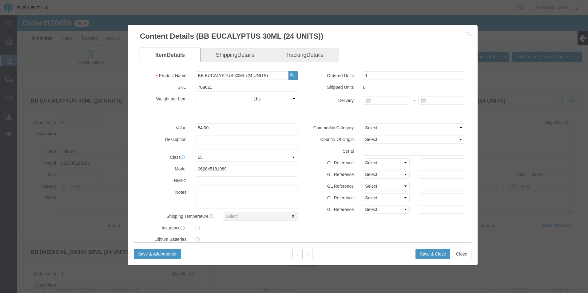
paste input "47145361111111111111"
type input "47145361111111111112"
click button "Save & Close"
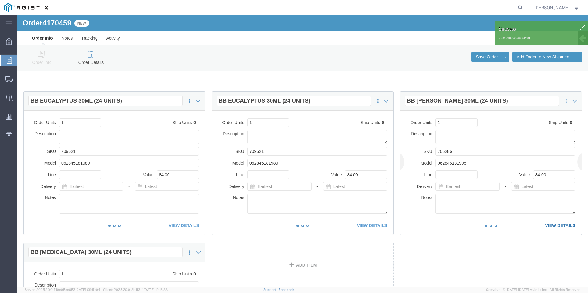
click link "VIEW DETAILS"
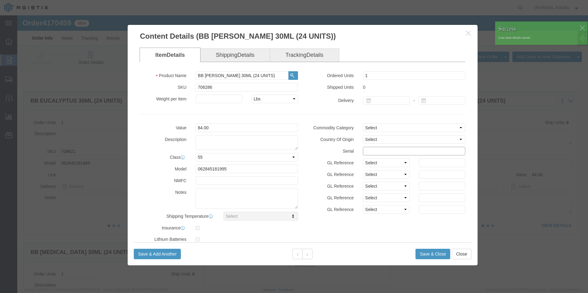
click input "text"
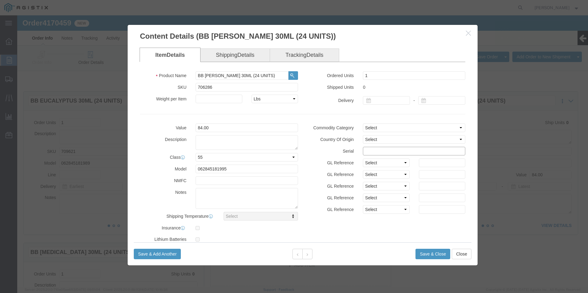
paste input "47145361111111111111"
type input "47145361111111111113"
click button "Save & Close"
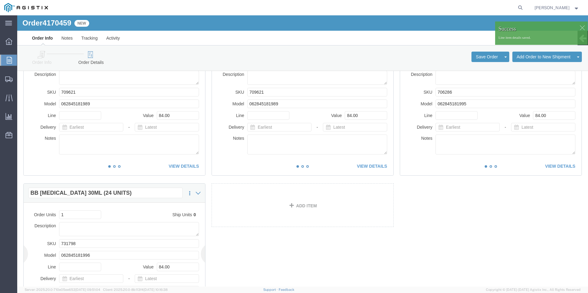
scroll to position [123, 0]
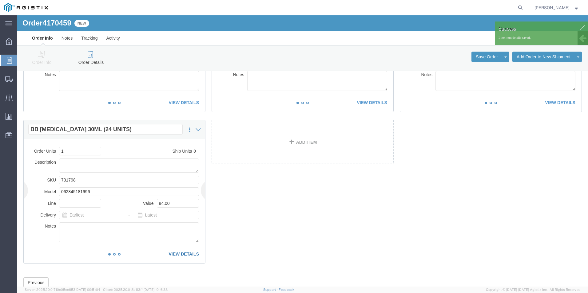
click link "VIEW DETAILS"
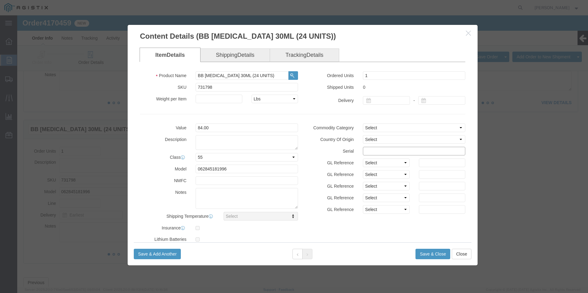
click input "text"
paste input "47145361111111111111"
type input "47145361111111111123"
click button "Save & Close"
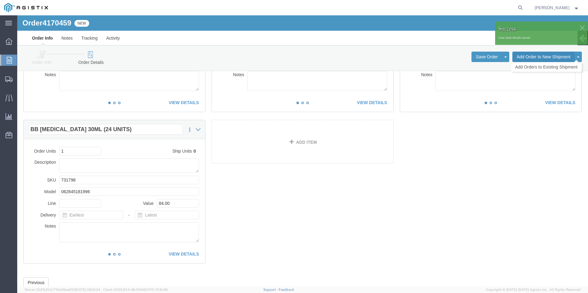
click button "Add Order to New Shipment"
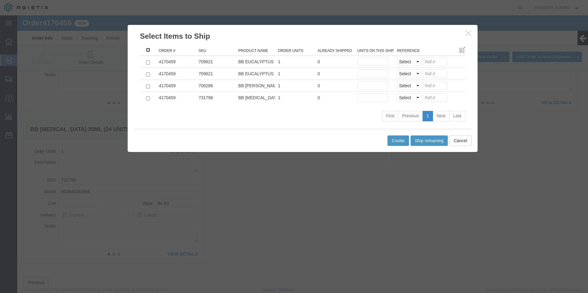
click input ": activate to sort column ascending"
checkbox input "true"
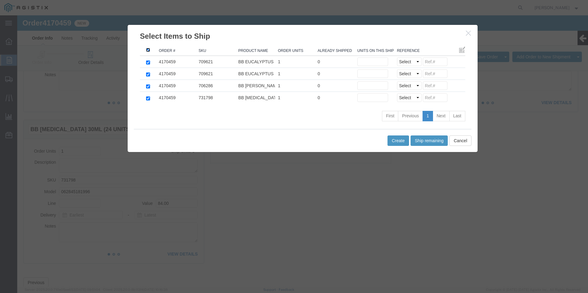
checkbox input "true"
click button "Ship remaining"
type input "1"
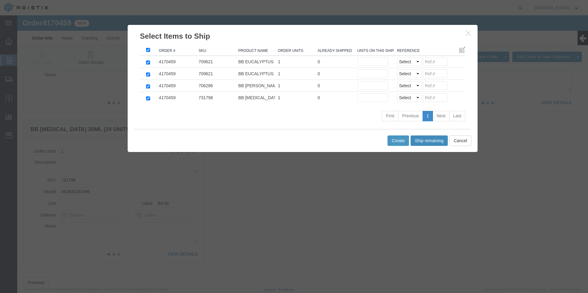
type input "1"
click input
paste input "47145361111111111111"
type input "4714536"
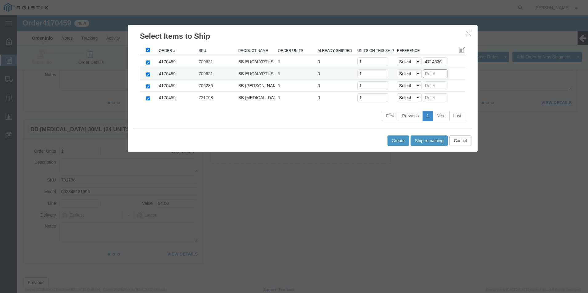
click input
paste input "47145361111111111111"
type input "47145361111111111111"
click input
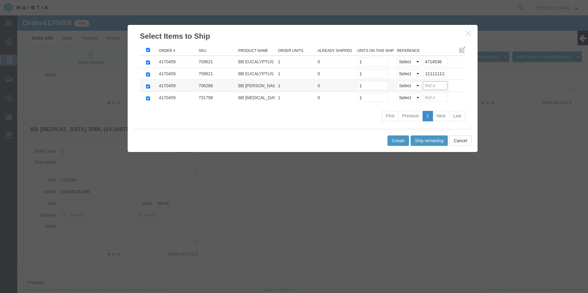
scroll to position [0, 0]
paste input "47145361111111111111"
type input "4714536"
click input "47145361111111111111"
type input "4714536"
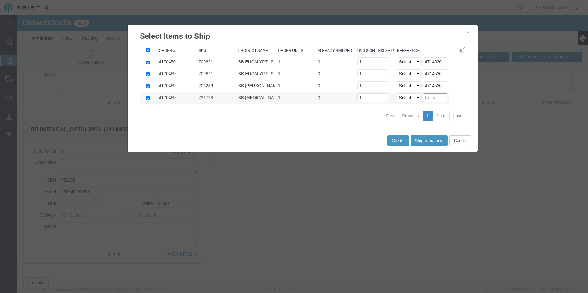
click input
paste input "47145361111111111111"
type input "4714536"
click button "Create"
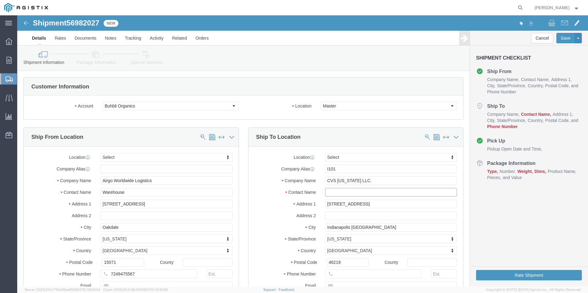
click input "text"
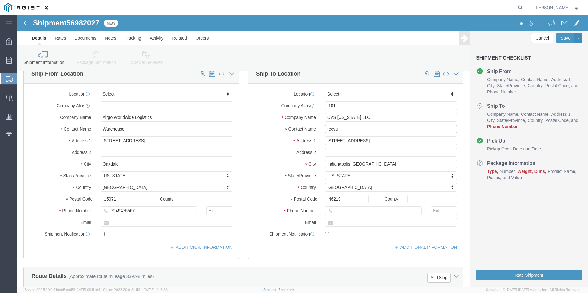
scroll to position [123, 0]
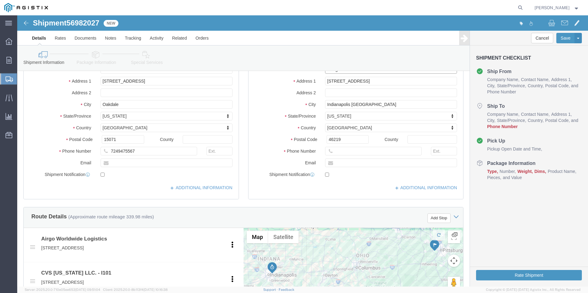
type input "recvg"
click input "text"
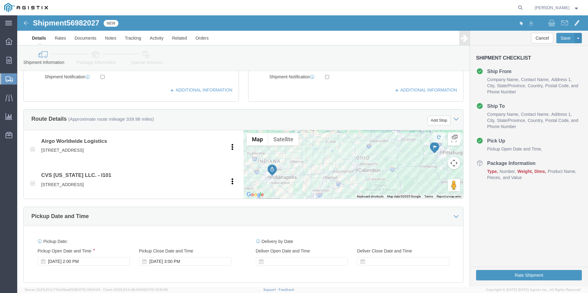
scroll to position [246, 0]
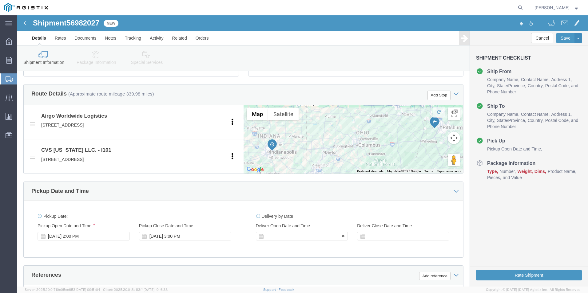
type input "[PHONE_NUMBER]"
click div
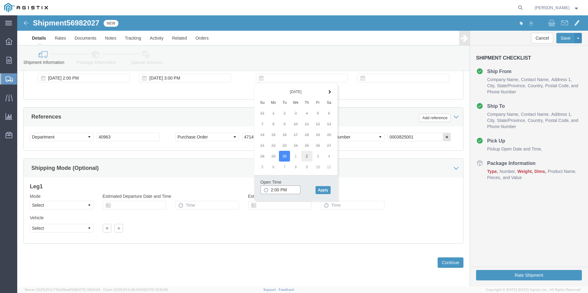
type input "2:00 PM"
click button "Apply"
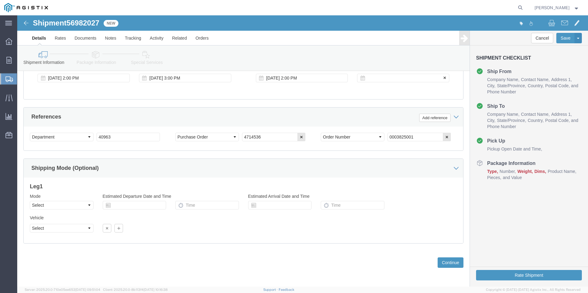
click div
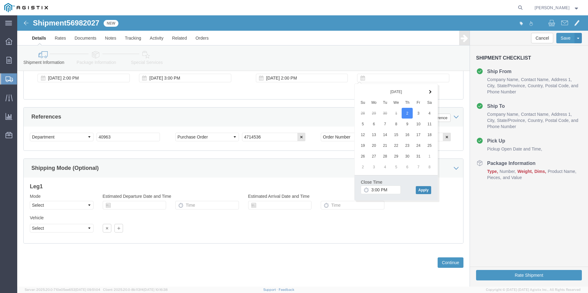
click button "Apply"
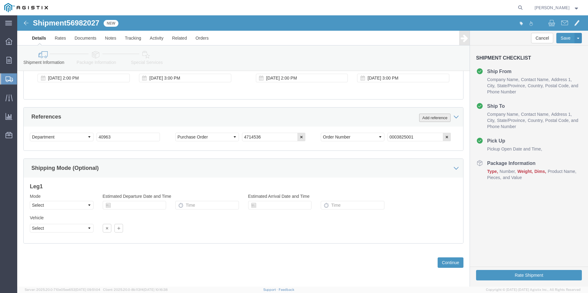
drag, startPoint x: 423, startPoint y: 101, endPoint x: 417, endPoint y: 99, distance: 5.9
click button "Add reference"
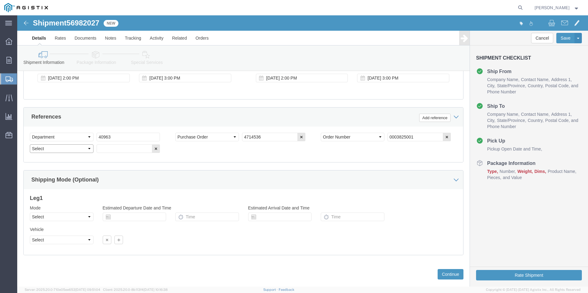
click select "Select Account Type Activity ID Airline Appointment Number ASN Batch Request # …"
select select "BOL"
click select "Select Account Type Activity ID Airline Appointment Number ASN Batch Request # …"
click input "text"
type input "4170459"
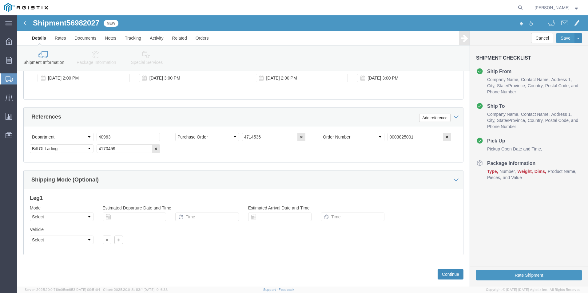
click button "Continue"
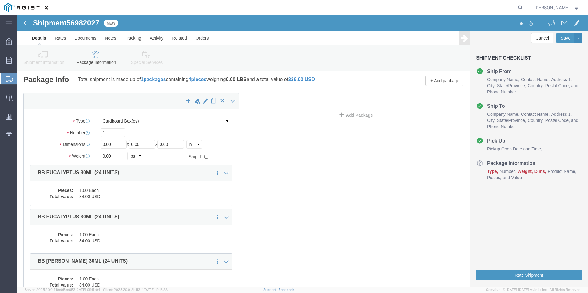
scroll to position [0, 0]
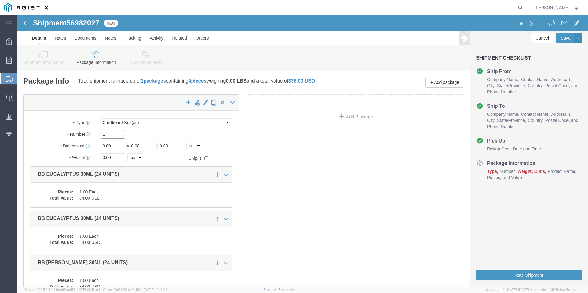
drag, startPoint x: 95, startPoint y: 120, endPoint x: 16, endPoint y: 144, distance: 82.6
click html "Shipment 56982027 New Details Rates Documents Notes Tracking Activity Related O…"
type input "4"
drag, startPoint x: 92, startPoint y: 130, endPoint x: 77, endPoint y: 128, distance: 15.9
click div "Dimensions Length 0.00 x Width 0.00 x Height 0.00 Select cm ft in"
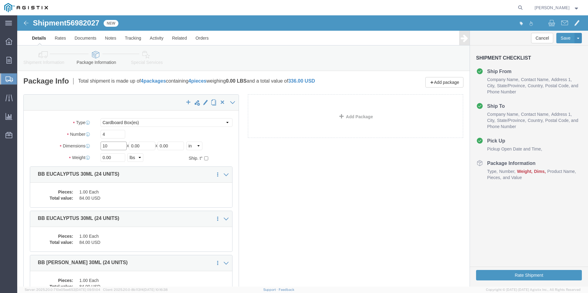
type input "10"
type input "20"
click button "Rate Shipment"
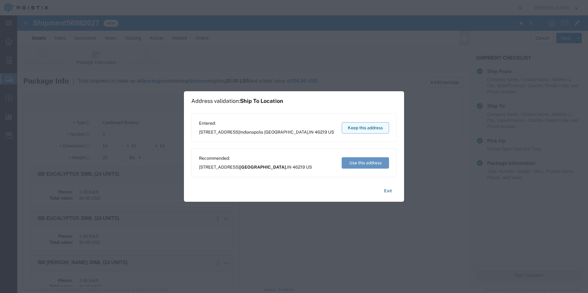
click at [364, 127] on button "Keep this address" at bounding box center [365, 127] width 47 height 11
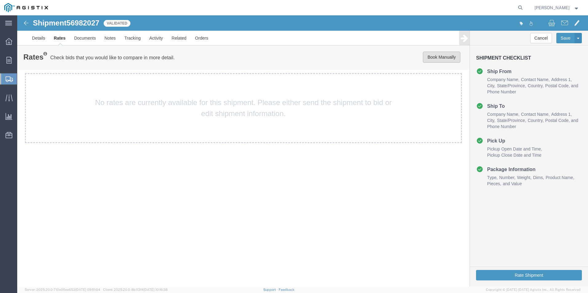
click at [444, 58] on button "Book Manually" at bounding box center [442, 57] width 38 height 11
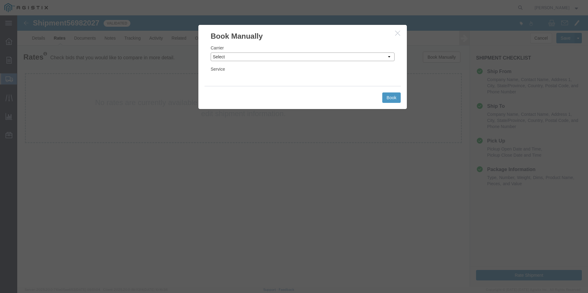
click at [362, 57] on select "Select Add New Carrier (and default service) ACI Guide APC Airport Google Milea…" at bounding box center [303, 57] width 184 height 9
select select "12"
click at [211, 53] on select "Select Add New Carrier (and default service) ACI Guide APC Airport Google Milea…" at bounding box center [303, 57] width 184 height 9
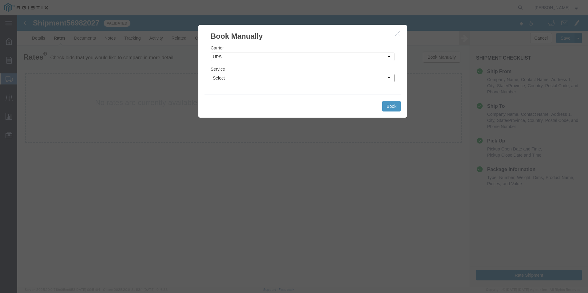
click at [337, 80] on select "Select 2nd Day Air 2nd Day Air A.M. 3 Day Select BOUND PRINTED MATTER, UPS DELI…" at bounding box center [303, 78] width 184 height 9
select select "42"
click at [211, 74] on select "Select 2nd Day Air 2nd Day Air A.M. 3 Day Select BOUND PRINTED MATTER, UPS DELI…" at bounding box center [303, 78] width 184 height 9
click at [388, 105] on button "Book" at bounding box center [391, 106] width 18 height 10
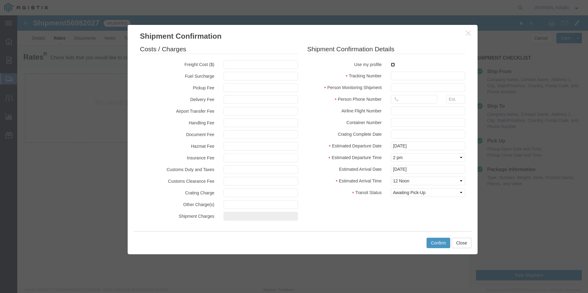
click at [393, 65] on input "checkbox" at bounding box center [393, 65] width 4 height 4
checkbox input "true"
type input "[PERSON_NAME]"
type input "[PHONE_NUMBER]"
click at [398, 74] on input "text" at bounding box center [428, 76] width 74 height 9
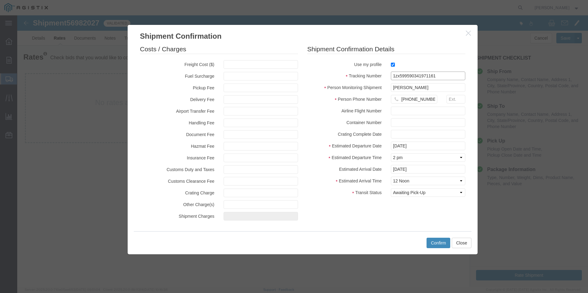
type input "1zx599590341971161"
click at [438, 243] on button "Confirm" at bounding box center [439, 243] width 24 height 10
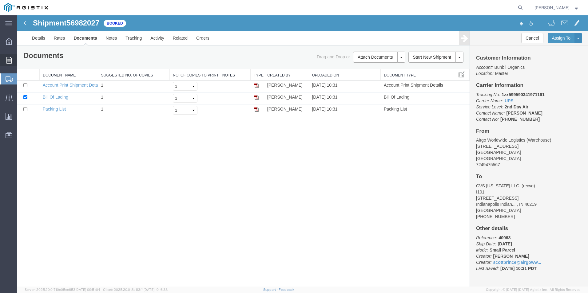
click at [0, 0] on span "Order Manager" at bounding box center [0, 0] width 0 height 0
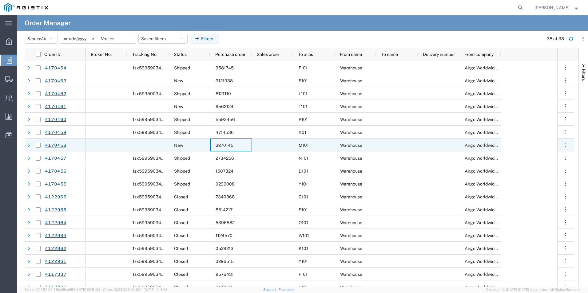
drag, startPoint x: 231, startPoint y: 145, endPoint x: 229, endPoint y: 143, distance: 3.3
click at [231, 144] on span "3270145" at bounding box center [225, 145] width 18 height 5
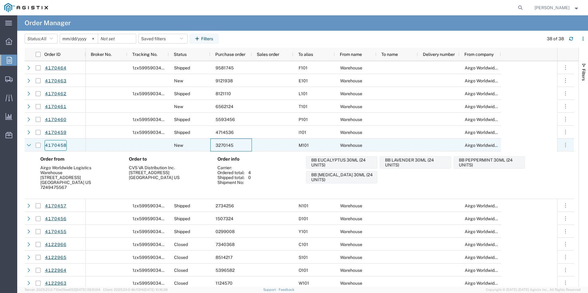
click at [59, 143] on link "4170458" at bounding box center [56, 145] width 22 height 11
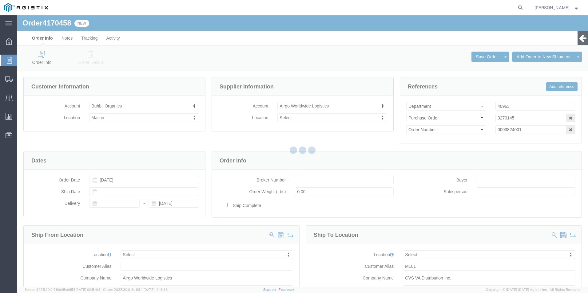
select select
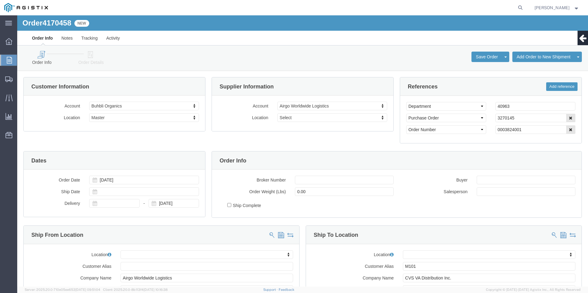
click icon
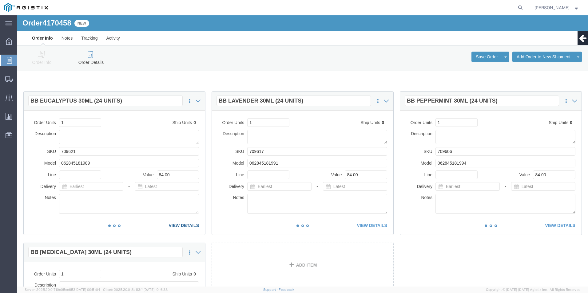
click link "VIEW DETAILS"
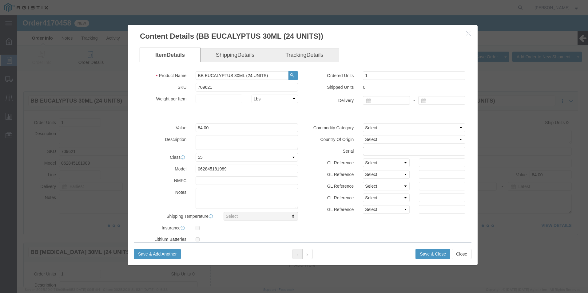
click input "text"
drag, startPoint x: 373, startPoint y: 135, endPoint x: 310, endPoint y: 128, distance: 63.7
click div "Commodity Category Select Country Of Origin Select [GEOGRAPHIC_DATA] [GEOGRAPHI…"
type input "32701451111111111111"
click button "Save & Close"
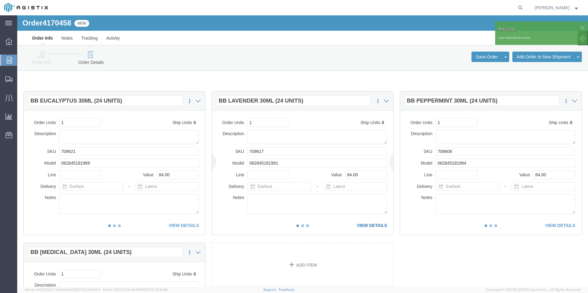
click link "VIEW DETAILS"
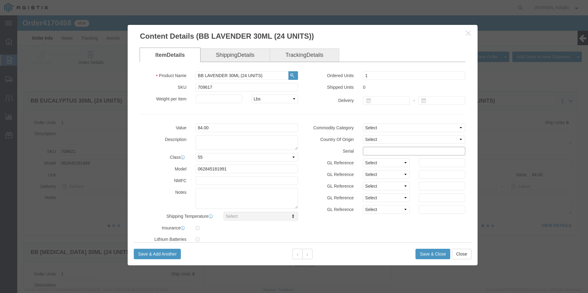
click input "text"
paste input "32701451111111111111"
type input "32701451111111111123"
click button "Save & Close"
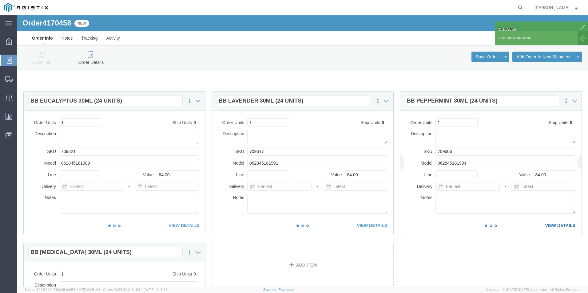
click link "VIEW DETAILS"
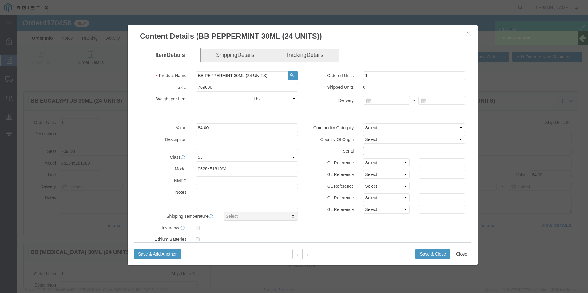
click input "text"
paste input "32701451111111111111"
type input "32701451111111111145"
click button "Save & Close"
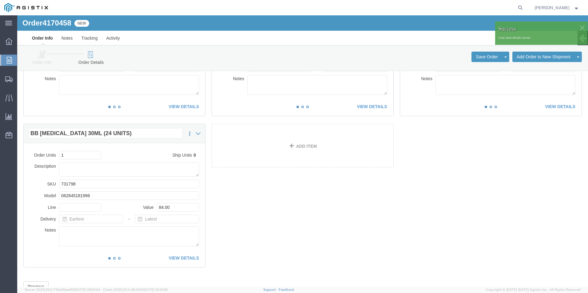
scroll to position [123, 0]
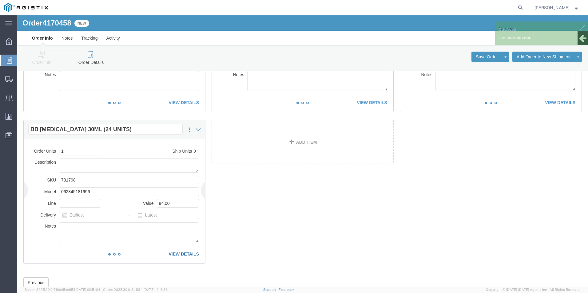
click link "VIEW DETAILS"
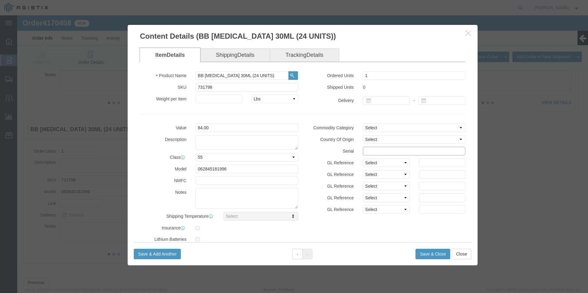
click input "text"
paste input "32701451111111111111"
type input "32701451111111111198"
click button "Save & Close"
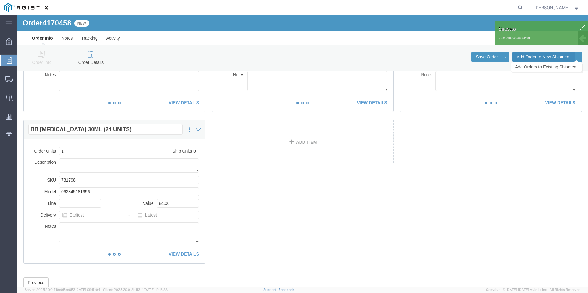
click button "Add Order to New Shipment"
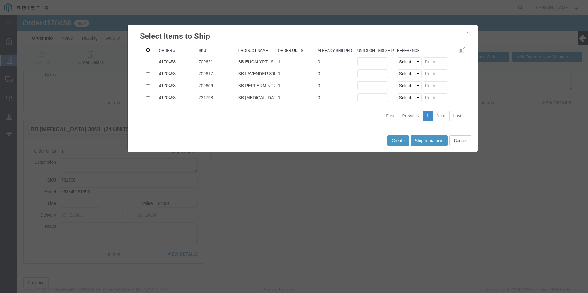
click input ": activate to sort column descending"
checkbox input "true"
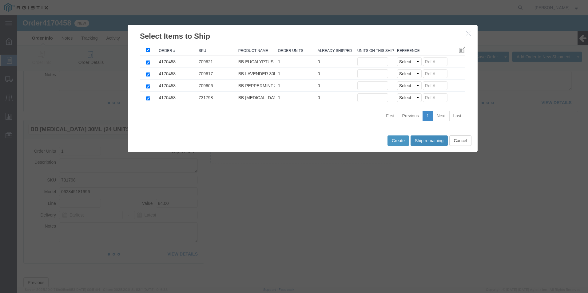
drag, startPoint x: 411, startPoint y: 125, endPoint x: 406, endPoint y: 121, distance: 6.1
click button "Ship remaining"
click input
paste input "32701451111111111111"
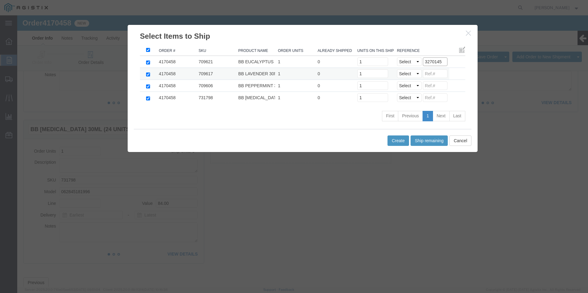
drag, startPoint x: 428, startPoint y: 46, endPoint x: 328, endPoint y: 61, distance: 101.4
click tbody "4170458 709621 BB EUCALYPTUS 30ML (24 UNITS) 1 0 Units on this shipment 1 Selec…"
click input
paste input "3270145"
click input
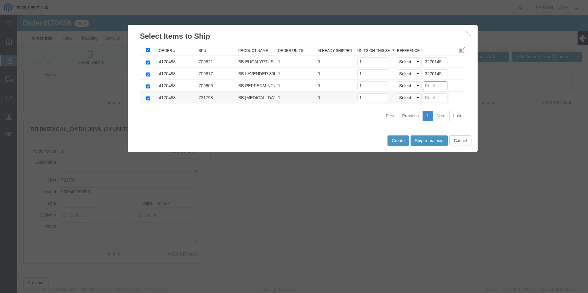
paste input "3270145"
click input
paste input "3270145"
click select "Select Purchase Order Delivery Number"
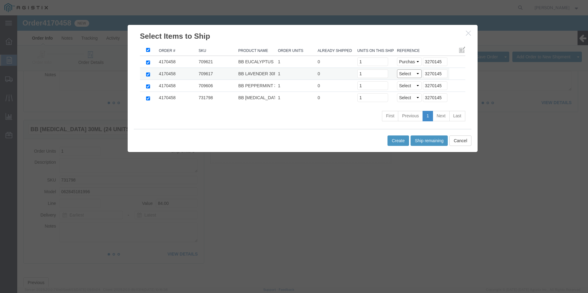
click select "Select Purchase Order Delivery Number"
click td "Select Purchase Order Delivery Number 3270145"
click select "Select Purchase Order Delivery Number"
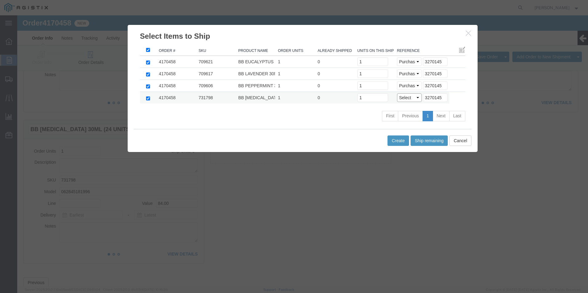
click select "Select Purchase Order Delivery Number"
click button "Create"
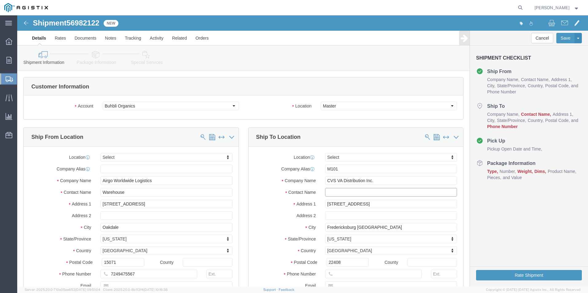
click input "text"
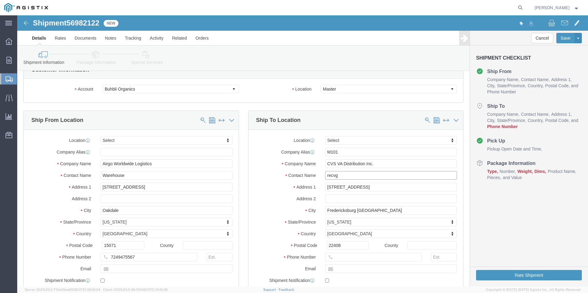
scroll to position [62, 0]
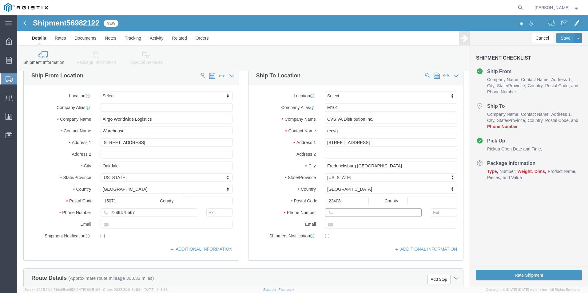
click input "text"
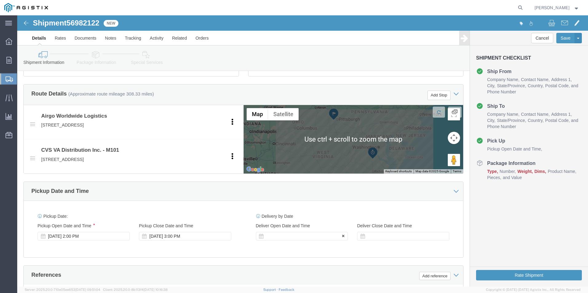
click div
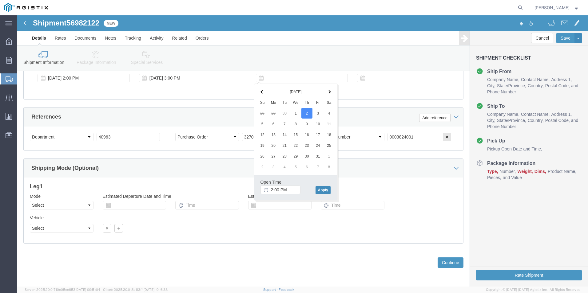
click button "Apply"
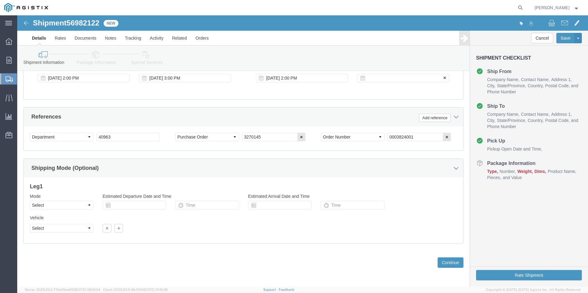
click div
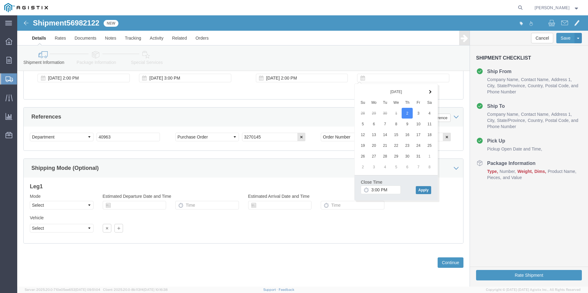
drag, startPoint x: 404, startPoint y: 173, endPoint x: 399, endPoint y: 172, distance: 5.9
click button "Apply"
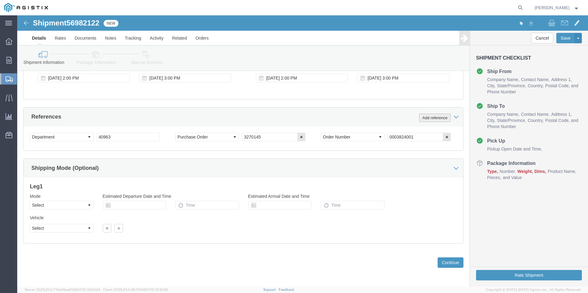
click button "Add reference"
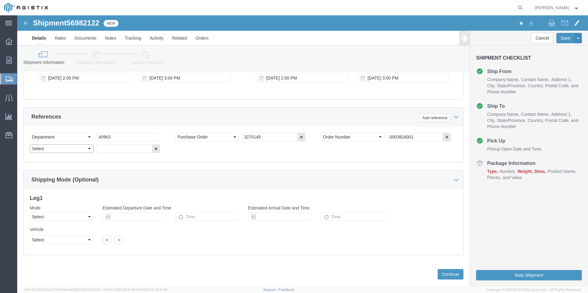
click select "Select Account Type Activity ID Airline Appointment Number ASN Batch Request # …"
click input "text"
click button "Continue"
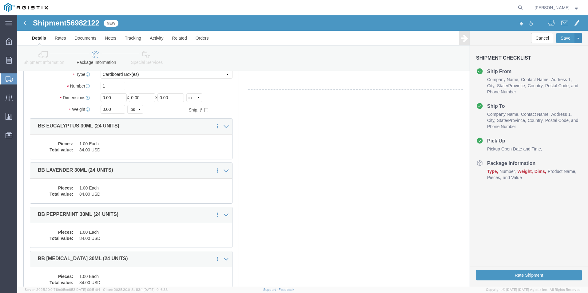
scroll to position [0, 0]
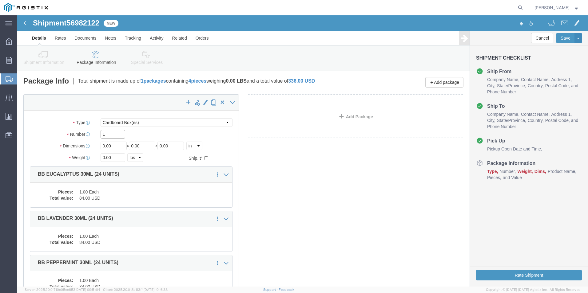
drag, startPoint x: 102, startPoint y: 118, endPoint x: 57, endPoint y: 123, distance: 45.1
click div "Number 1"
drag, startPoint x: 97, startPoint y: 131, endPoint x: -18, endPoint y: 154, distance: 118.1
click html "Shipment 56982122 New Details Rates Documents Notes Tracking Activity Related O…"
click button "Rate Shipment"
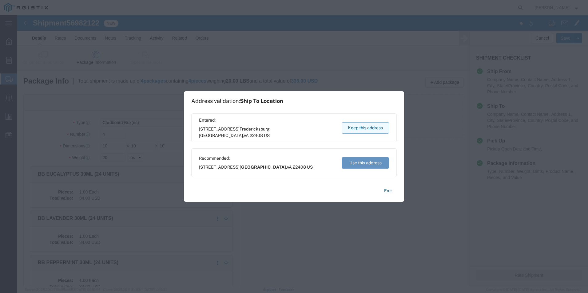
click at [360, 128] on button "Keep this address" at bounding box center [365, 127] width 47 height 11
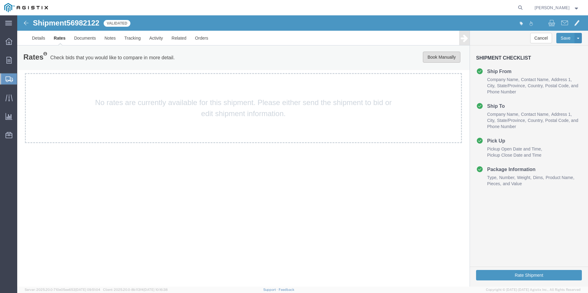
click at [436, 57] on button "Book Manually" at bounding box center [442, 57] width 38 height 11
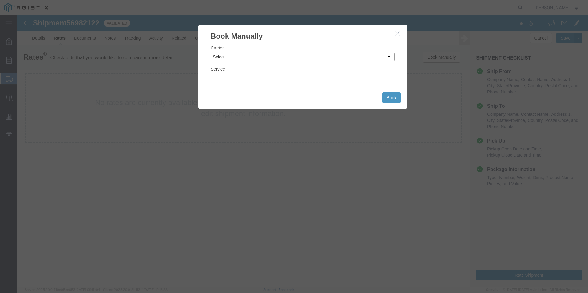
click at [228, 54] on select "Select Add New Carrier (and default service) ACI Guide APC Airport Google Milea…" at bounding box center [303, 57] width 184 height 9
click at [211, 53] on select "Select Add New Carrier (and default service) ACI Guide APC Airport Google Milea…" at bounding box center [303, 57] width 184 height 9
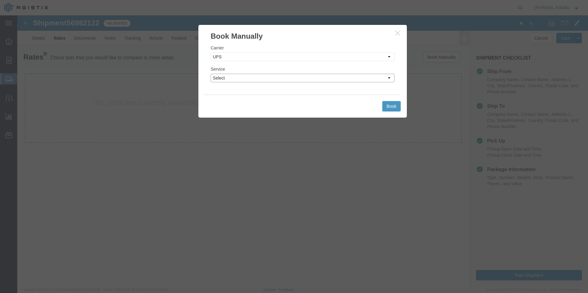
click at [247, 77] on select "Select 2nd Day Air 2nd Day Air A.M. 3 Day Select BOUND PRINTED MATTER, UPS DELI…" at bounding box center [303, 78] width 184 height 9
click at [211, 74] on select "Select 2nd Day Air 2nd Day Air A.M. 3 Day Select BOUND PRINTED MATTER, UPS DELI…" at bounding box center [303, 78] width 184 height 9
click at [388, 105] on button "Book" at bounding box center [391, 106] width 18 height 10
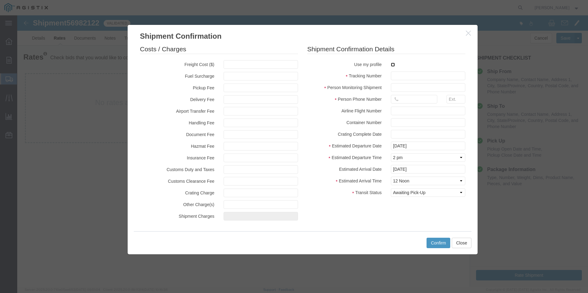
click at [393, 65] on input "checkbox" at bounding box center [393, 65] width 4 height 4
click at [399, 74] on input "text" at bounding box center [428, 76] width 74 height 9
click at [439, 243] on button "Confirm" at bounding box center [439, 243] width 24 height 10
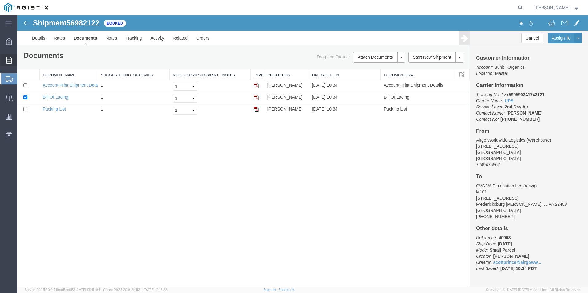
click at [0, 0] on span "Order Manager" at bounding box center [0, 0] width 0 height 0
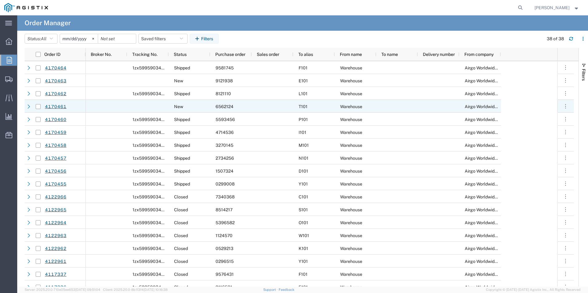
click at [151, 106] on div at bounding box center [148, 106] width 42 height 13
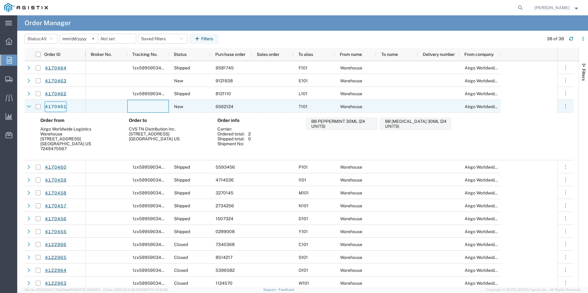
click at [56, 106] on link "4170461" at bounding box center [56, 106] width 22 height 11
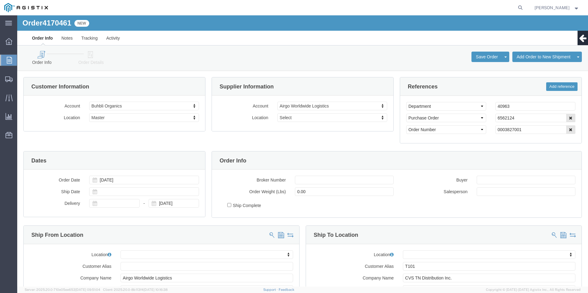
click icon
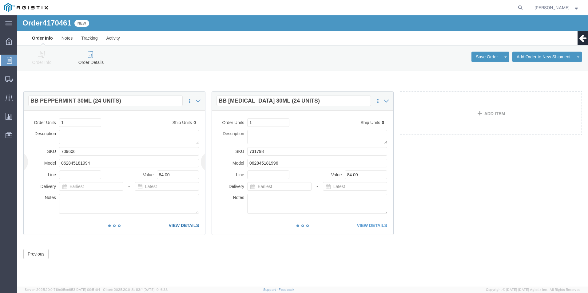
click link "VIEW DETAILS"
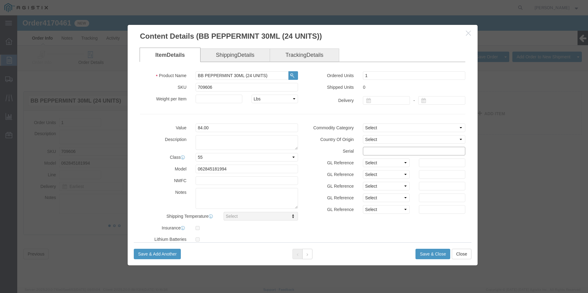
click input "text"
drag, startPoint x: 399, startPoint y: 136, endPoint x: 325, endPoint y: 136, distance: 73.8
click div "Serial 65621241111111111234"
click button "Save & Close"
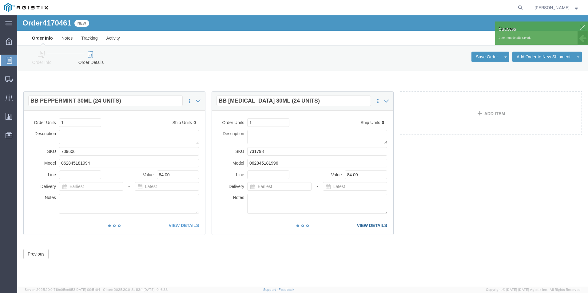
click link "VIEW DETAILS"
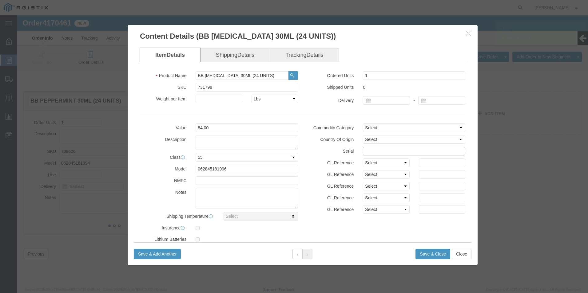
click input "text"
paste input "65621241111111111234"
click button "Save & Close"
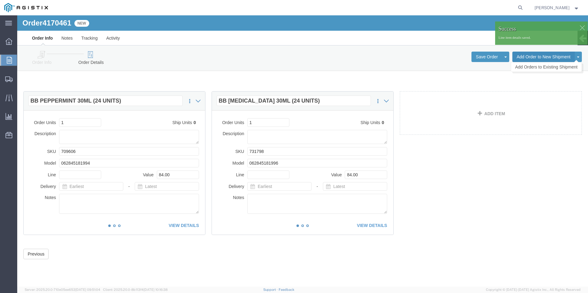
click button "Add Order to New Shipment"
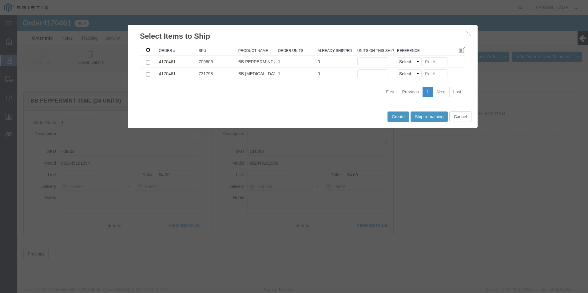
click input ": activate to sort column ascending"
click button "Ship remaining"
type input "6562124"
click input
paste input "65621241111111111234"
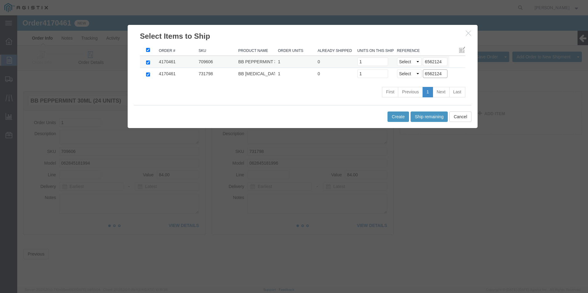
type input "6562124"
click select "Select Purchase Order Delivery Number"
select select "PO"
click select "Select Purchase Order Delivery Number"
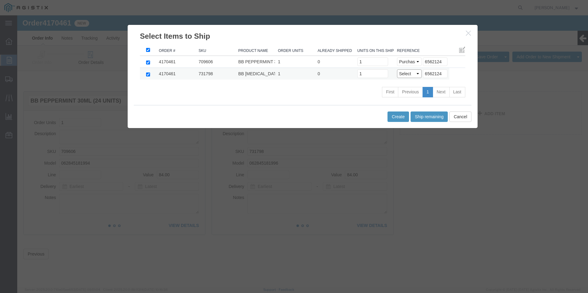
select select "PO"
click select "Select Purchase Order Delivery Number"
click button "Create"
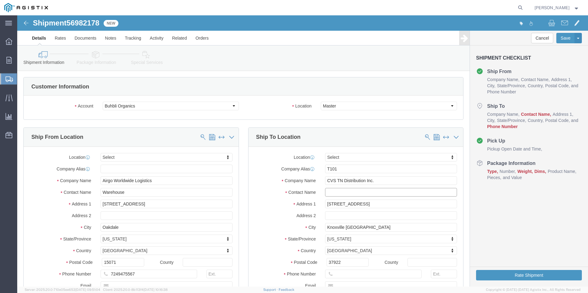
click input "text"
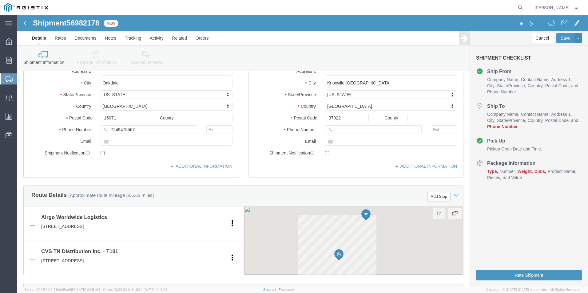
scroll to position [154, 0]
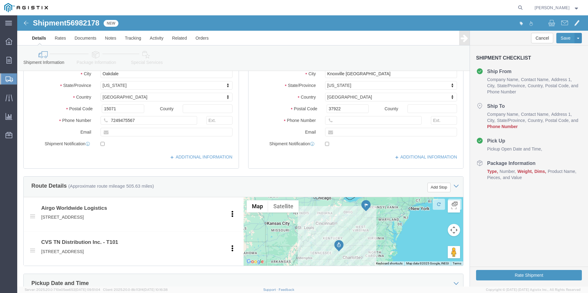
type input "recvg"
click input "text"
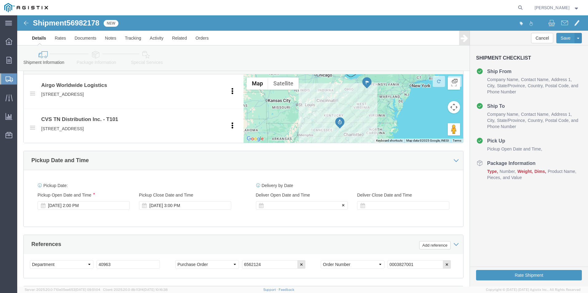
type input "[PHONE_NUMBER]"
click div
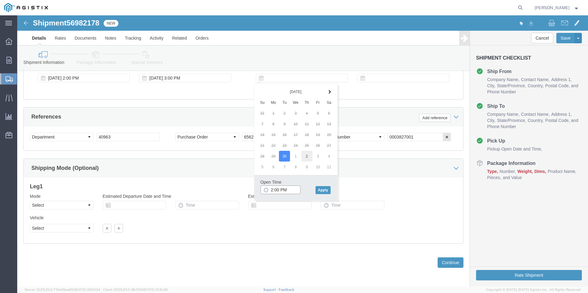
type input "2:00 PM"
click button "Apply"
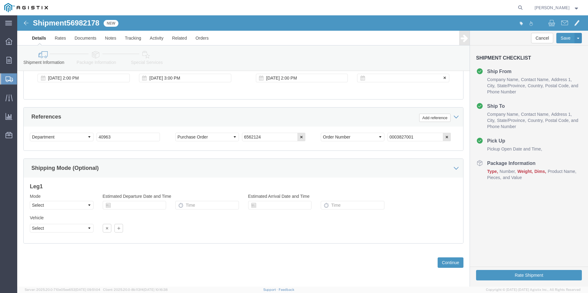
click div
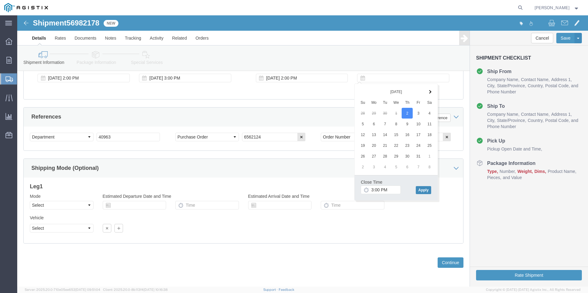
click button "Apply"
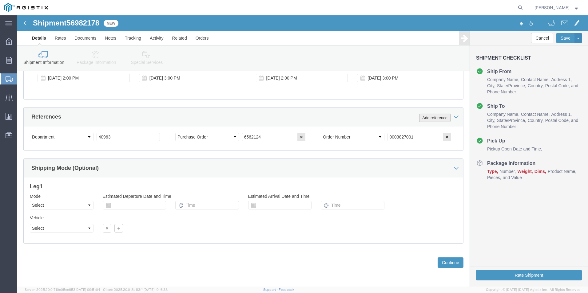
click button "Add reference"
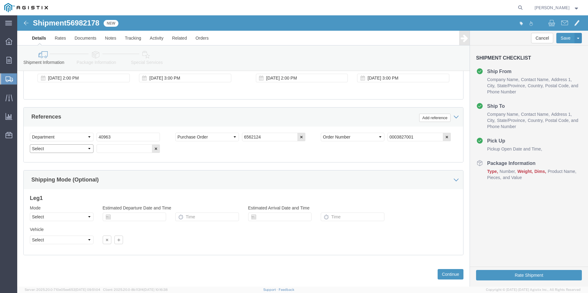
click select "Select Account Type Activity ID Airline Appointment Number ASN Batch Request # …"
select select "BOL"
click select "Select Account Type Activity ID Airline Appointment Number ASN Batch Request # …"
click input "text"
type input "4170461"
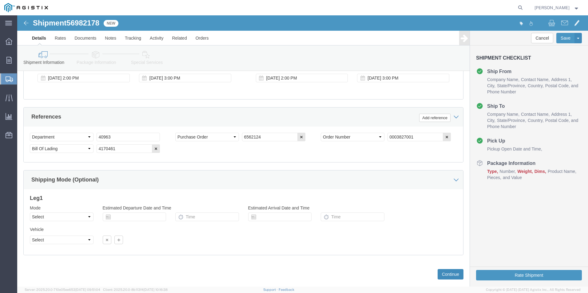
click button "Continue"
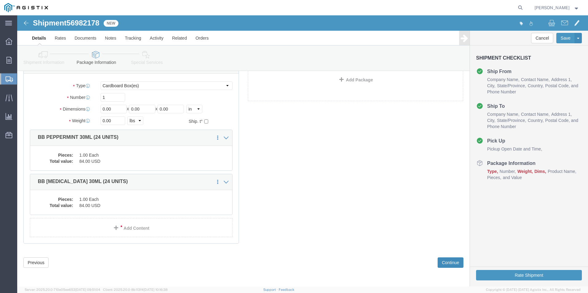
scroll to position [2, 0]
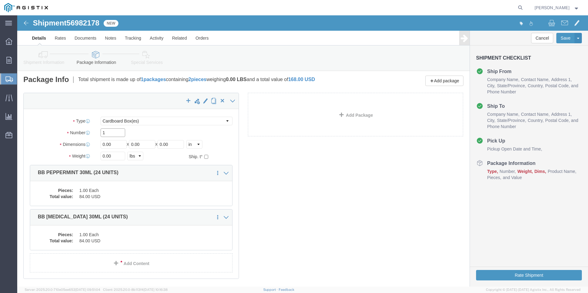
drag, startPoint x: 78, startPoint y: 118, endPoint x: 61, endPoint y: 116, distance: 17.1
click div "Number 1"
type input "2"
drag, startPoint x: 93, startPoint y: 131, endPoint x: 41, endPoint y: 140, distance: 52.4
click div "Package Type Select Bale(s) Basket(s) Bolt(s) Bottle(s) Buckets Bulk Bundle(s) …"
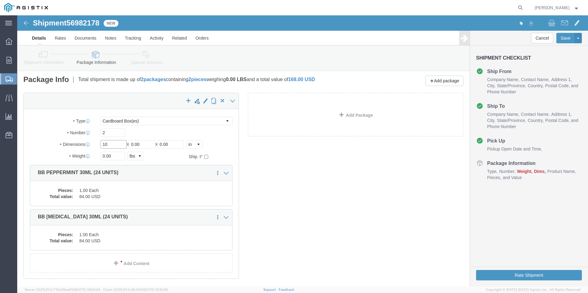
type input "10"
click button "Rate Shipment"
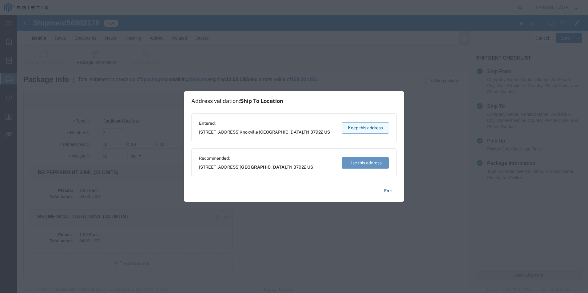
click at [364, 127] on button "Keep this address" at bounding box center [365, 127] width 47 height 11
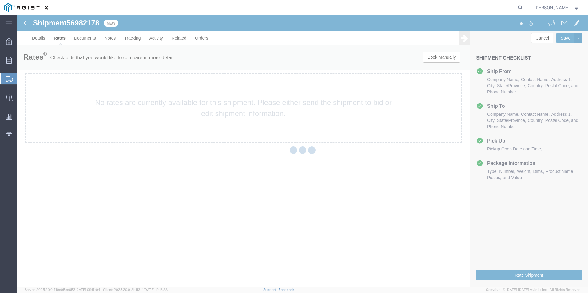
scroll to position [0, 0]
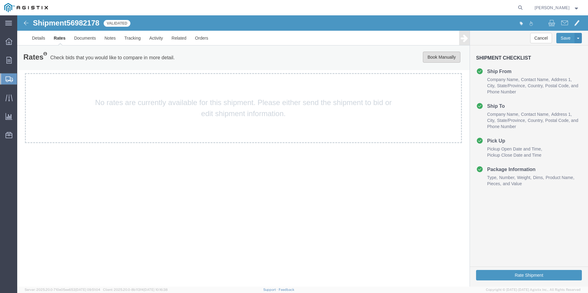
click at [441, 57] on button "Book Manually" at bounding box center [442, 57] width 38 height 11
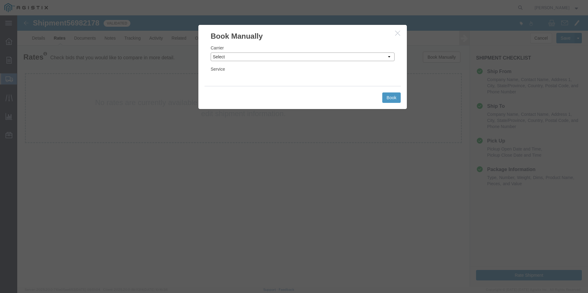
click at [222, 54] on select "Select Add New Carrier (and default service) ACI Guide APC Airport Google Milea…" at bounding box center [303, 57] width 184 height 9
select select "12"
click at [211, 53] on select "Select Add New Carrier (and default service) ACI Guide APC Airport Google Milea…" at bounding box center [303, 57] width 184 height 9
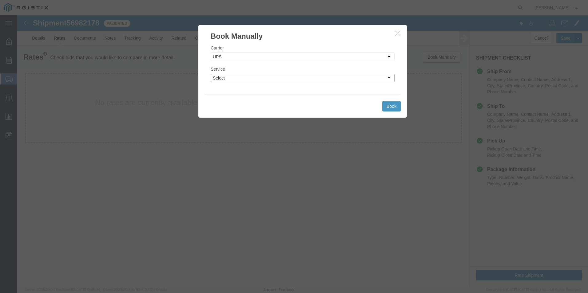
click at [248, 77] on select "Select 2nd Day Air 2nd Day Air A.M. 3 Day Select BOUND PRINTED MATTER, UPS DELI…" at bounding box center [303, 78] width 184 height 9
select select "42"
click at [211, 74] on select "Select 2nd Day Air 2nd Day Air A.M. 3 Day Select BOUND PRINTED MATTER, UPS DELI…" at bounding box center [303, 78] width 184 height 9
click at [393, 104] on button "Book" at bounding box center [391, 106] width 18 height 10
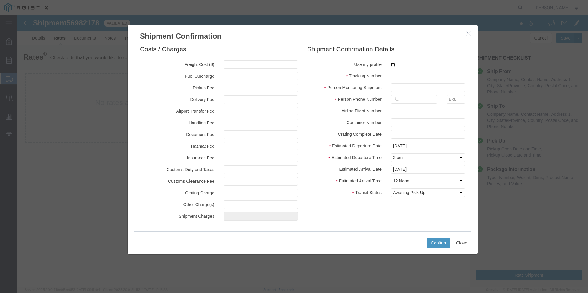
click at [392, 64] on input "checkbox" at bounding box center [393, 65] width 4 height 4
checkbox input "true"
type input "[PERSON_NAME]"
type input "[PHONE_NUMBER]"
click at [399, 75] on input "text" at bounding box center [428, 76] width 74 height 9
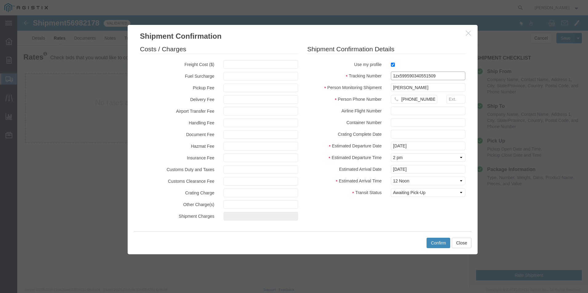
type input "1zx599590340551509"
click at [435, 243] on button "Confirm" at bounding box center [439, 243] width 24 height 10
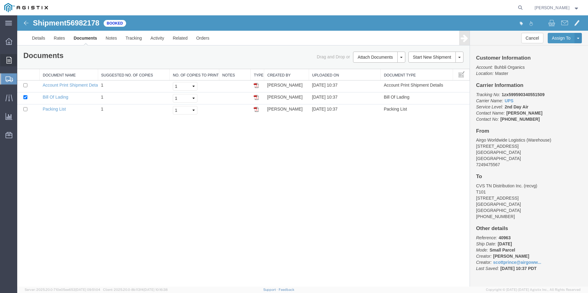
click at [0, 0] on span "Order Manager" at bounding box center [0, 0] width 0 height 0
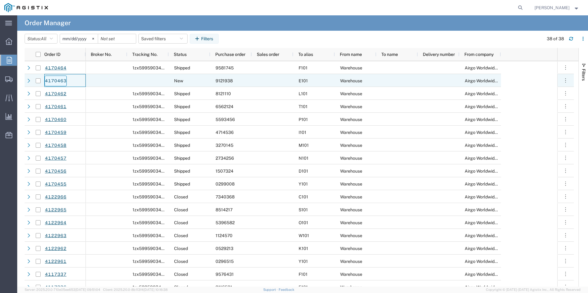
click at [58, 80] on link "4170463" at bounding box center [56, 81] width 22 height 11
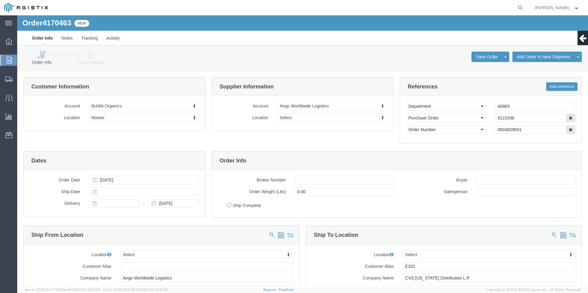
select select
click icon
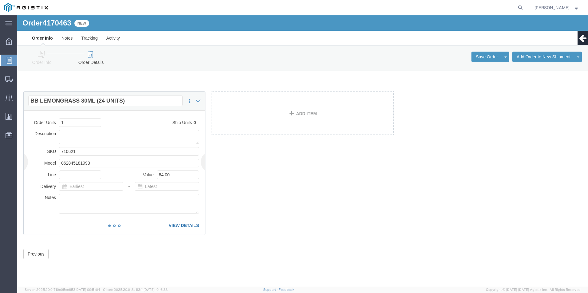
click link "VIEW DETAILS"
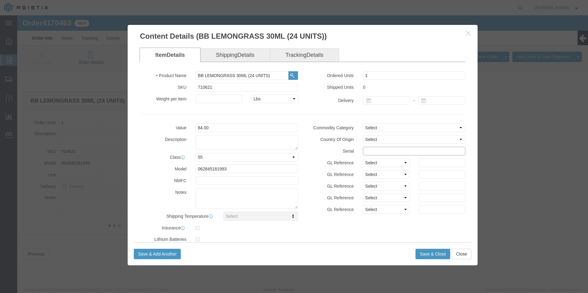
click input "text"
type input "91219381111234567889"
click button "Save & Close"
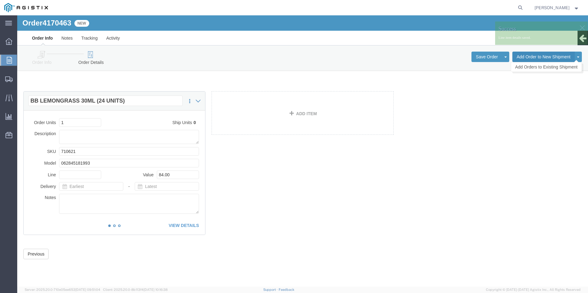
click button "Add Order to New Shipment"
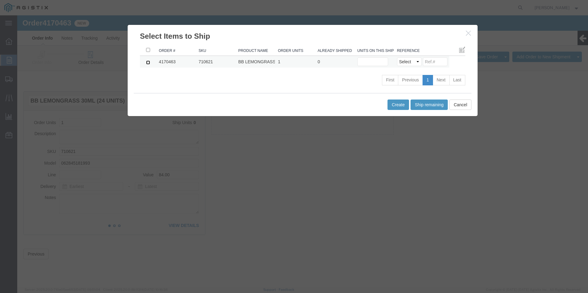
click input "checkbox"
checkbox input "true"
click button "Ship remaining"
type input "1"
click select "Select Purchase Order Delivery Number"
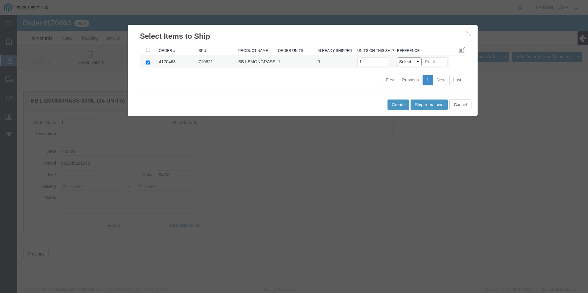
select select "PO"
click select "Select Purchase Order Delivery Number"
click input
type input "9121938"
click button "Create"
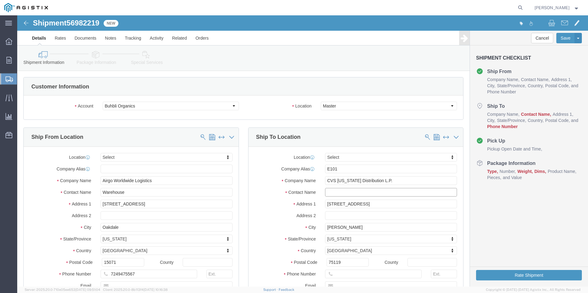
click input "text"
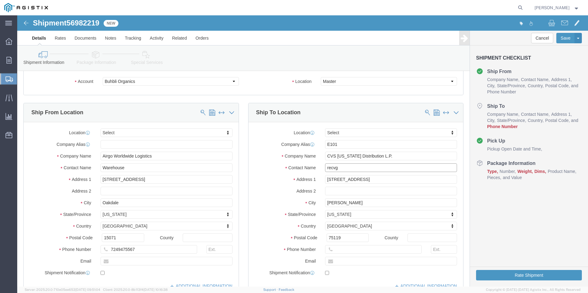
scroll to position [62, 0]
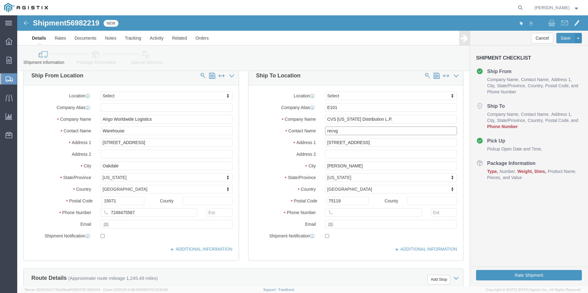
type input "recvg"
click input "text"
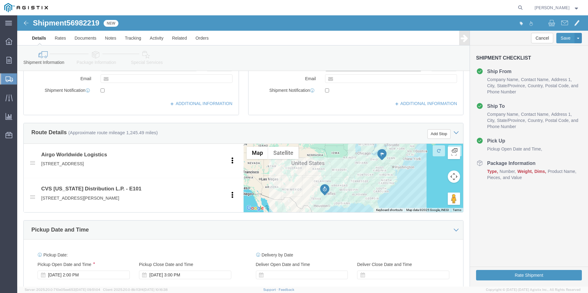
scroll to position [246, 0]
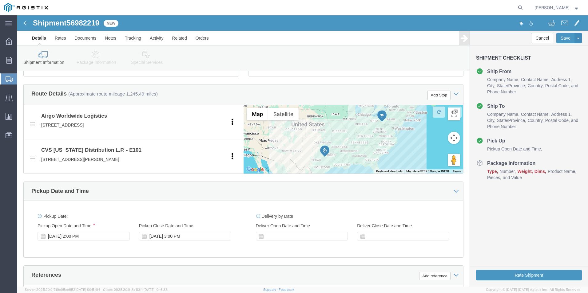
type input "[PHONE_NUMBER]"
click div
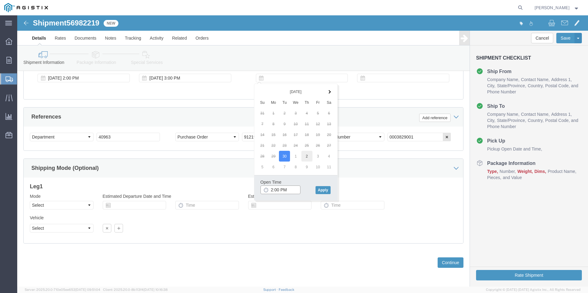
type input "2:00 PM"
click button "Apply"
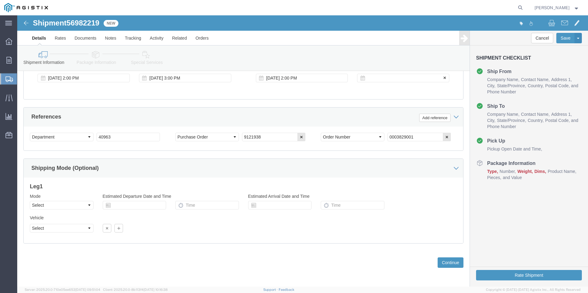
click div
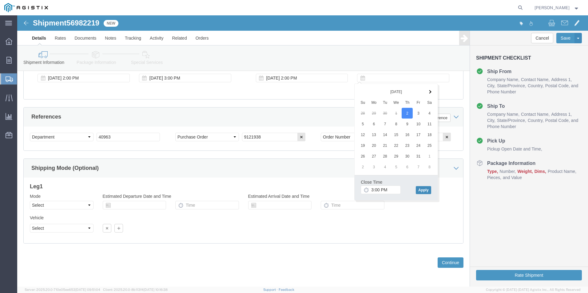
click button "Apply"
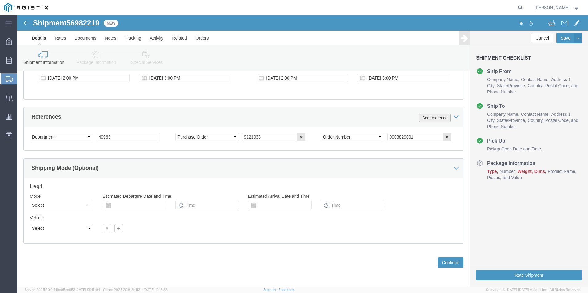
click button "Add reference"
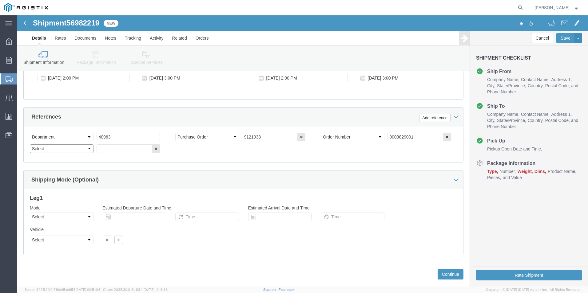
click select "Select Account Type Activity ID Airline Appointment Number ASN Batch Request # …"
select select "BOL"
click select "Select Account Type Activity ID Airline Appointment Number ASN Batch Request # …"
click input "text"
type input "4170463"
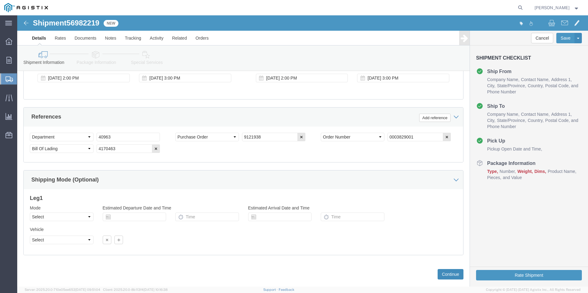
click button "Continue"
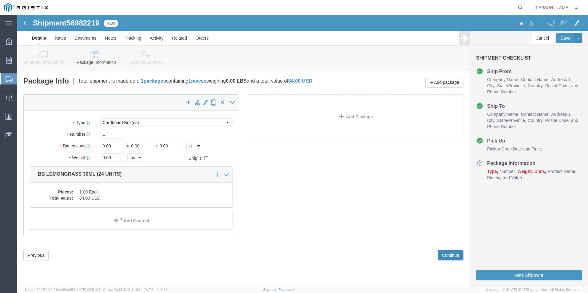
scroll to position [0, 0]
click div "Package Type Select Bale(s) Basket(s) Bolt(s) Bottle(s) Buckets Bulk Bundle(s) …"
type input "10"
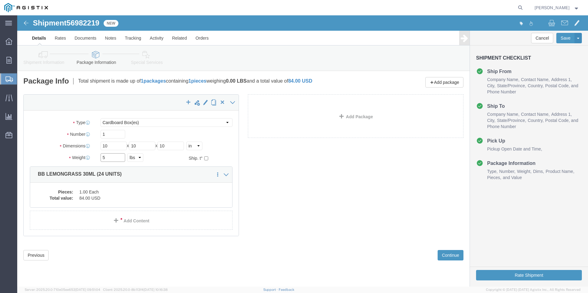
type input "5"
click div "x Package Type Select Bale(s) Basket(s) Bolt(s) Bottle(s) Buckets Bulk Bundle(s…"
click button "Rate Shipment"
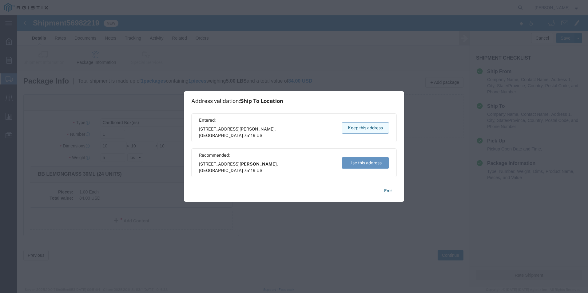
click at [355, 128] on button "Keep this address" at bounding box center [365, 127] width 47 height 11
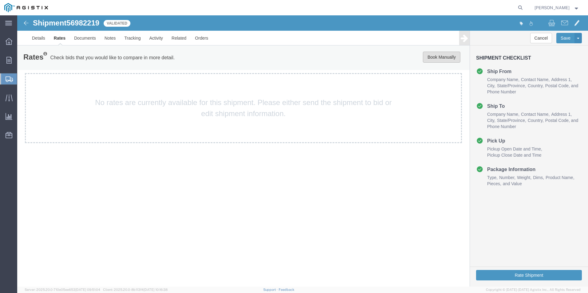
click at [448, 56] on button "Book Manually" at bounding box center [442, 57] width 38 height 11
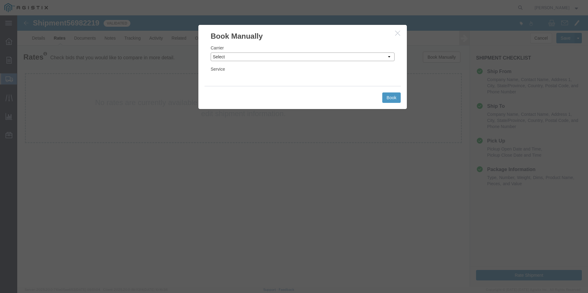
click at [263, 59] on select "Select Add New Carrier (and default service) ACI Guide APC Airport Google Milea…" at bounding box center [303, 57] width 184 height 9
select select "12"
click at [211, 53] on select "Select Add New Carrier (and default service) ACI Guide APC Airport Google Milea…" at bounding box center [303, 57] width 184 height 9
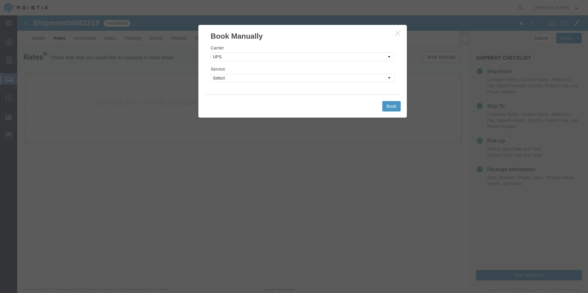
click at [269, 70] on div "Service Select 2nd Day Air 2nd Day Air A.M. 3 Day Select BOUND PRINTED MATTER, …" at bounding box center [303, 74] width 184 height 17
click at [270, 80] on select "Select 2nd Day Air 2nd Day Air A.M. 3 Day Select BOUND PRINTED MATTER, UPS DELI…" at bounding box center [303, 78] width 184 height 9
select select "42"
click at [211, 74] on select "Select 2nd Day Air 2nd Day Air A.M. 3 Day Select BOUND PRINTED MATTER, UPS DELI…" at bounding box center [303, 78] width 184 height 9
click at [388, 105] on button "Book" at bounding box center [391, 106] width 18 height 10
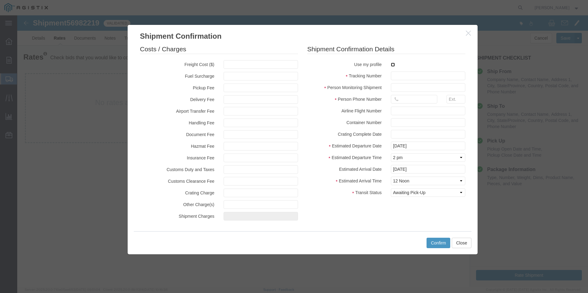
click at [392, 65] on input "checkbox" at bounding box center [393, 65] width 4 height 4
checkbox input "true"
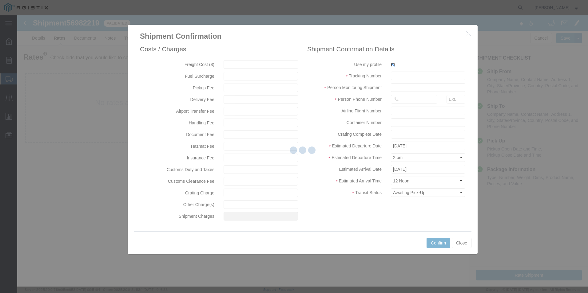
type input "[PERSON_NAME]"
type input "[PHONE_NUMBER]"
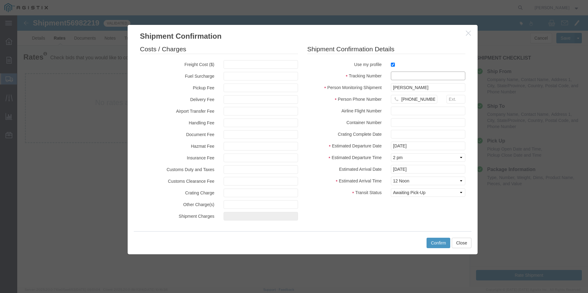
click at [403, 76] on input "text" at bounding box center [428, 76] width 74 height 9
type input "1zx599590341555290"
click at [438, 244] on button "Confirm" at bounding box center [439, 243] width 24 height 10
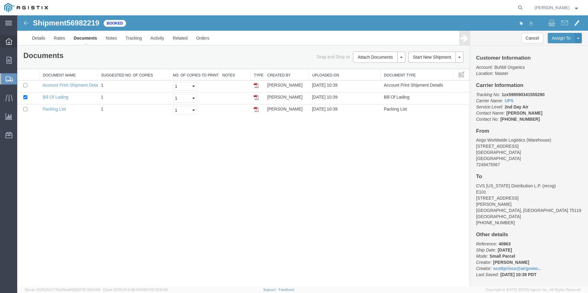
click at [10, 44] on icon at bounding box center [9, 41] width 7 height 7
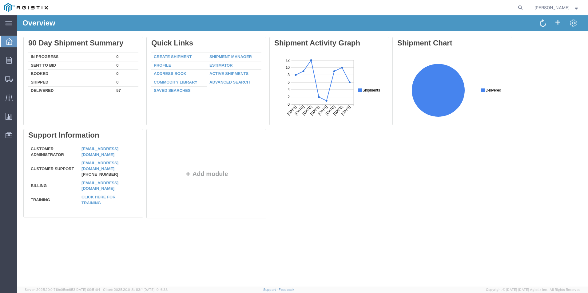
click at [574, 6] on strong "button" at bounding box center [577, 7] width 6 height 2
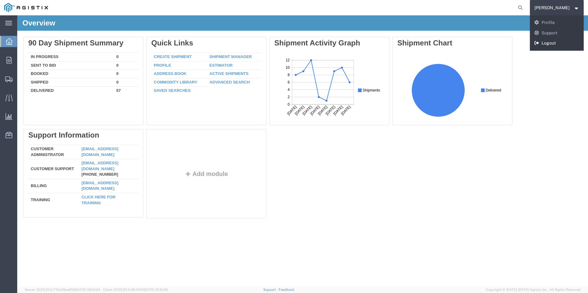
drag, startPoint x: 563, startPoint y: 40, endPoint x: 544, endPoint y: 23, distance: 25.1
click at [563, 40] on link "Logout" at bounding box center [557, 43] width 54 height 10
